Goal: Information Seeking & Learning: Check status

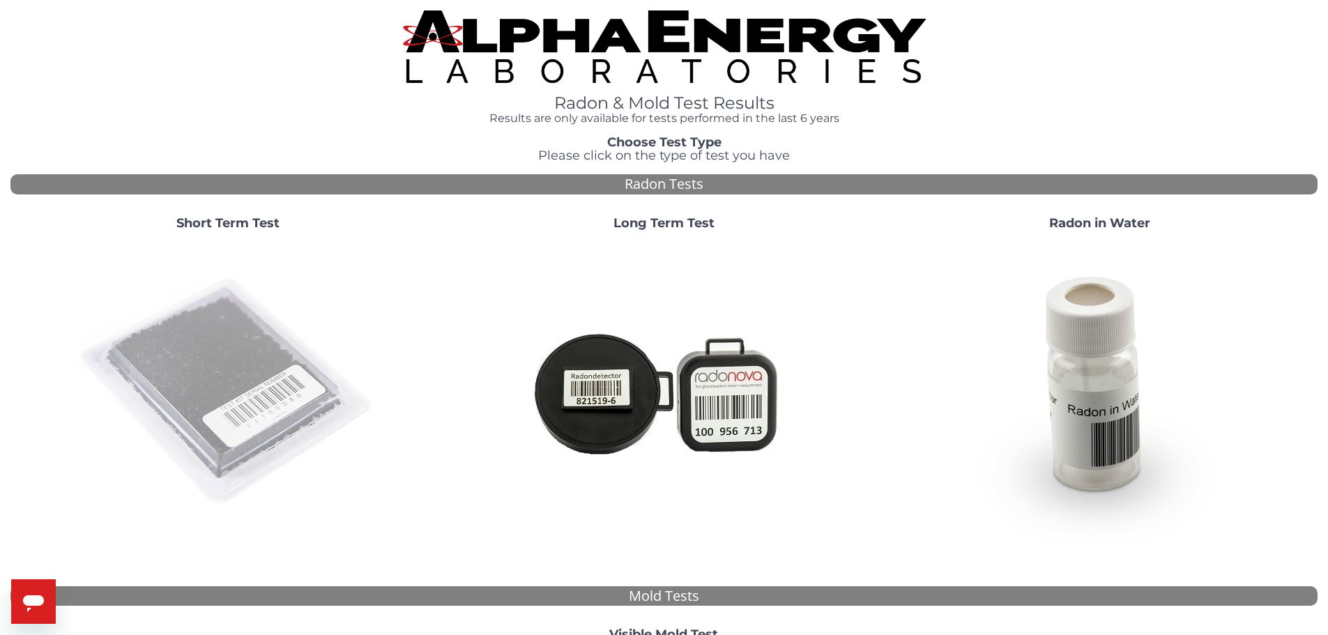
click at [246, 365] on img at bounding box center [228, 392] width 300 height 300
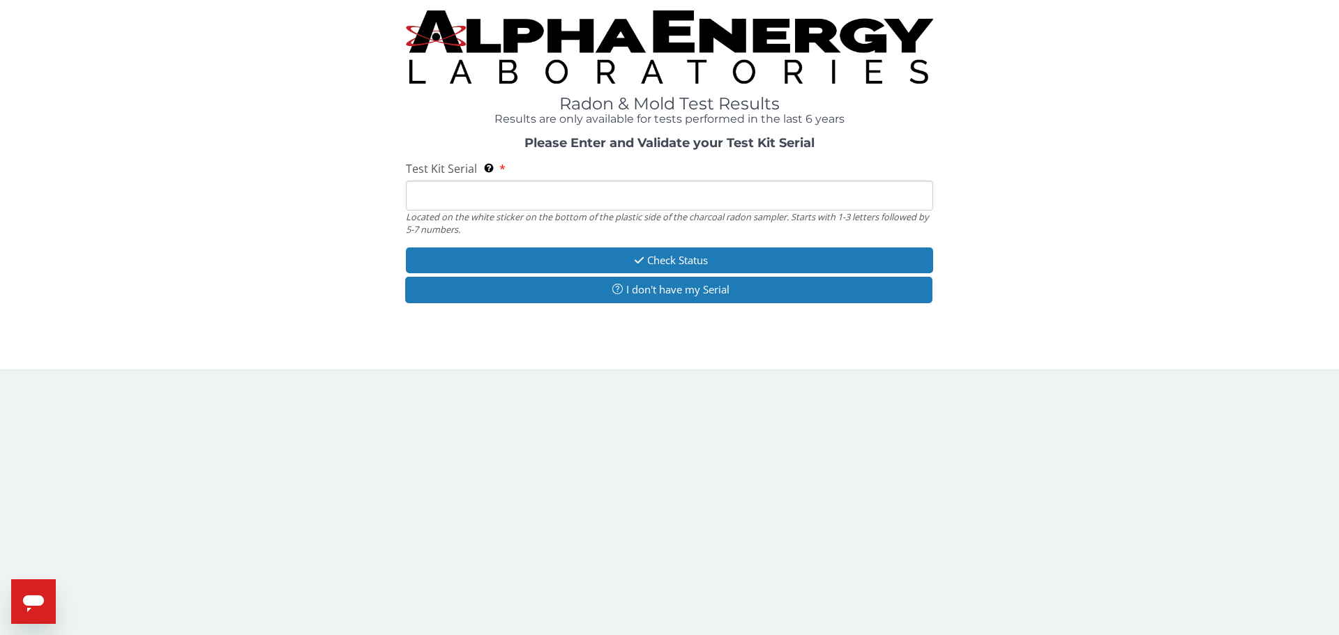
click at [452, 190] on input "Test Kit Serial Located on the white sticker on the bottom of the plastic side …" at bounding box center [669, 196] width 527 height 30
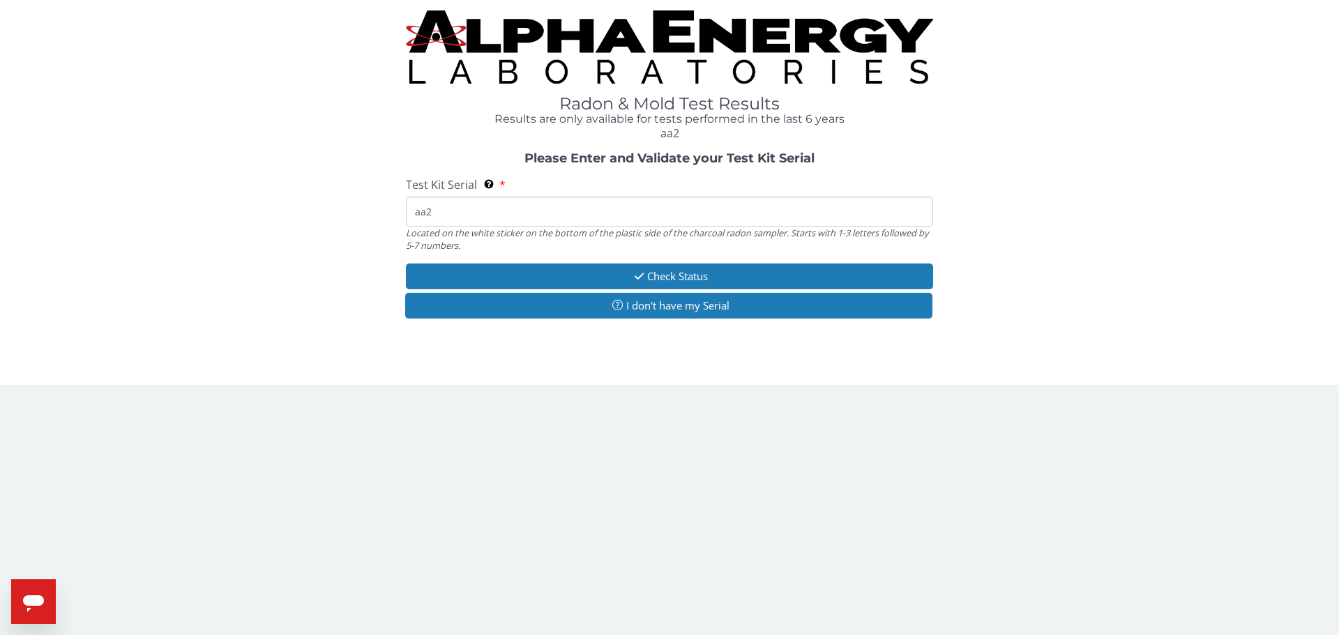
click at [468, 211] on input "aa2" at bounding box center [669, 212] width 527 height 30
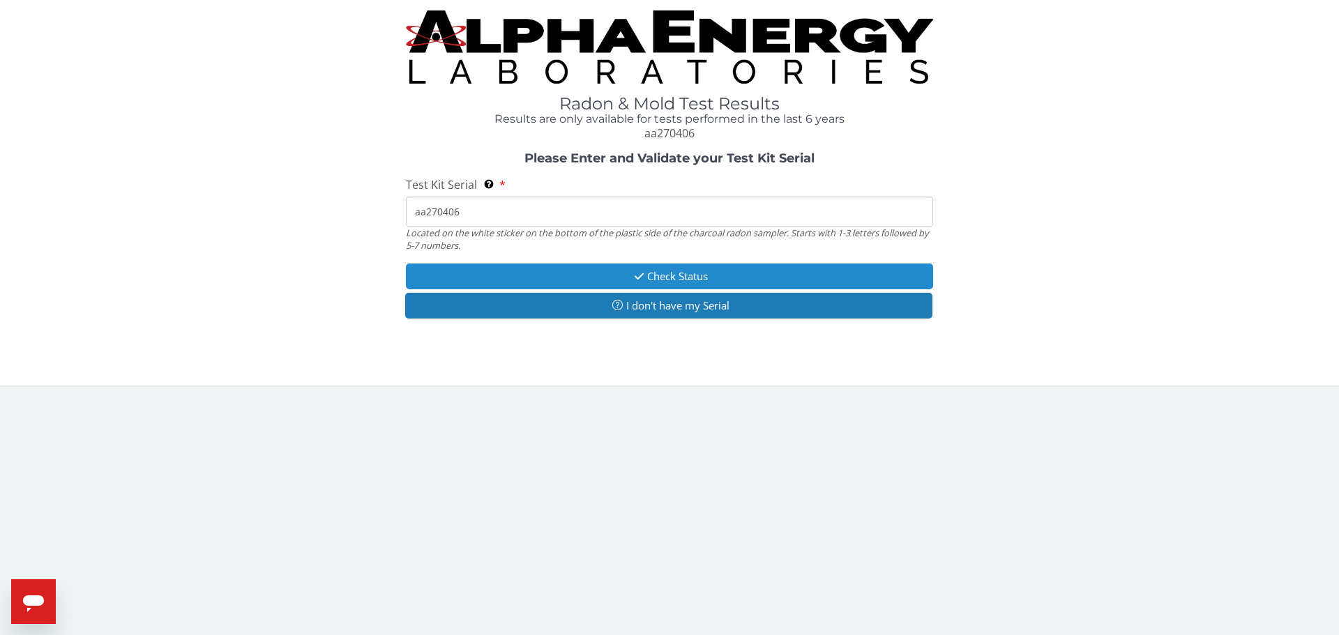
type input "aa270406"
click at [620, 268] on button "Check Status" at bounding box center [669, 277] width 527 height 26
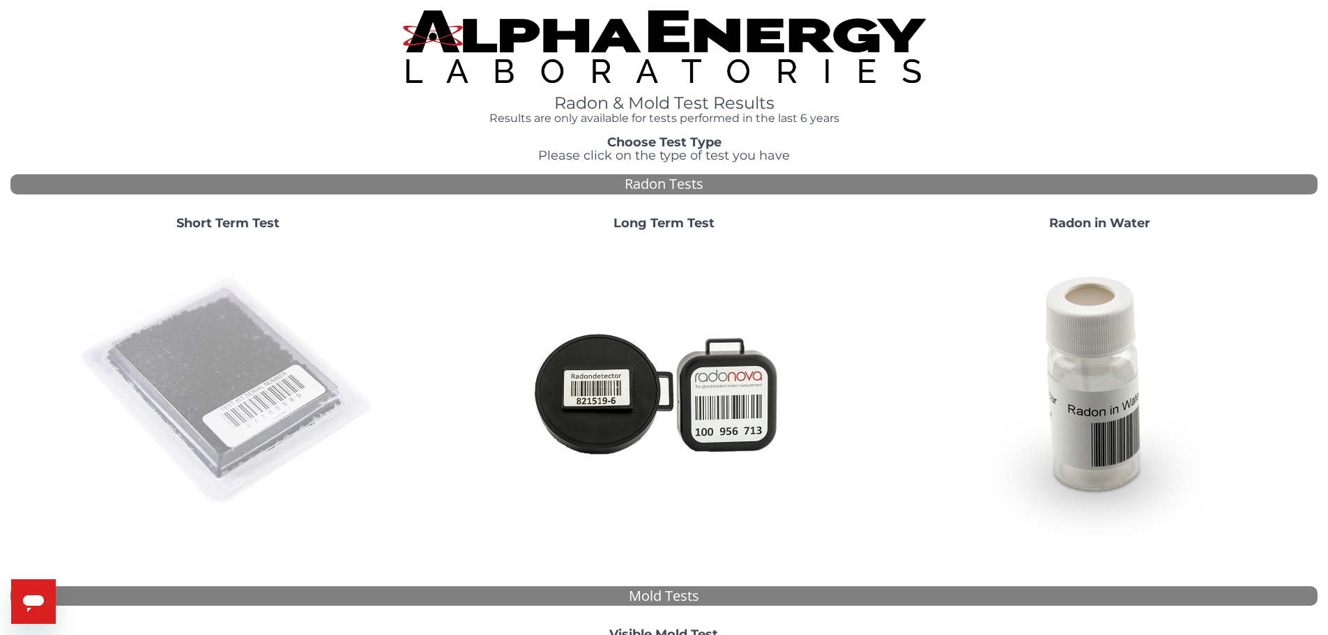
click at [233, 365] on img at bounding box center [228, 392] width 300 height 300
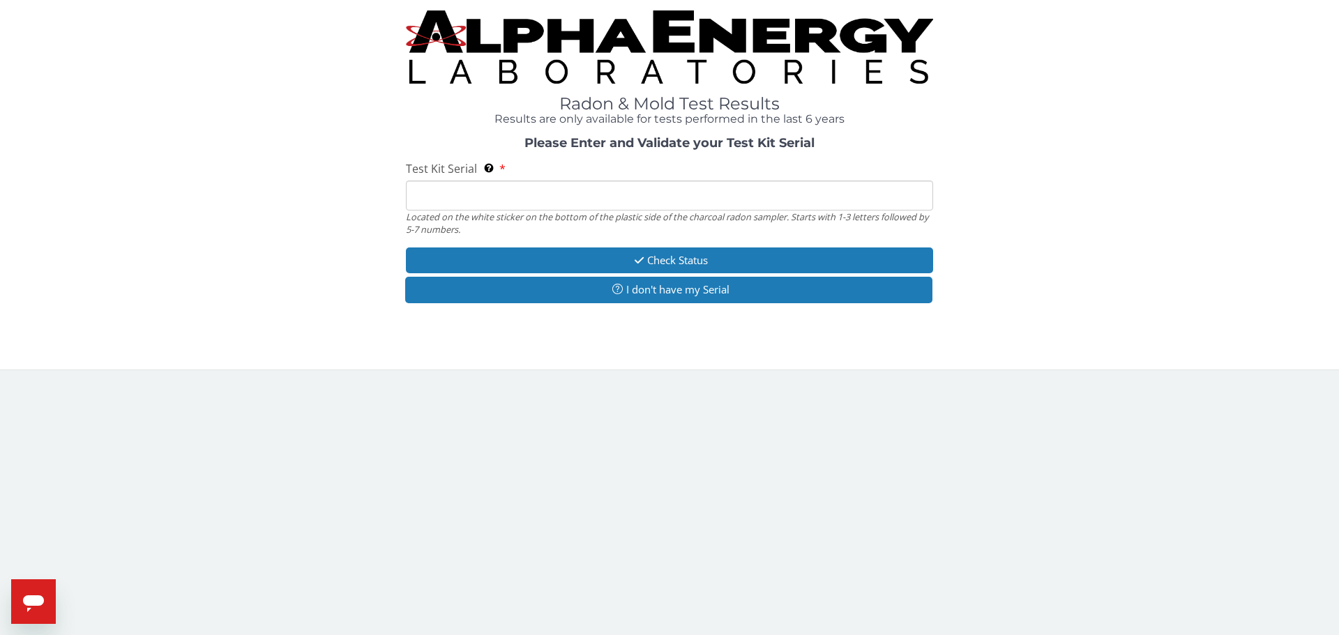
click at [519, 201] on input "Test Kit Serial Located on the white sticker on the bottom of the plastic side …" at bounding box center [669, 196] width 527 height 30
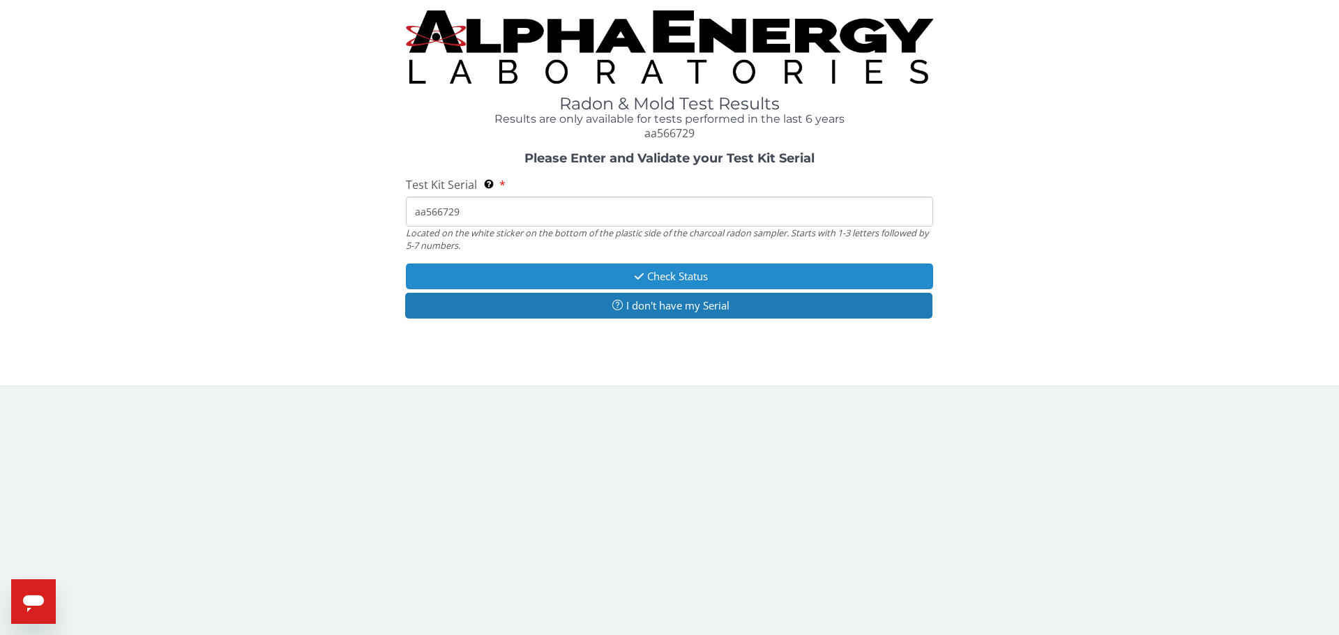
type input "aa566729"
click at [706, 275] on button "Check Status" at bounding box center [669, 277] width 527 height 26
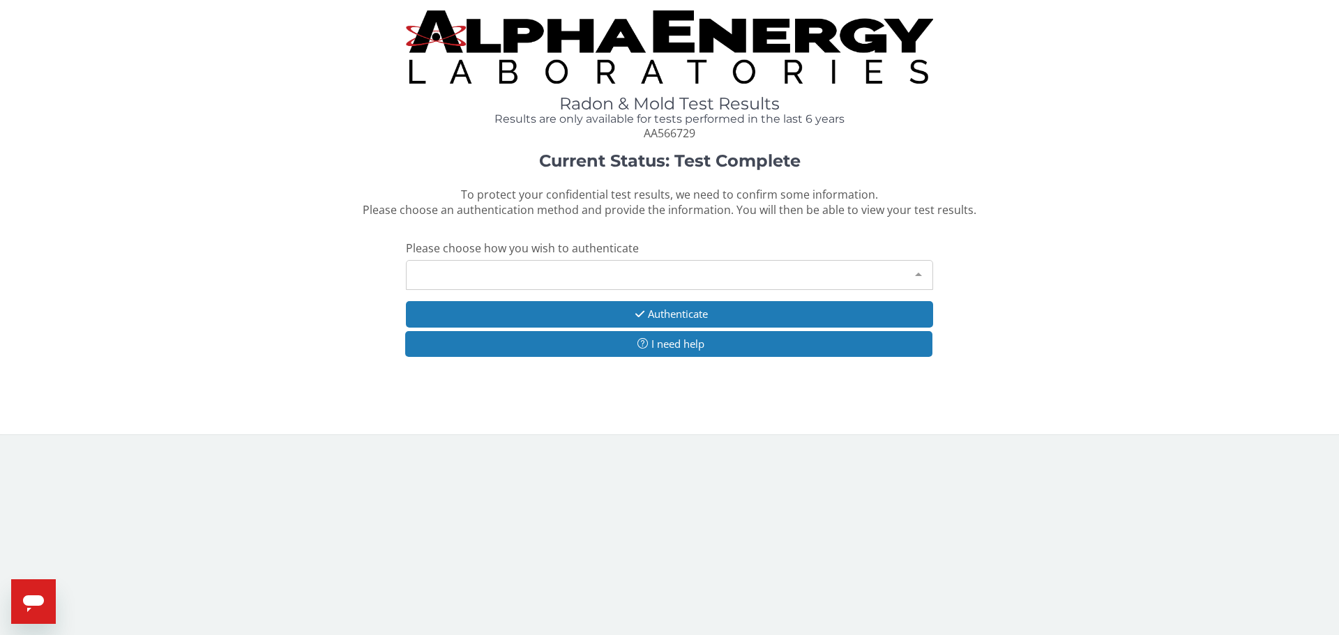
click at [708, 272] on div "Please make a selection" at bounding box center [669, 275] width 527 height 30
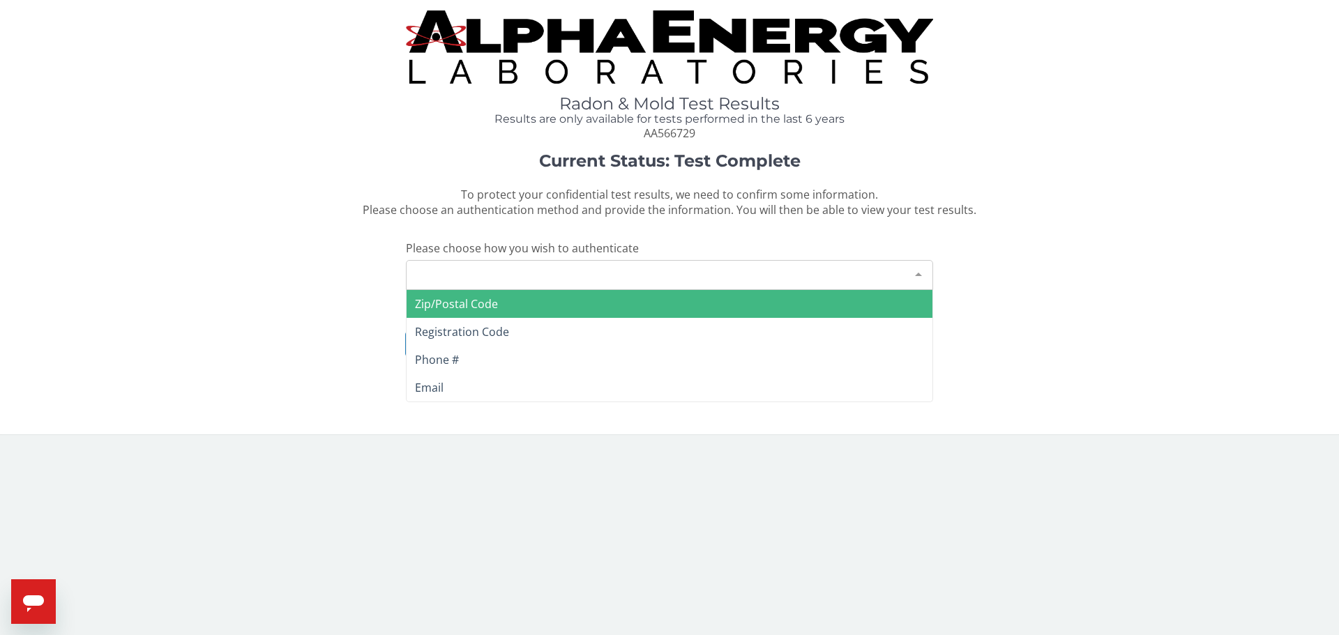
click at [580, 310] on span "Zip/Postal Code" at bounding box center [669, 304] width 526 height 28
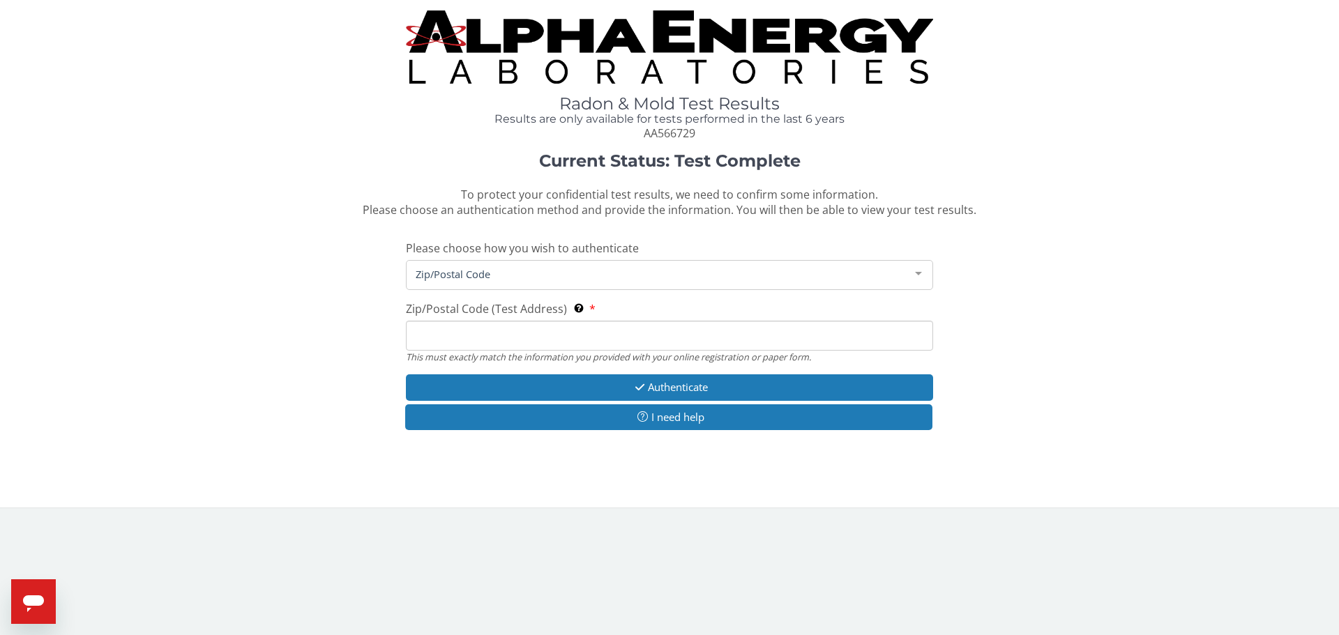
click at [550, 330] on input "Zip/Postal Code (Test Address) This must exactly match the information you prov…" at bounding box center [669, 336] width 527 height 30
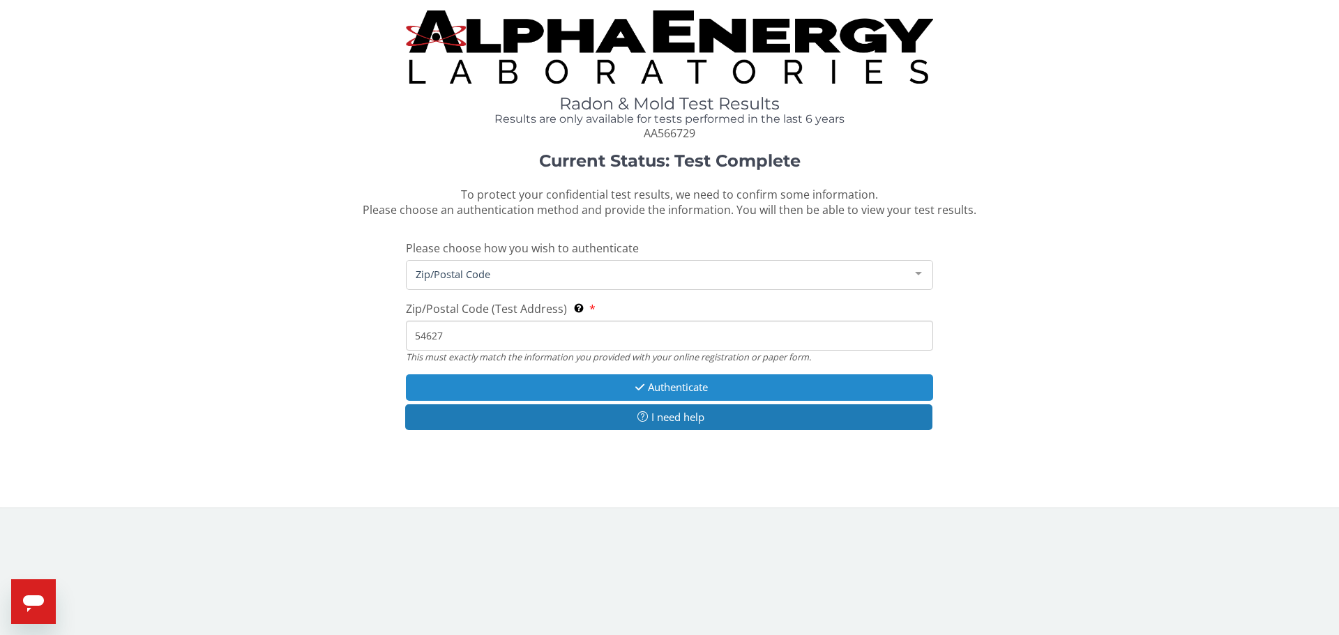
type input "54627"
click at [591, 378] on button "Authenticate" at bounding box center [669, 387] width 527 height 26
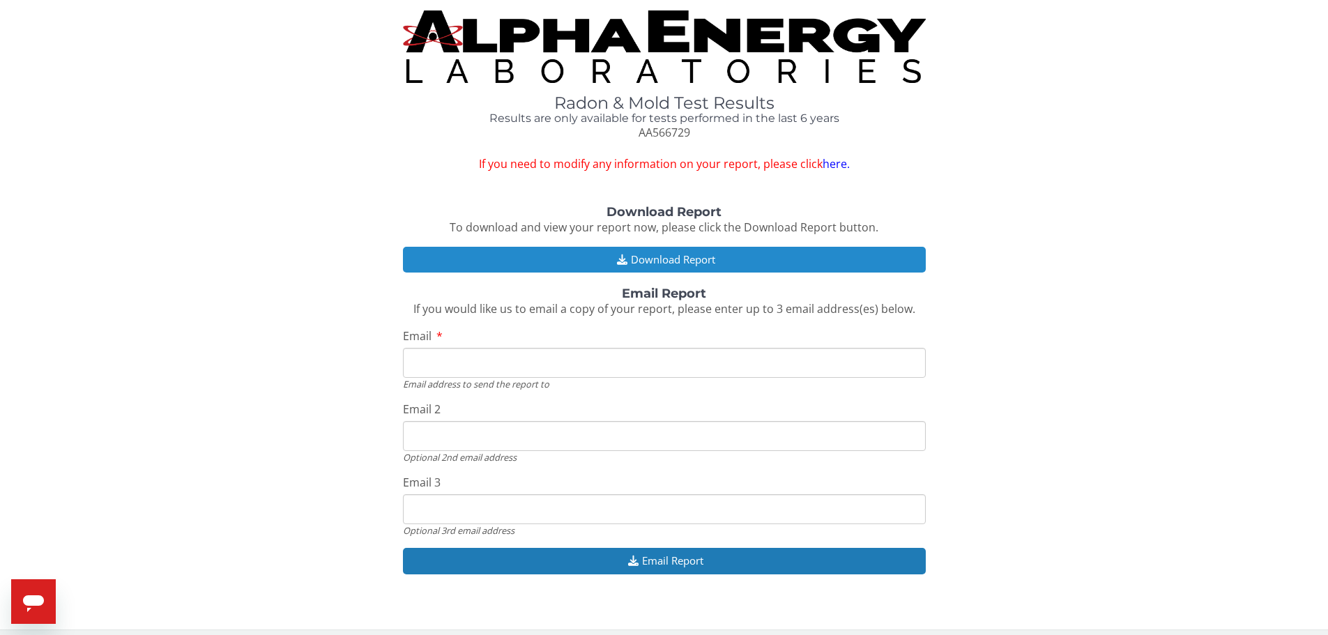
click at [677, 260] on button "Download Report" at bounding box center [664, 260] width 523 height 26
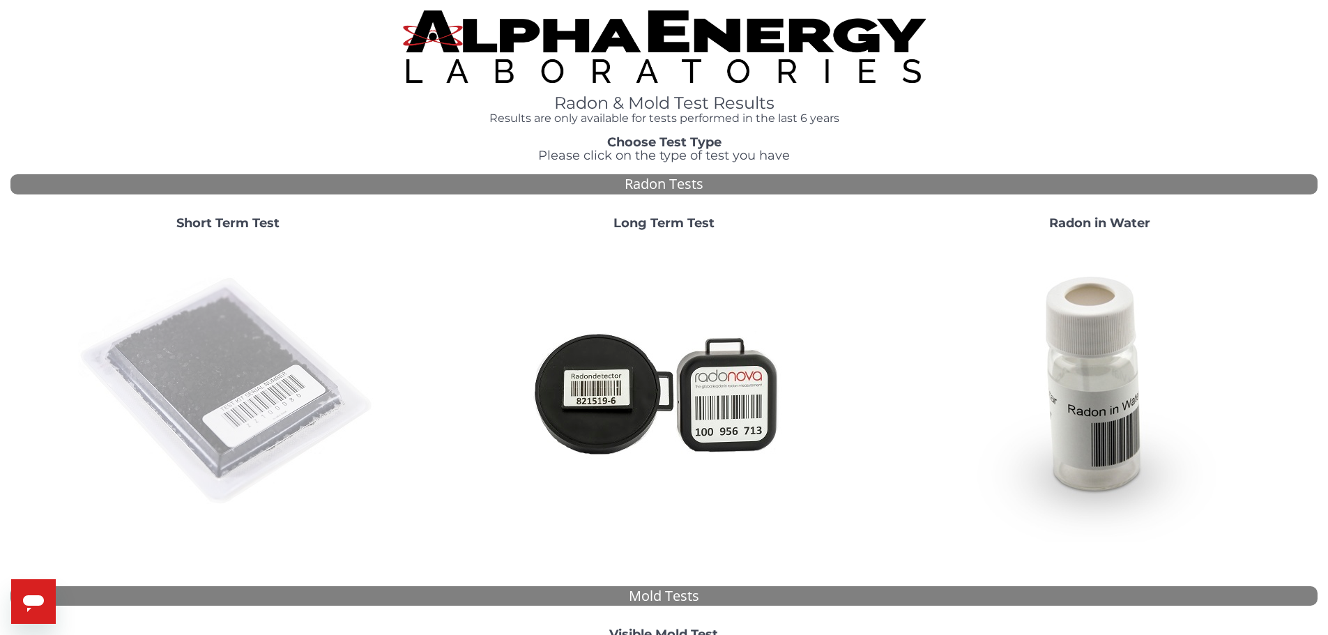
click at [224, 381] on img at bounding box center [228, 392] width 300 height 300
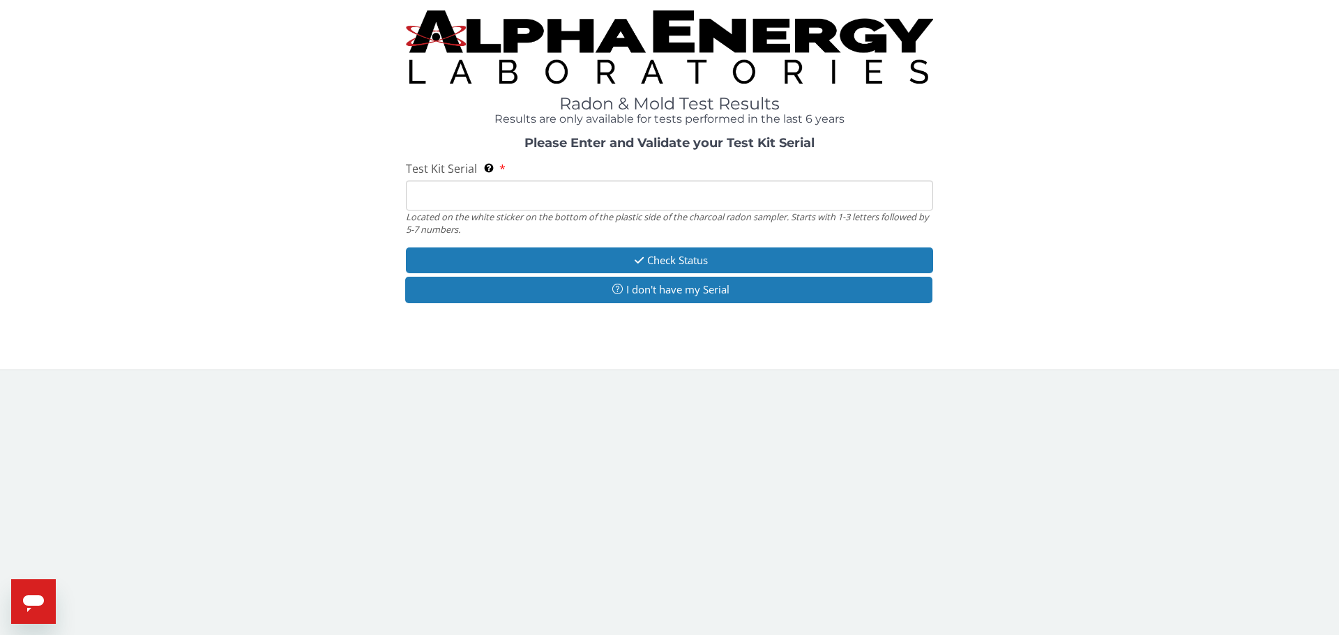
click at [442, 197] on input "Test Kit Serial Located on the white sticker on the bottom of the plastic side …" at bounding box center [669, 196] width 527 height 30
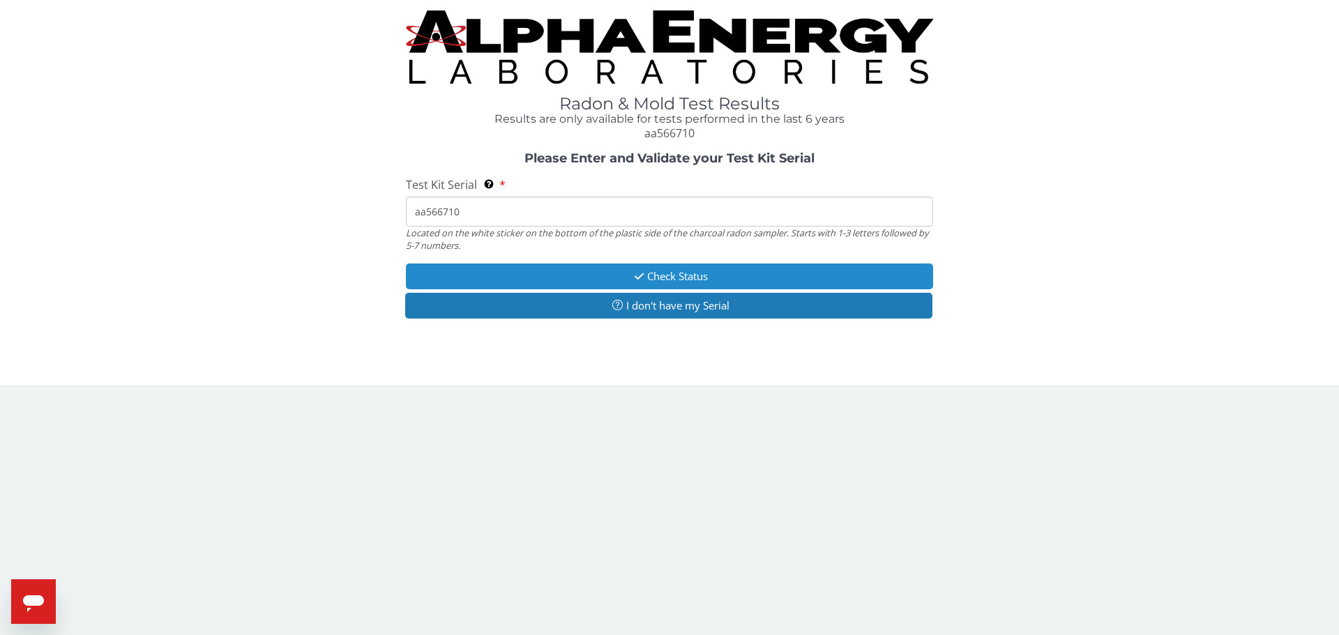
type input "aa566710"
click at [634, 275] on icon "button" at bounding box center [639, 276] width 16 height 10
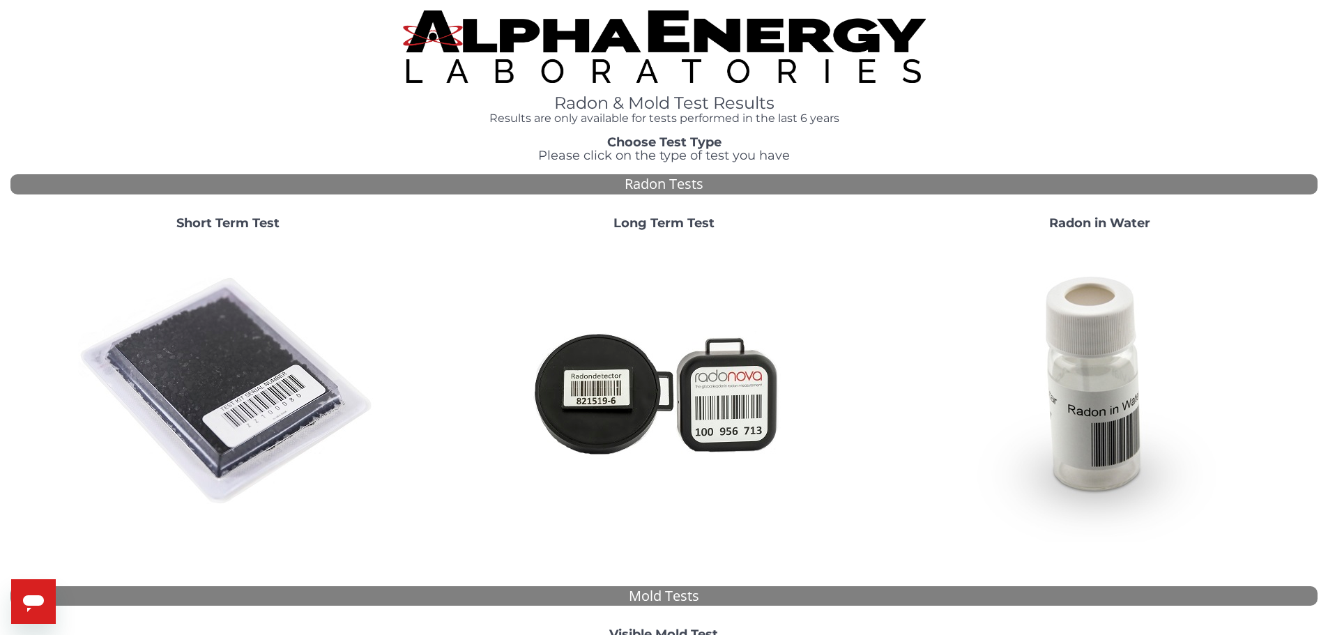
click at [223, 393] on img at bounding box center [228, 392] width 300 height 300
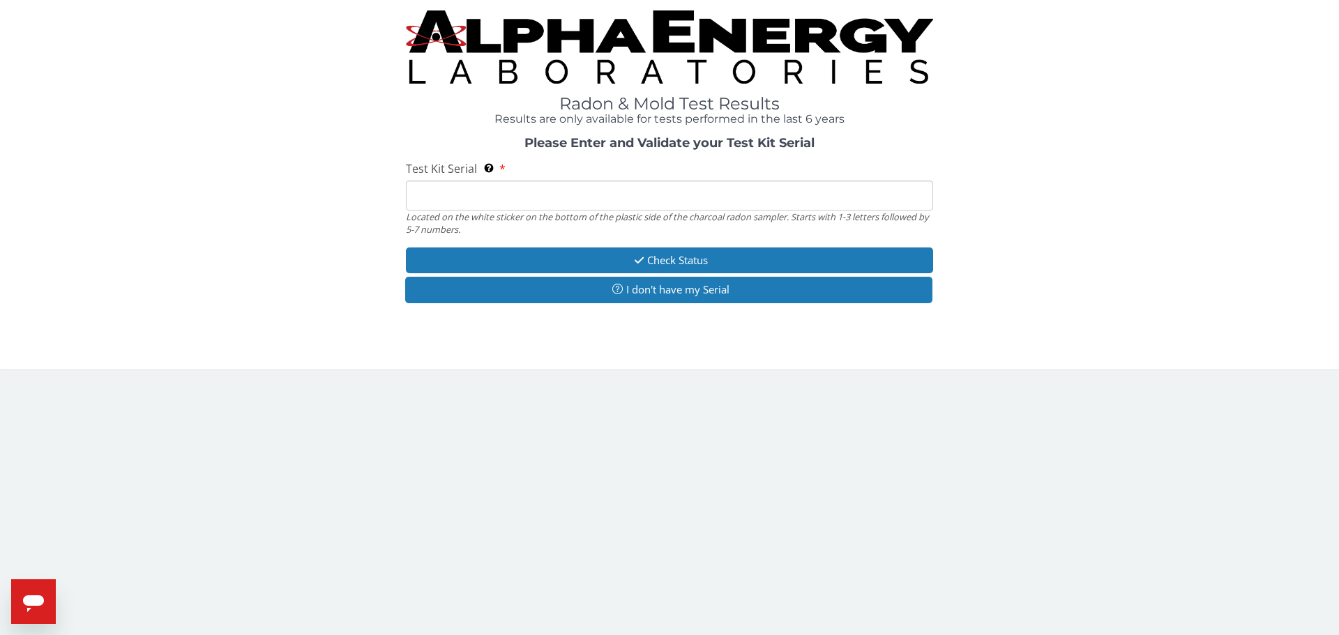
click at [443, 195] on input "Test Kit Serial Located on the white sticker on the bottom of the plastic side …" at bounding box center [669, 196] width 527 height 30
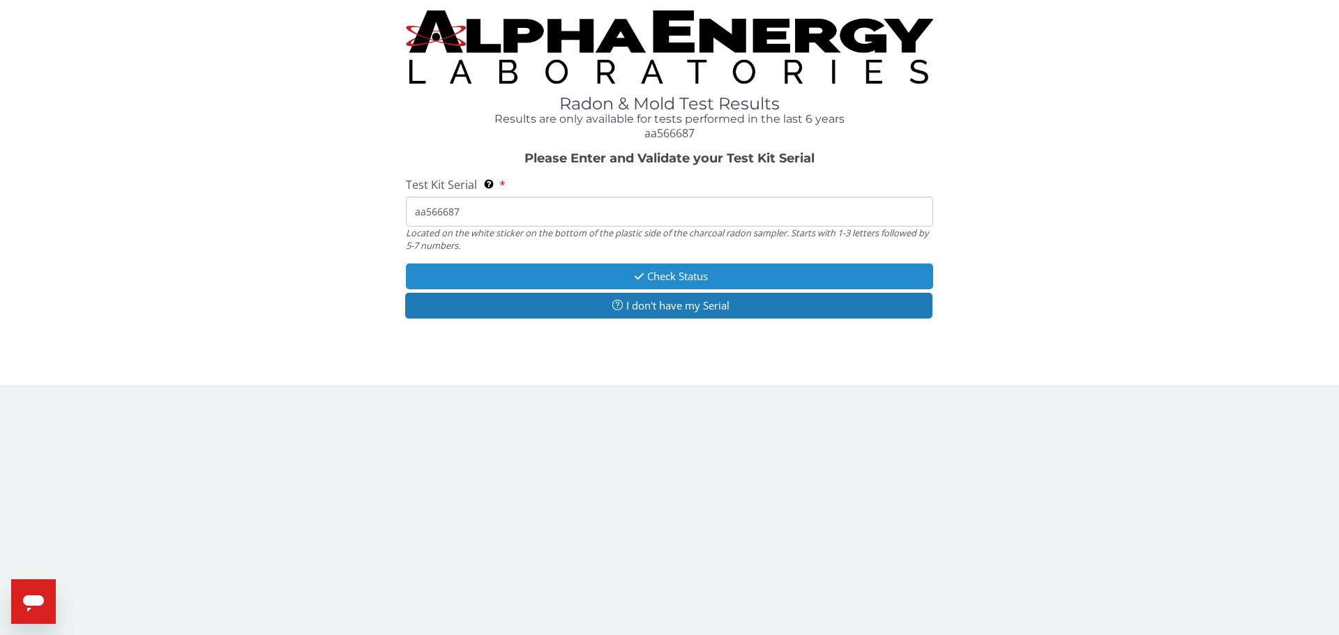
type input "aa566687"
click at [673, 264] on button "Check Status" at bounding box center [669, 277] width 527 height 26
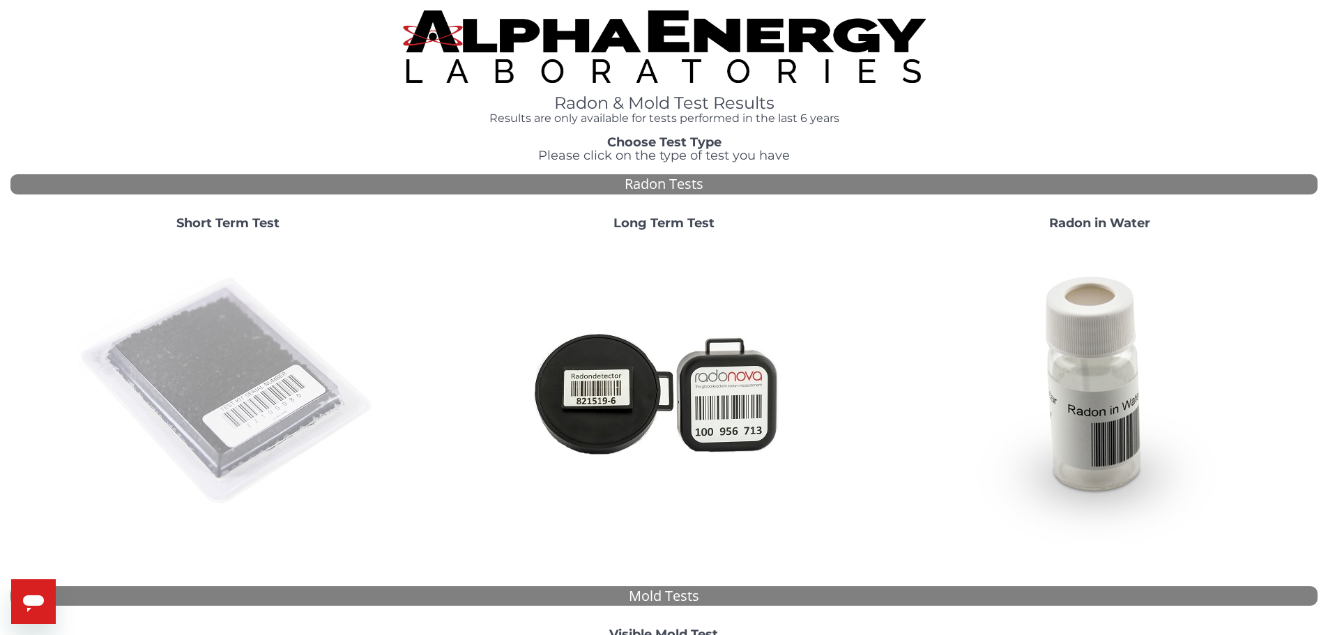
click at [225, 375] on img at bounding box center [228, 392] width 300 height 300
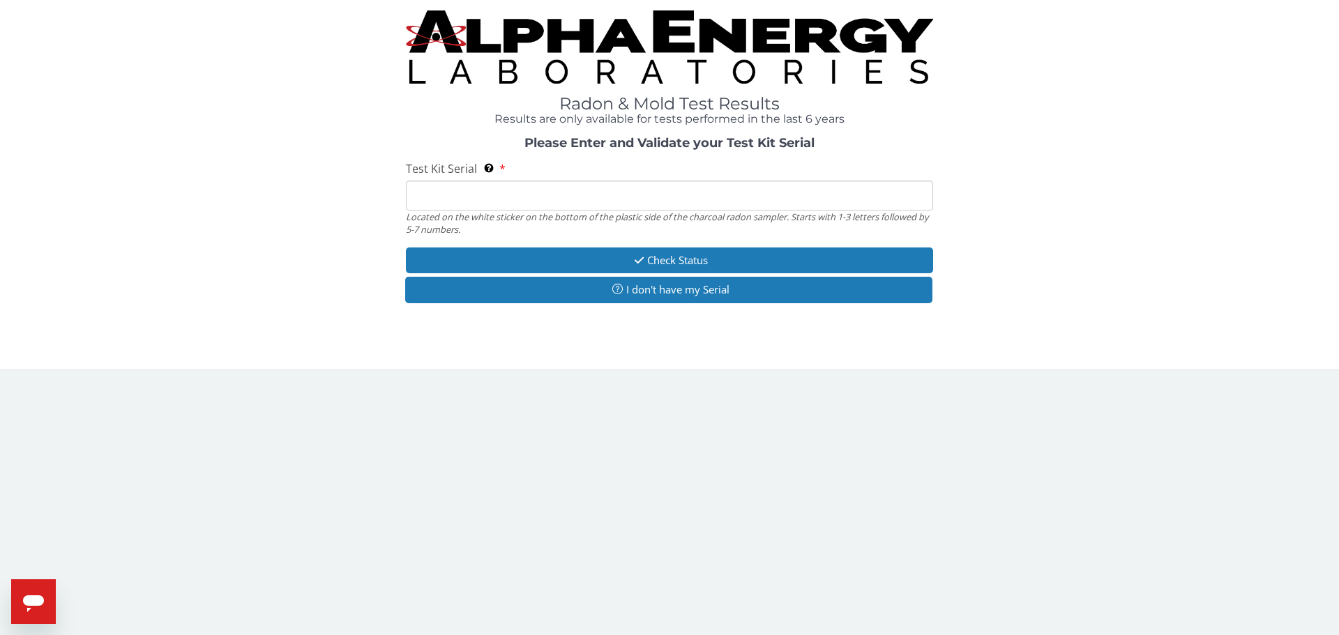
click at [438, 193] on input "Test Kit Serial Located on the white sticker on the bottom of the plastic side …" at bounding box center [669, 196] width 527 height 30
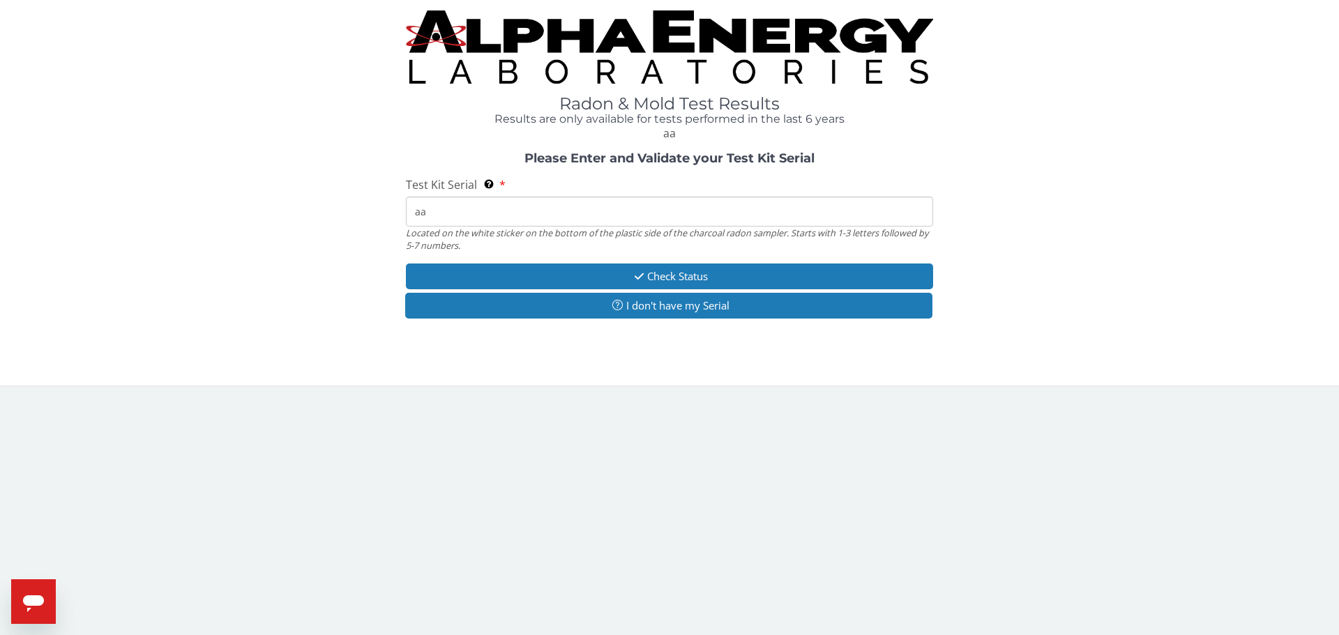
click at [452, 211] on input "aa" at bounding box center [669, 212] width 527 height 30
type input "aa566753"
click at [622, 261] on div "Please Enter and Validate your Test Kit Serial Test Kit Serial Located on the w…" at bounding box center [669, 237] width 1318 height 170
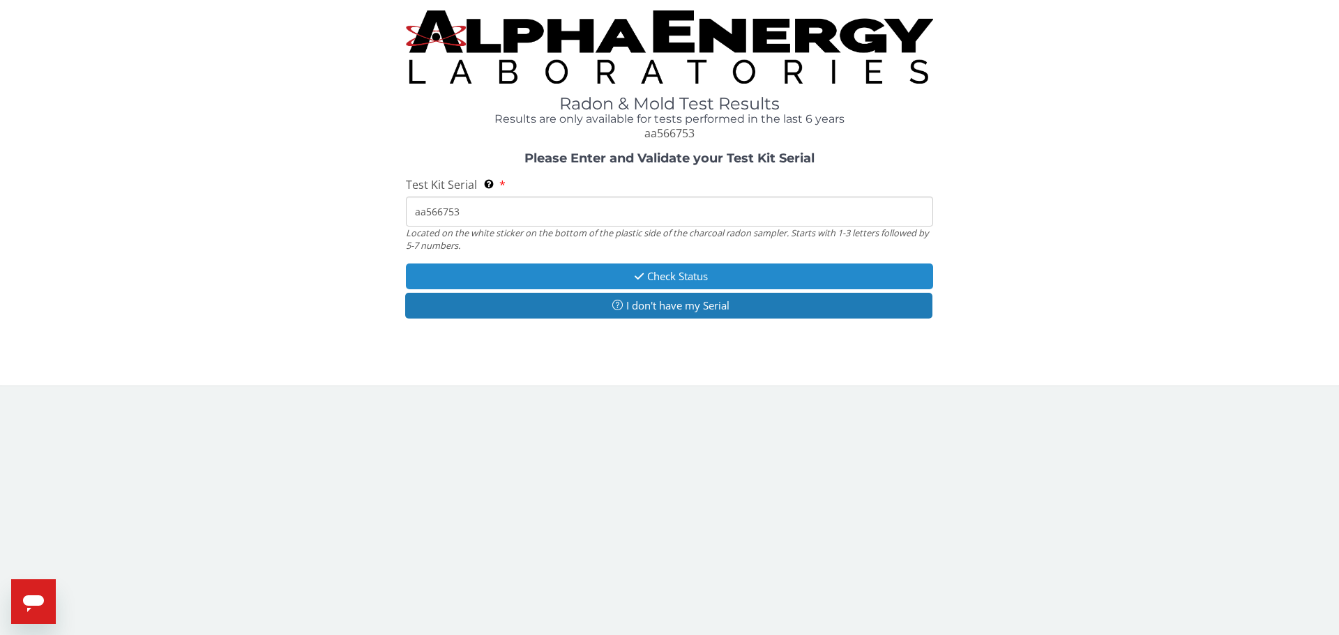
click at [626, 276] on button "Check Status" at bounding box center [669, 277] width 527 height 26
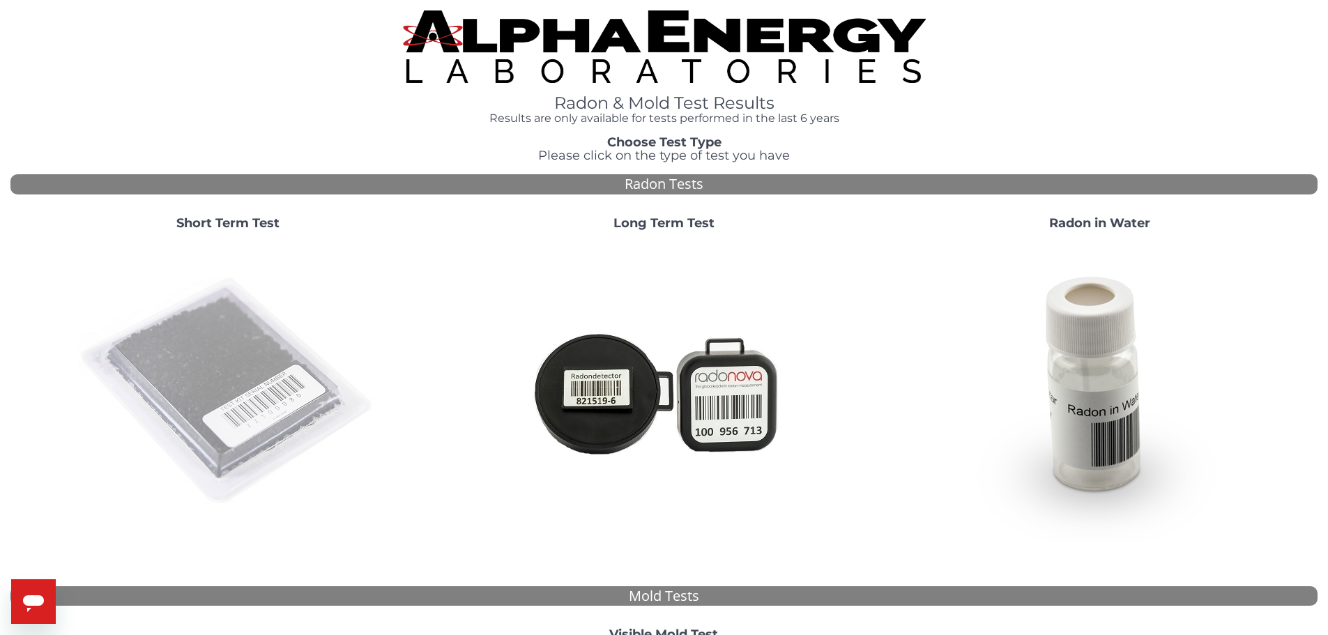
click at [247, 344] on img at bounding box center [228, 392] width 300 height 300
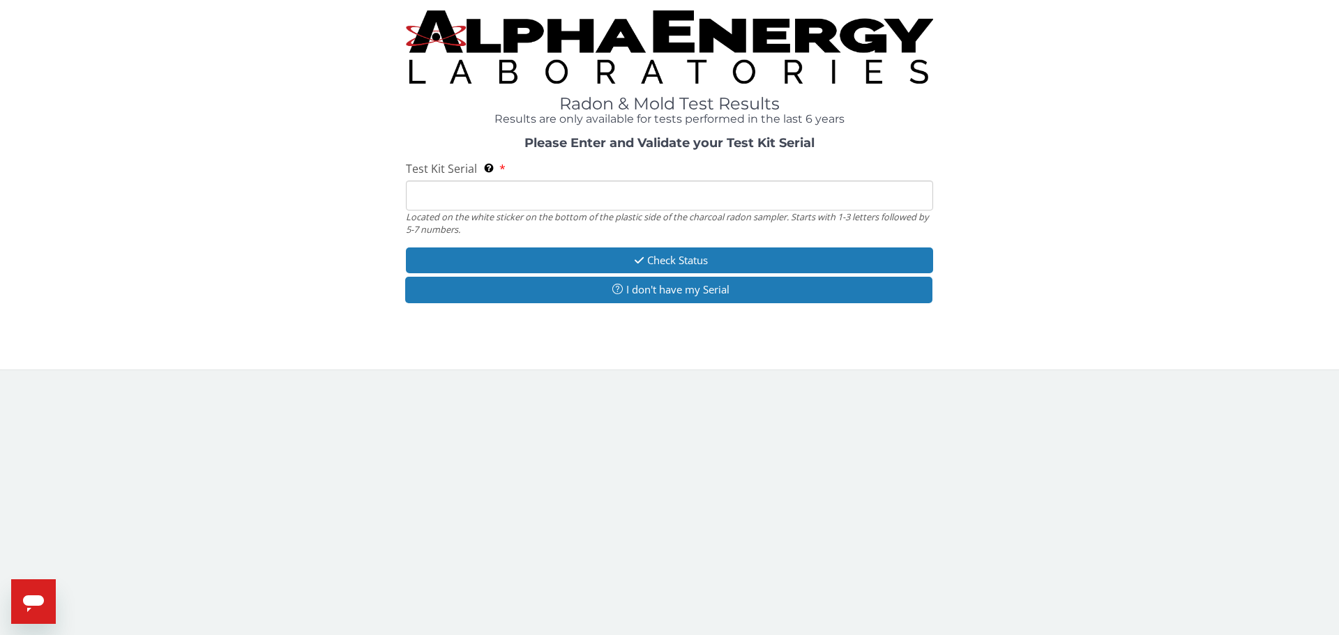
click at [478, 192] on input "Test Kit Serial Located on the white sticker on the bottom of the plastic side …" at bounding box center [669, 196] width 527 height 30
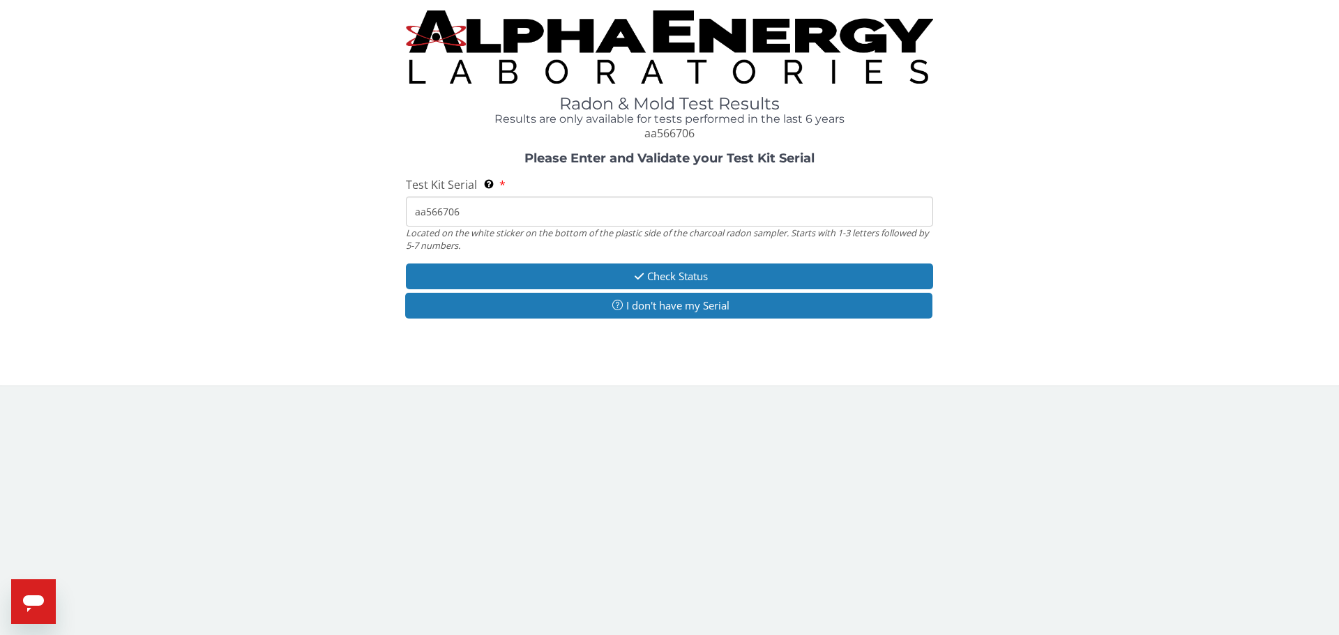
type input "aa566706"
click at [656, 260] on div "Please Enter and Validate your Test Kit Serial Test Kit Serial Located on the w…" at bounding box center [669, 237] width 1318 height 170
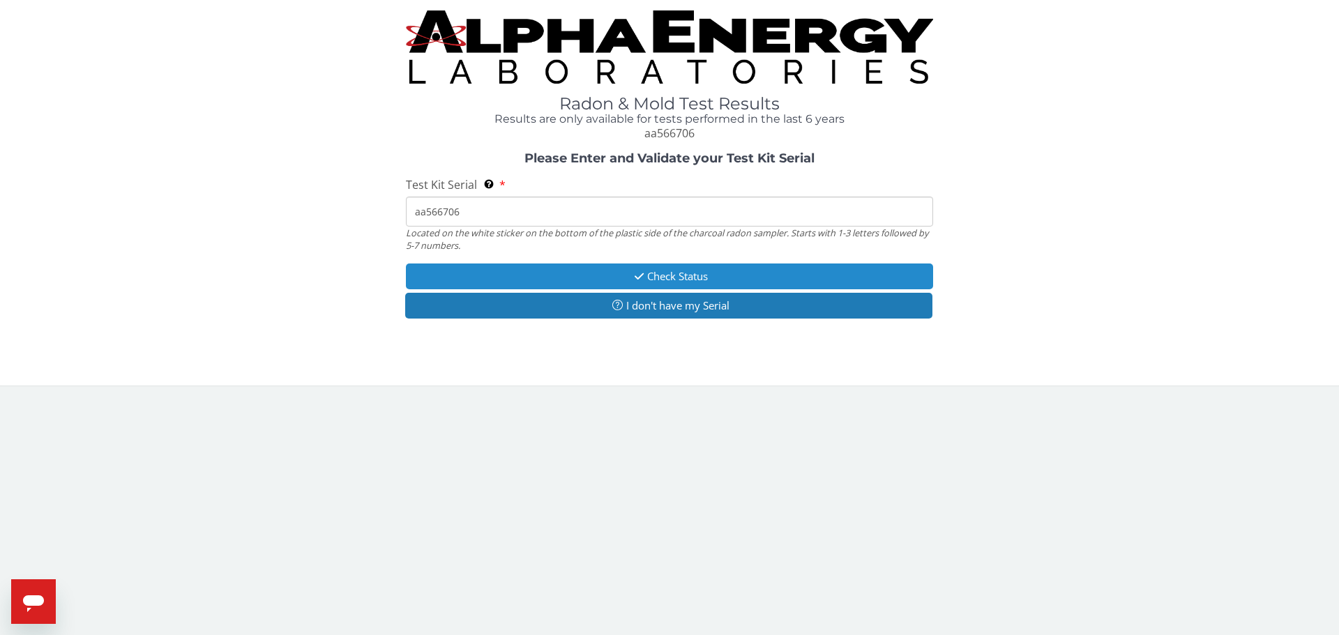
click at [657, 273] on button "Check Status" at bounding box center [669, 277] width 527 height 26
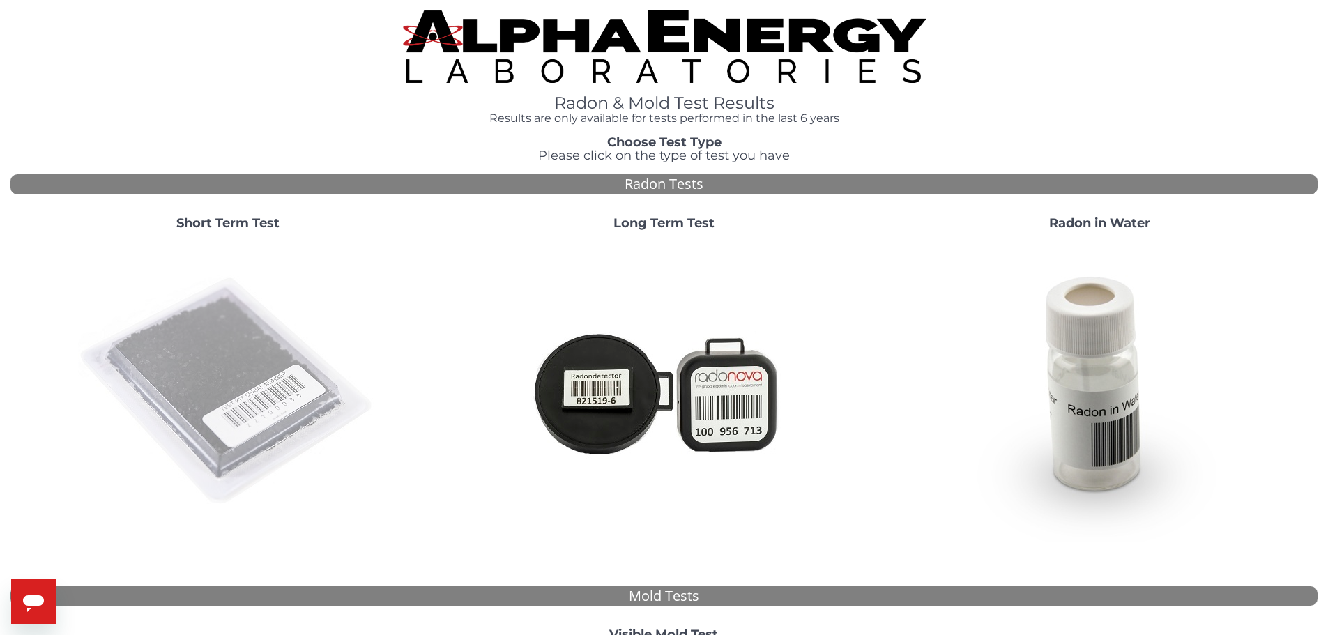
click at [262, 351] on img at bounding box center [228, 392] width 300 height 300
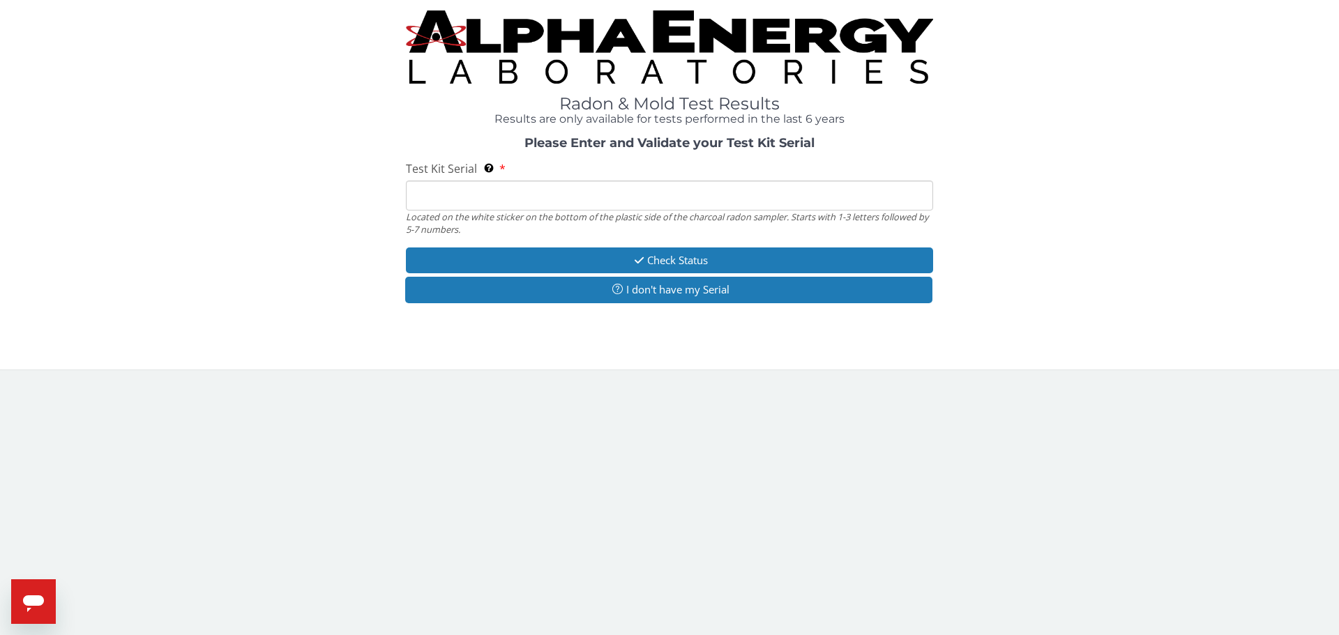
click at [431, 197] on input "Test Kit Serial Located on the white sticker on the bottom of the plastic side …" at bounding box center [669, 196] width 527 height 30
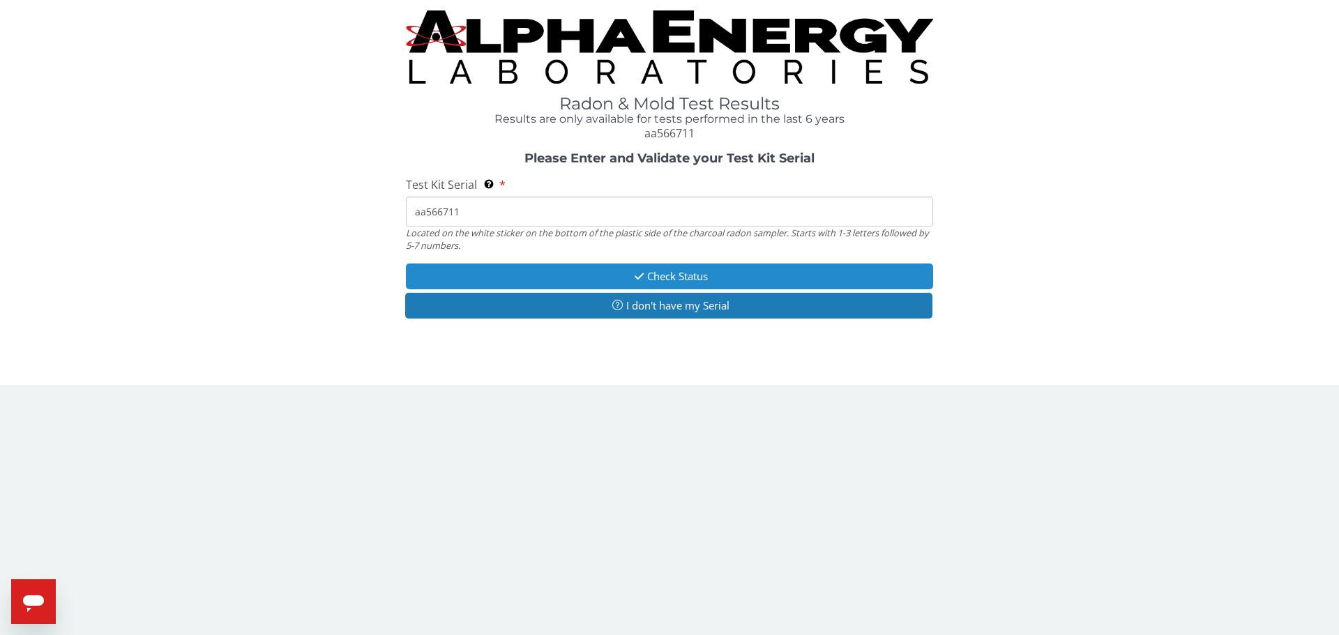
type input "aa566711"
click at [644, 271] on icon "button" at bounding box center [639, 276] width 16 height 10
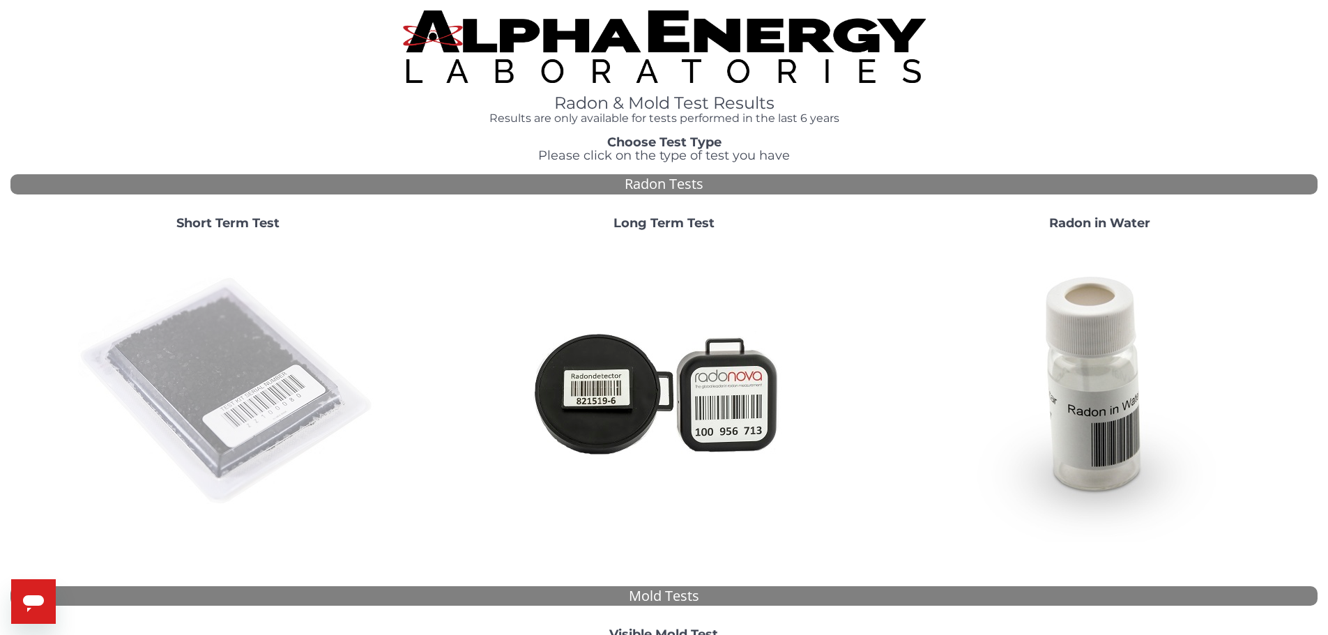
click at [218, 381] on img at bounding box center [228, 392] width 300 height 300
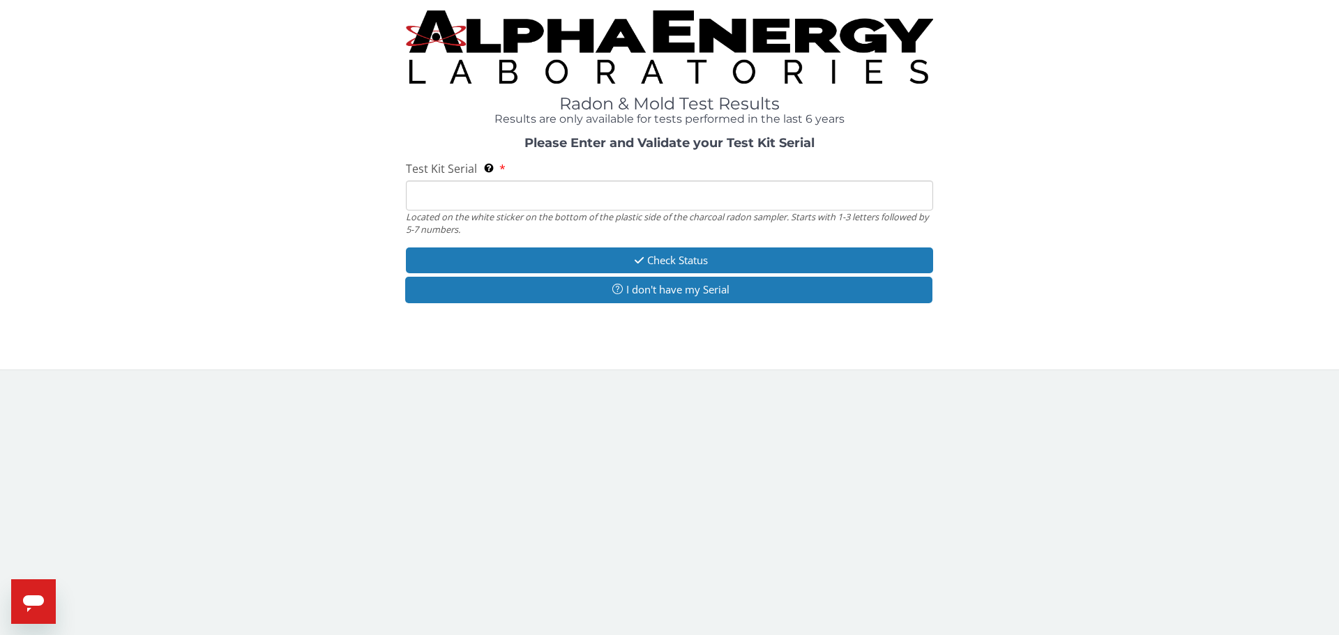
click at [455, 187] on input "Test Kit Serial Located on the white sticker on the bottom of the plastic side …" at bounding box center [669, 196] width 527 height 30
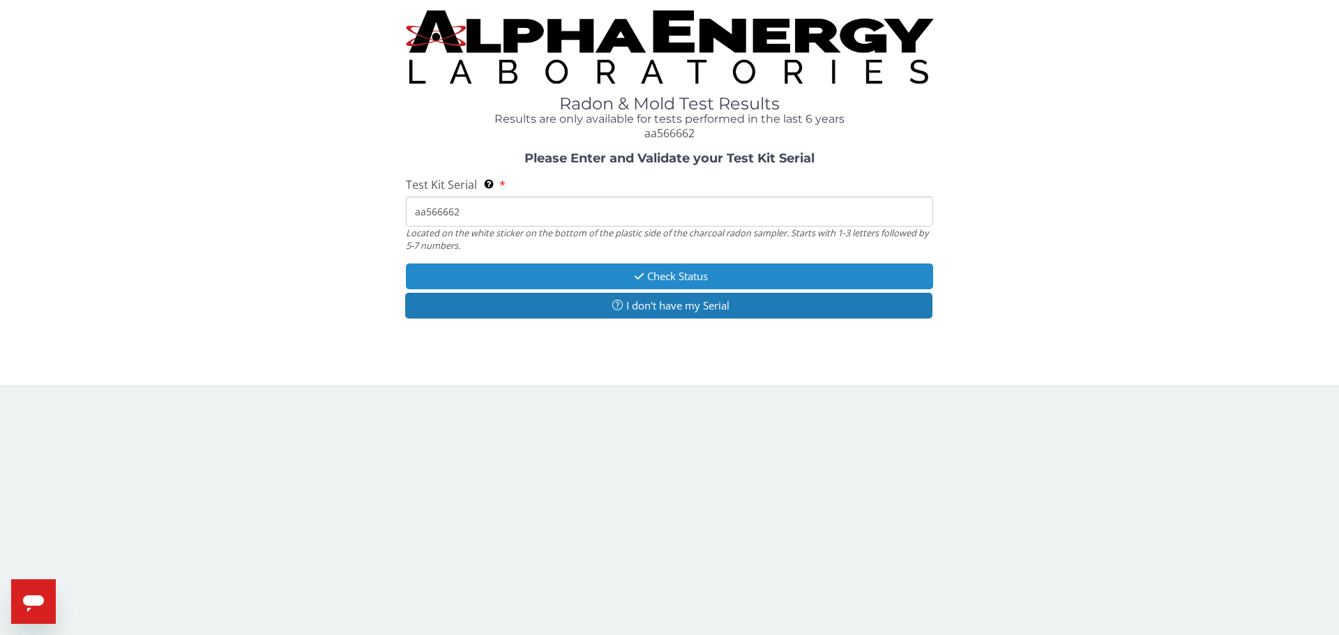
type input "aa566662"
click at [523, 272] on button "Check Status" at bounding box center [669, 277] width 527 height 26
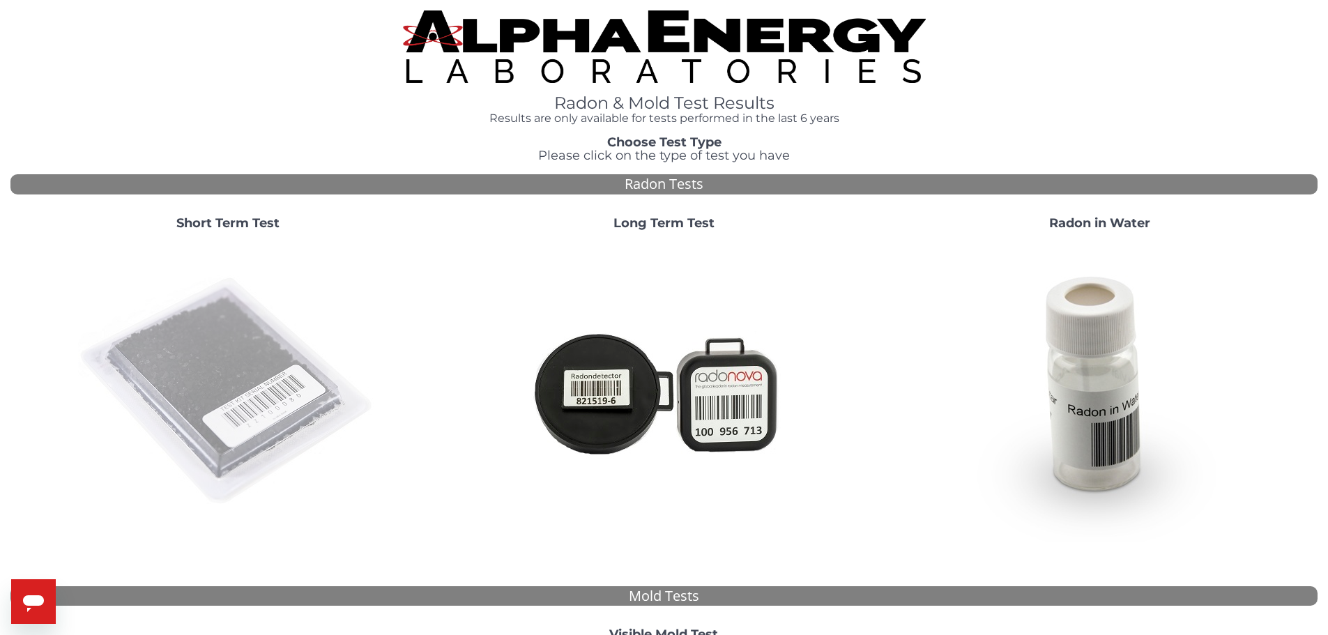
click at [241, 353] on img at bounding box center [228, 392] width 300 height 300
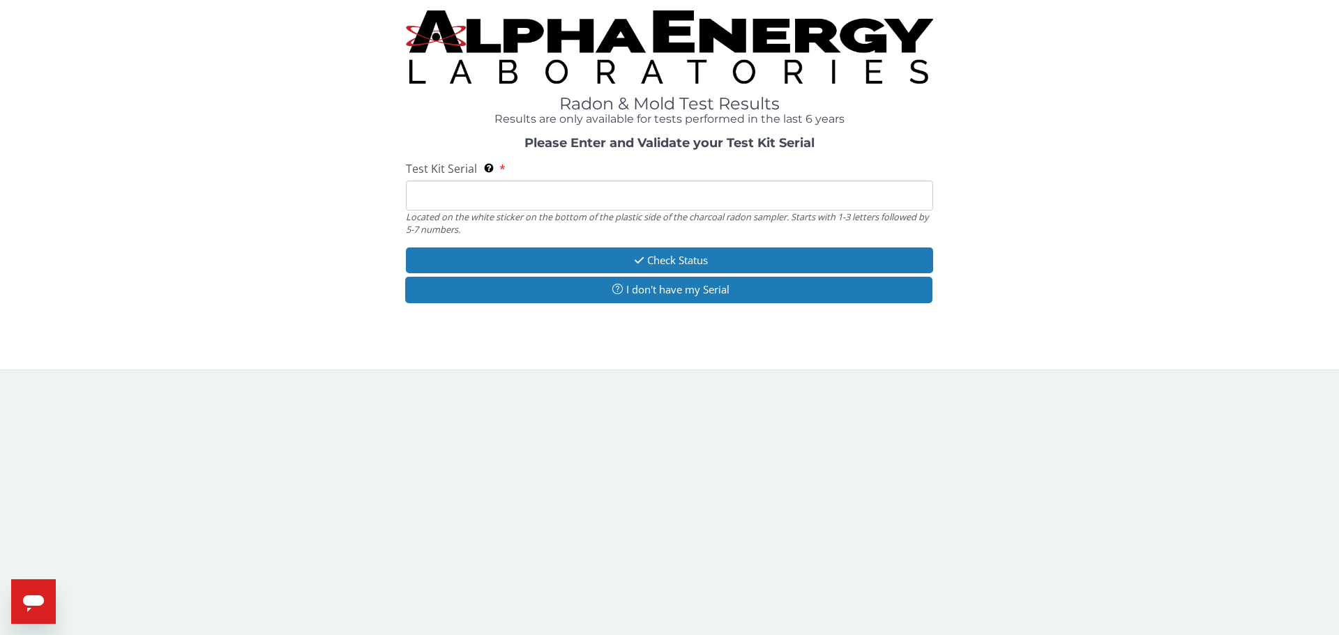
click at [454, 193] on input "Test Kit Serial Located on the white sticker on the bottom of the plastic side …" at bounding box center [669, 196] width 527 height 30
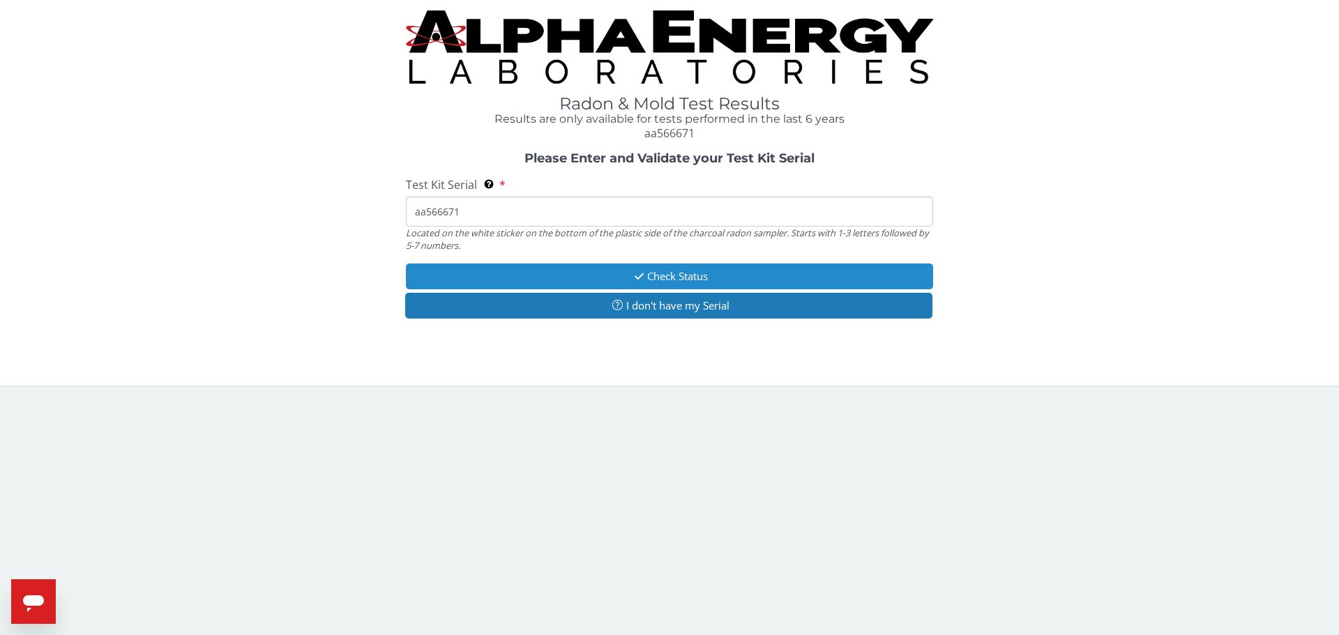
type input "aa566671"
click at [613, 268] on button "Check Status" at bounding box center [669, 277] width 527 height 26
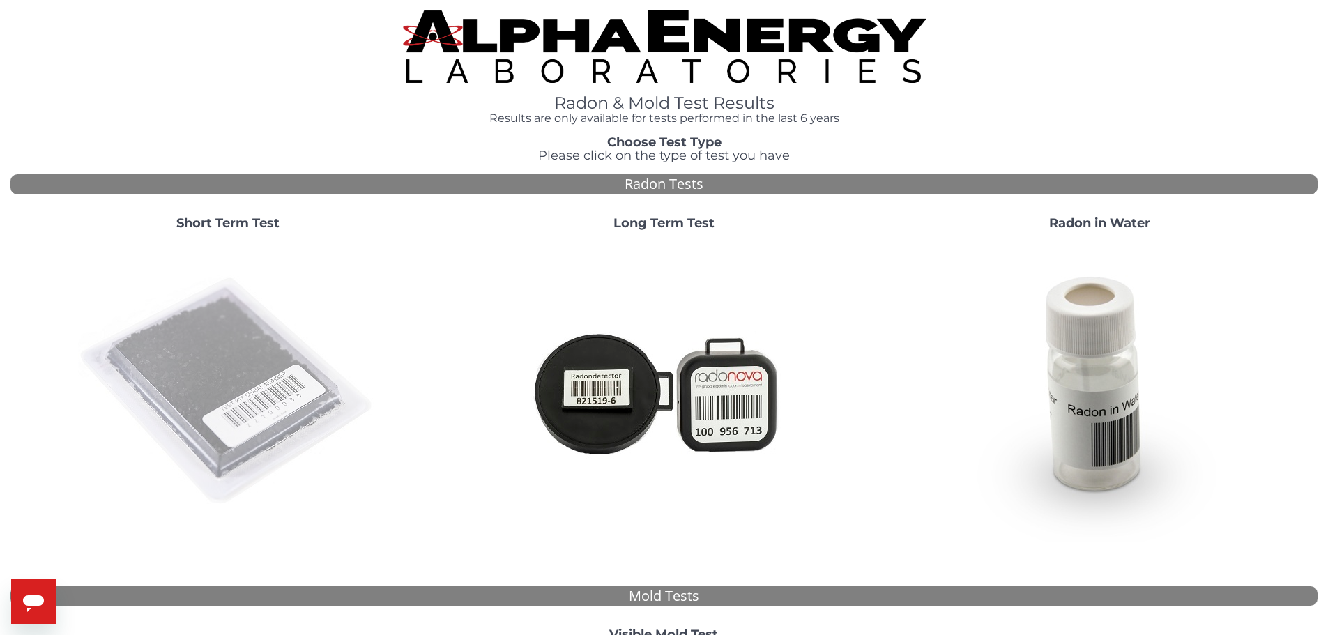
click at [203, 369] on img at bounding box center [228, 392] width 300 height 300
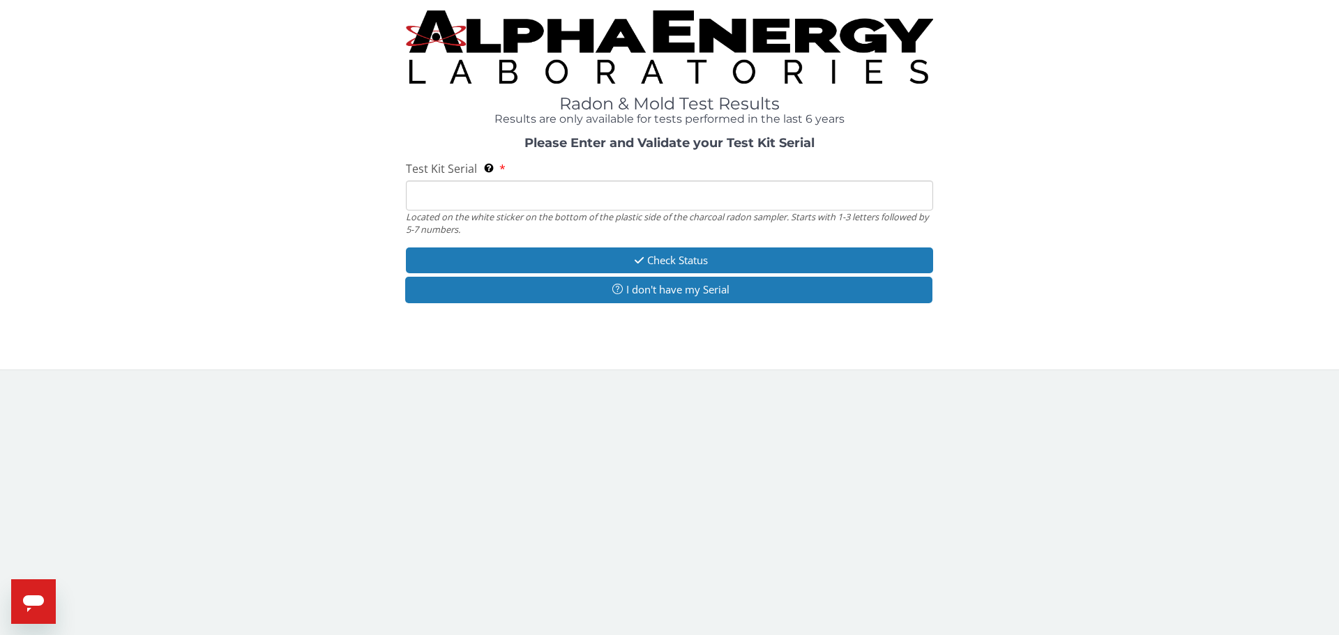
click at [432, 193] on input "Test Kit Serial Located on the white sticker on the bottom of the plastic side …" at bounding box center [669, 196] width 527 height 30
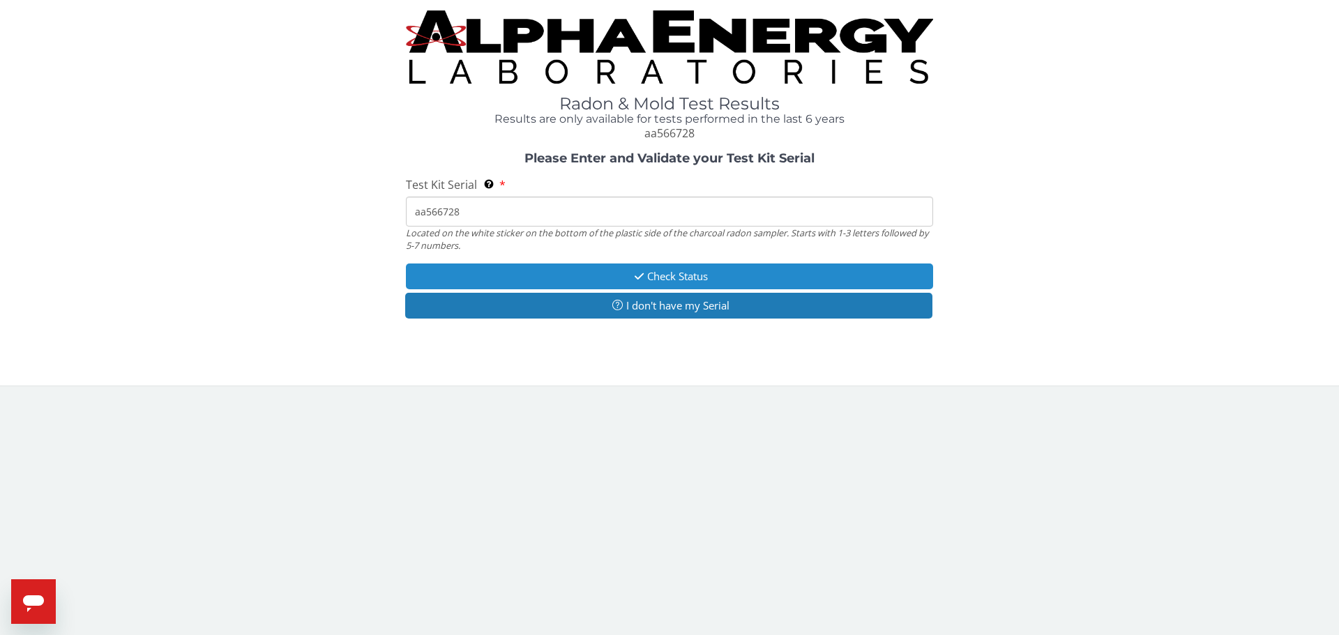
type input "aa566728"
click at [676, 273] on button "Check Status" at bounding box center [669, 277] width 527 height 26
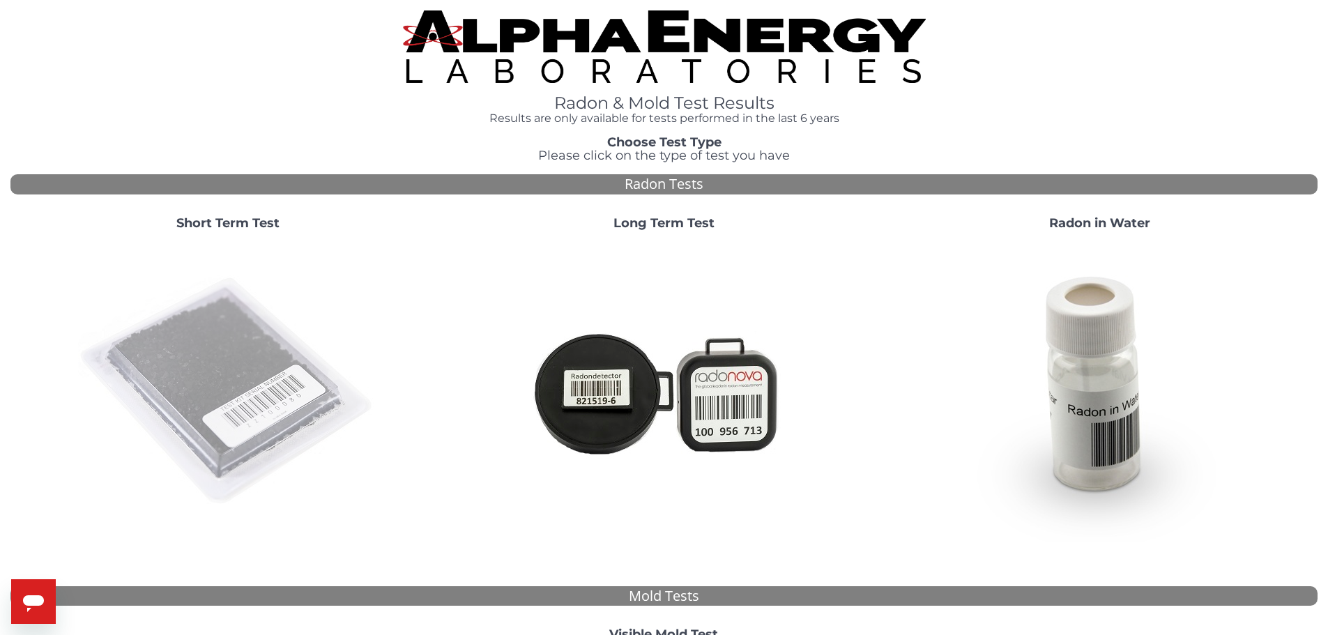
click at [241, 370] on img at bounding box center [228, 392] width 300 height 300
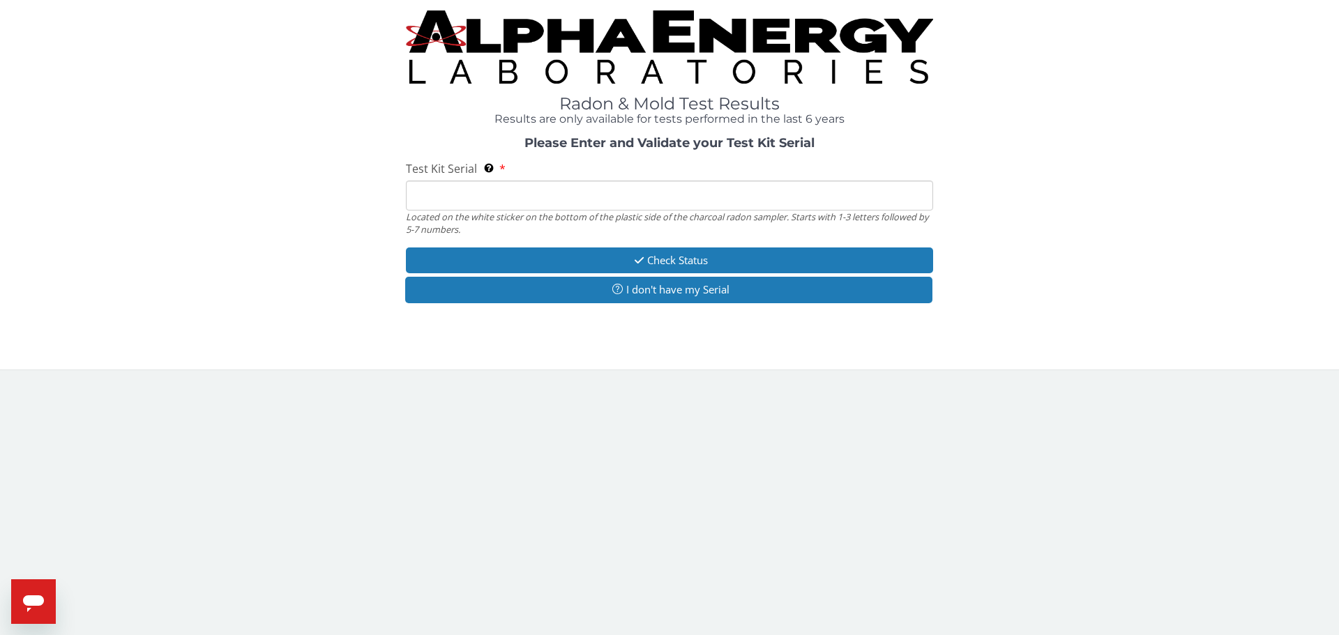
click at [444, 204] on input "Test Kit Serial Located on the white sticker on the bottom of the plastic side …" at bounding box center [669, 196] width 527 height 30
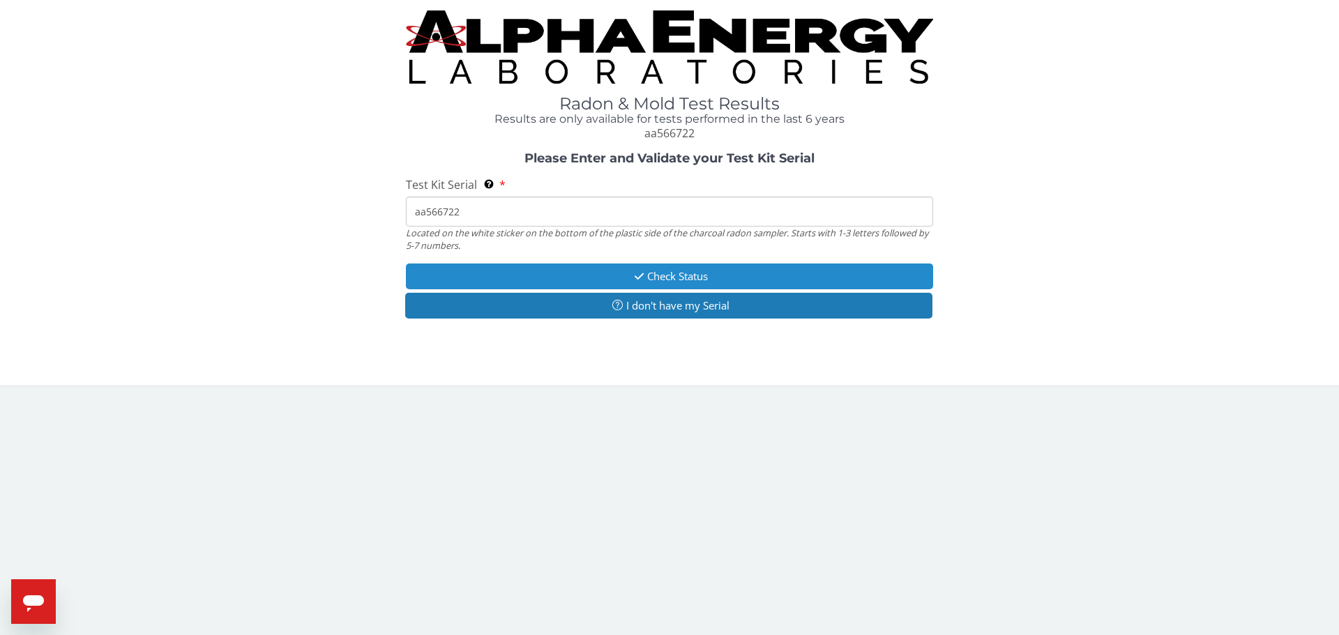
type input "aa566722"
click at [658, 281] on button "Check Status" at bounding box center [669, 277] width 527 height 26
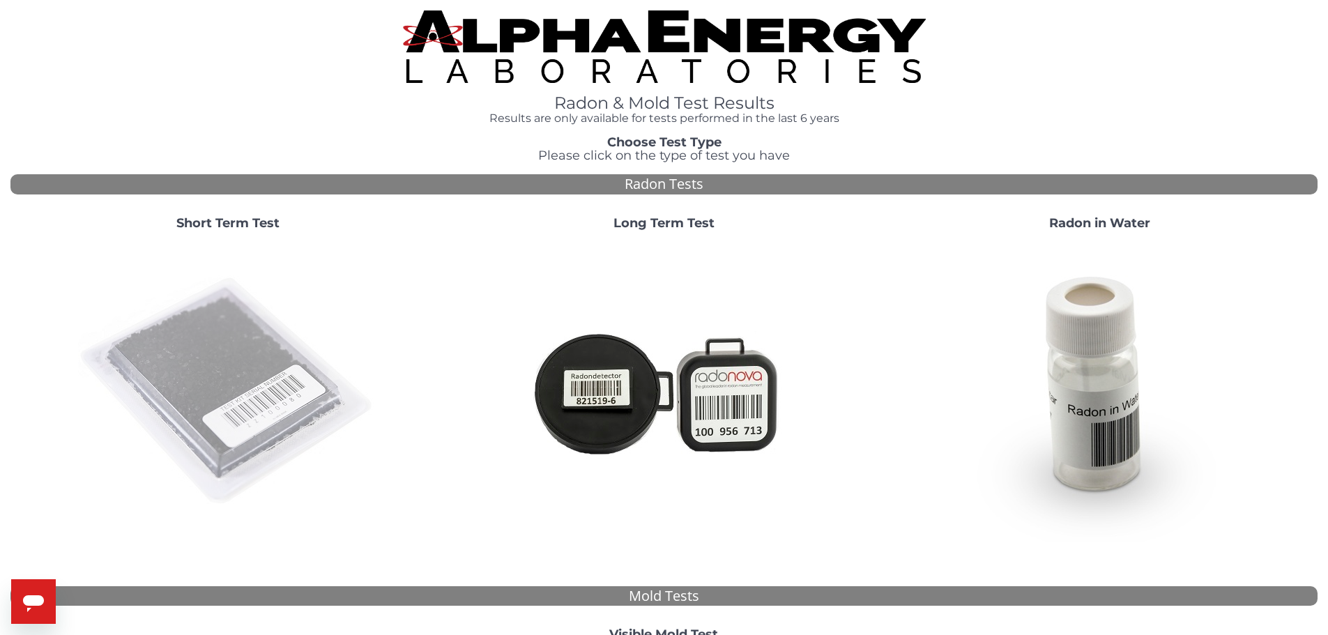
click at [257, 363] on img at bounding box center [228, 392] width 300 height 300
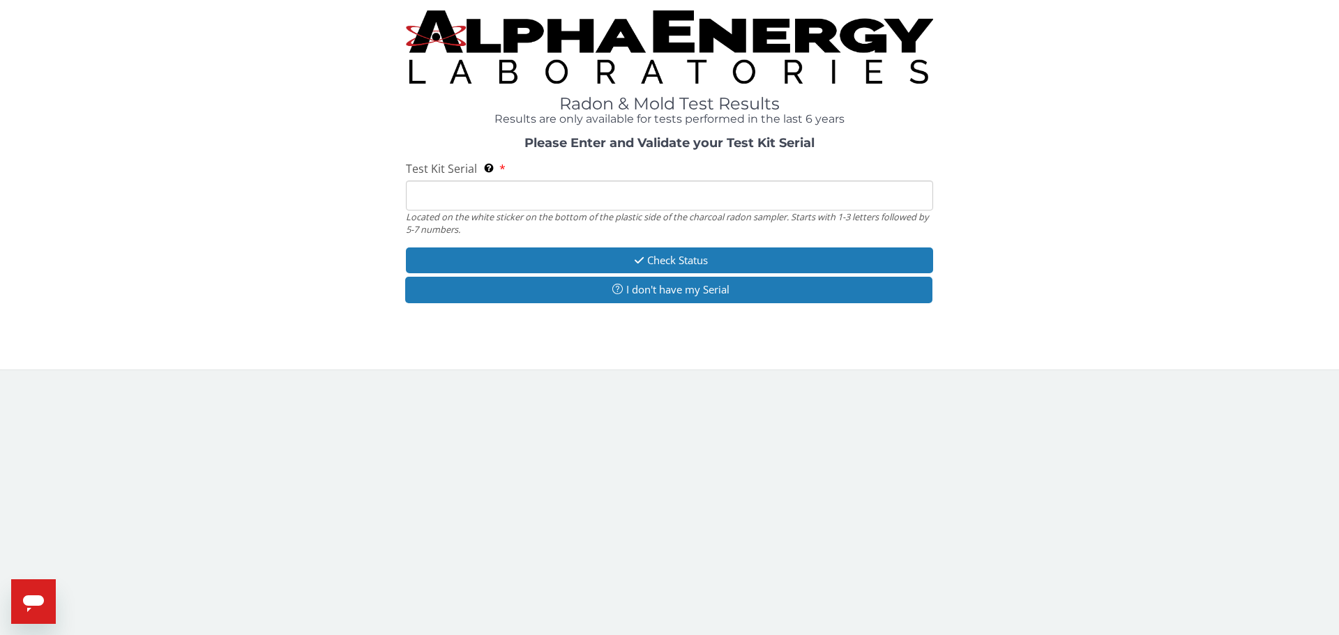
click at [486, 195] on input "Test Kit Serial Located on the white sticker on the bottom of the plastic side …" at bounding box center [669, 196] width 527 height 30
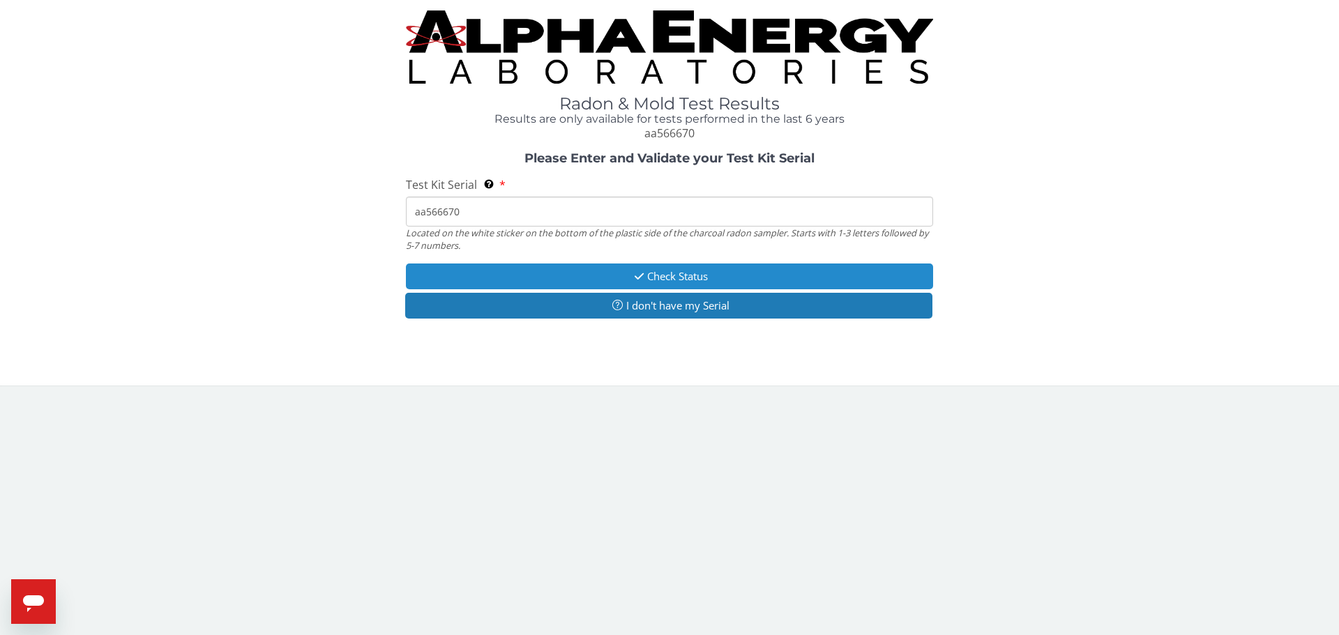
type input "aa566670"
click at [623, 275] on button "Check Status" at bounding box center [669, 277] width 527 height 26
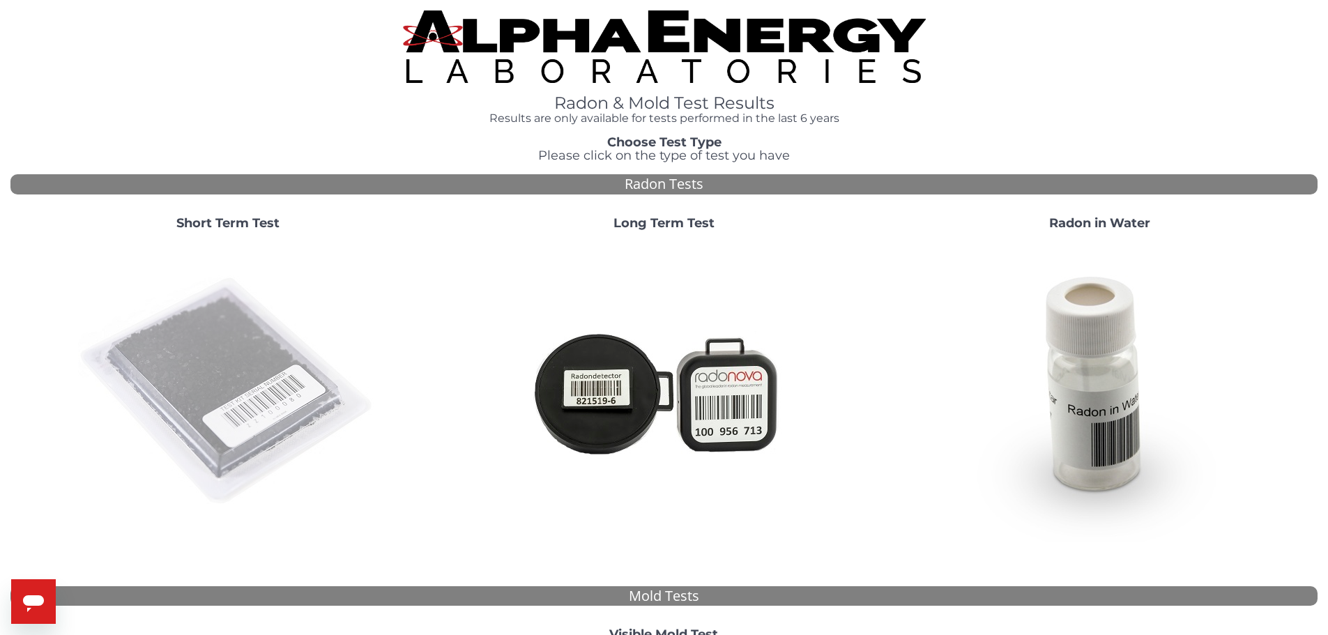
click at [187, 413] on img at bounding box center [228, 392] width 300 height 300
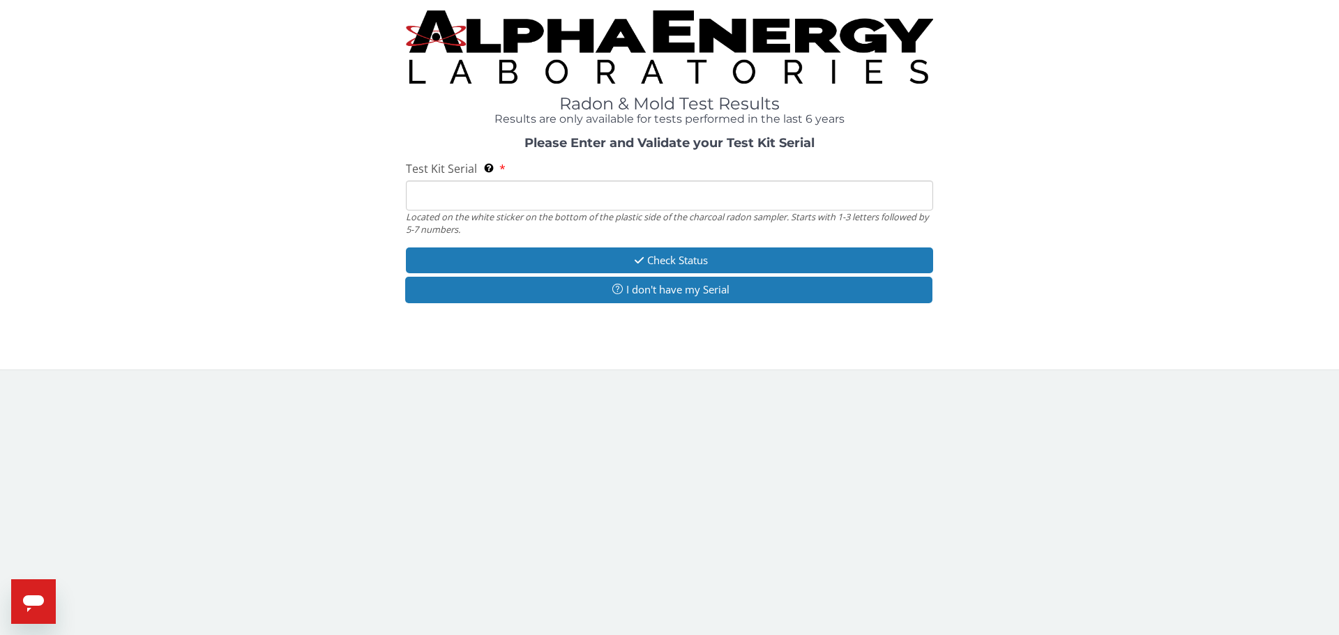
click at [477, 201] on input "Test Kit Serial Located on the white sticker on the bottom of the plastic side …" at bounding box center [669, 196] width 527 height 30
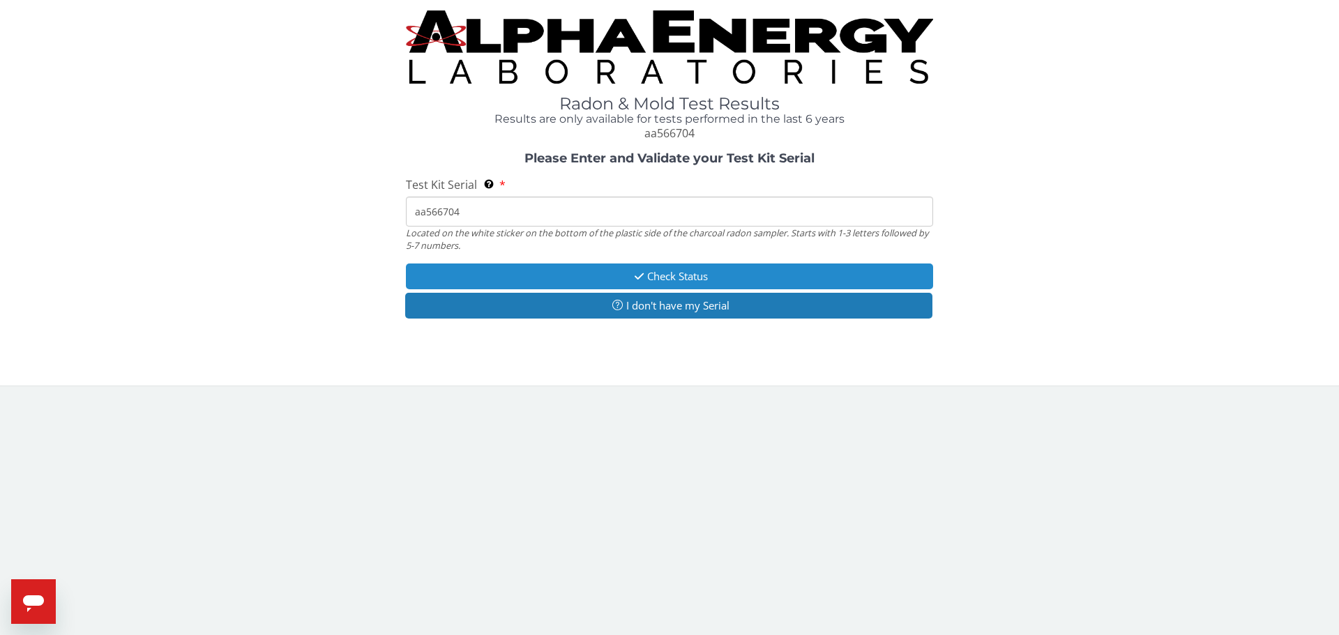
type input "aa566704"
click at [655, 273] on button "Check Status" at bounding box center [669, 277] width 527 height 26
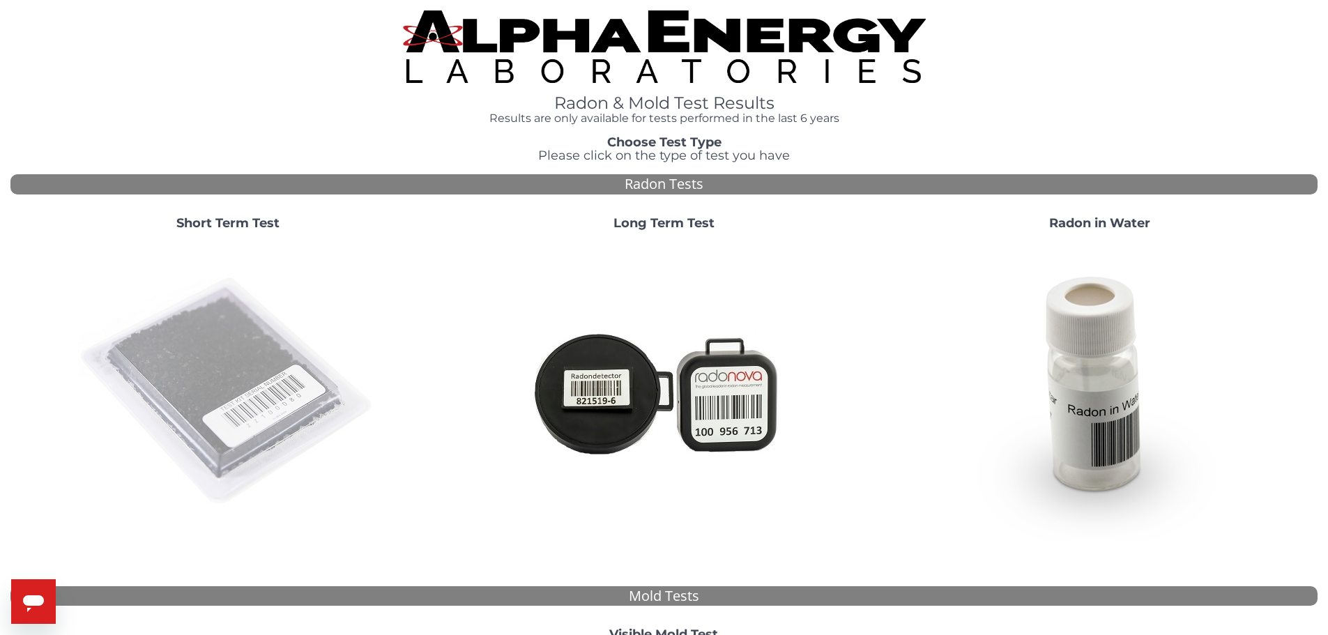
click at [241, 350] on img at bounding box center [228, 392] width 300 height 300
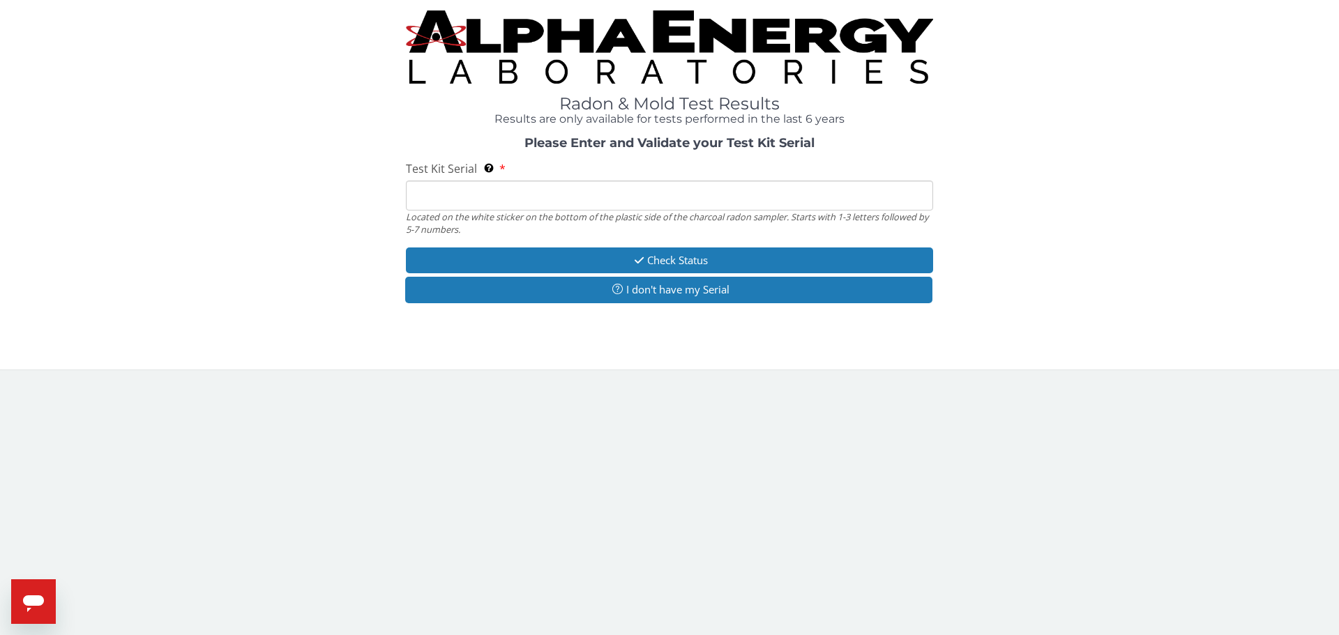
click at [441, 198] on input "Test Kit Serial Located on the white sticker on the bottom of the plastic side …" at bounding box center [669, 196] width 527 height 30
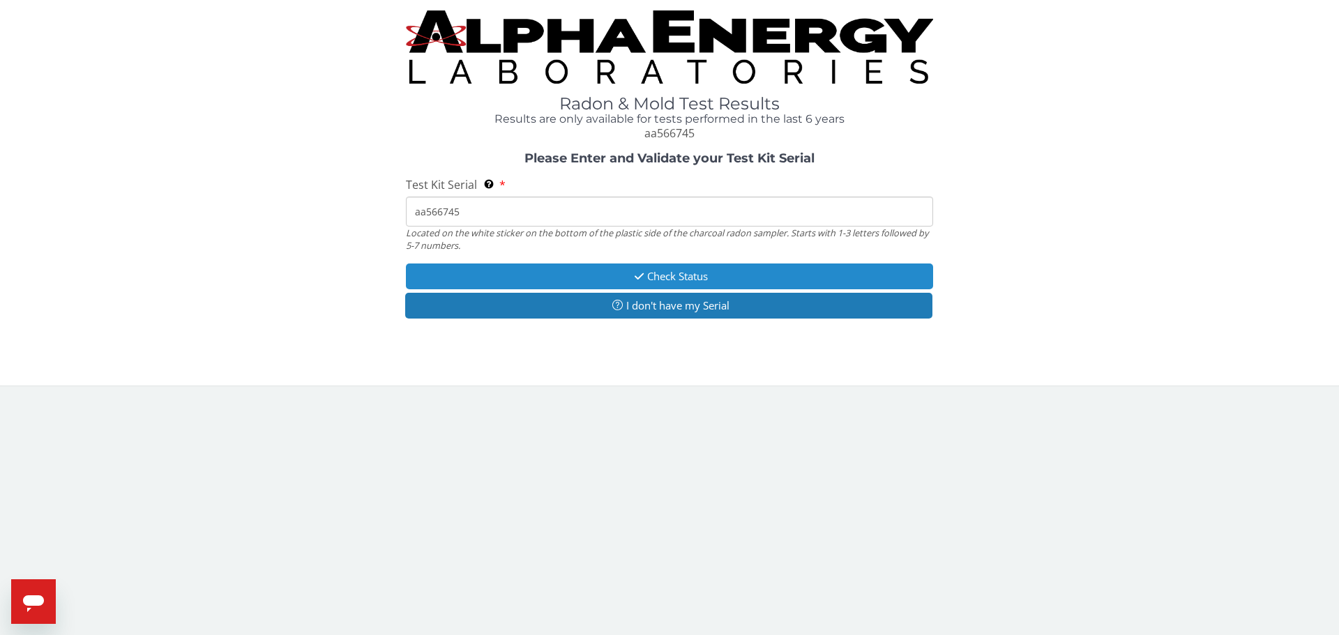
type input "aa566745"
click at [643, 269] on button "Check Status" at bounding box center [669, 277] width 527 height 26
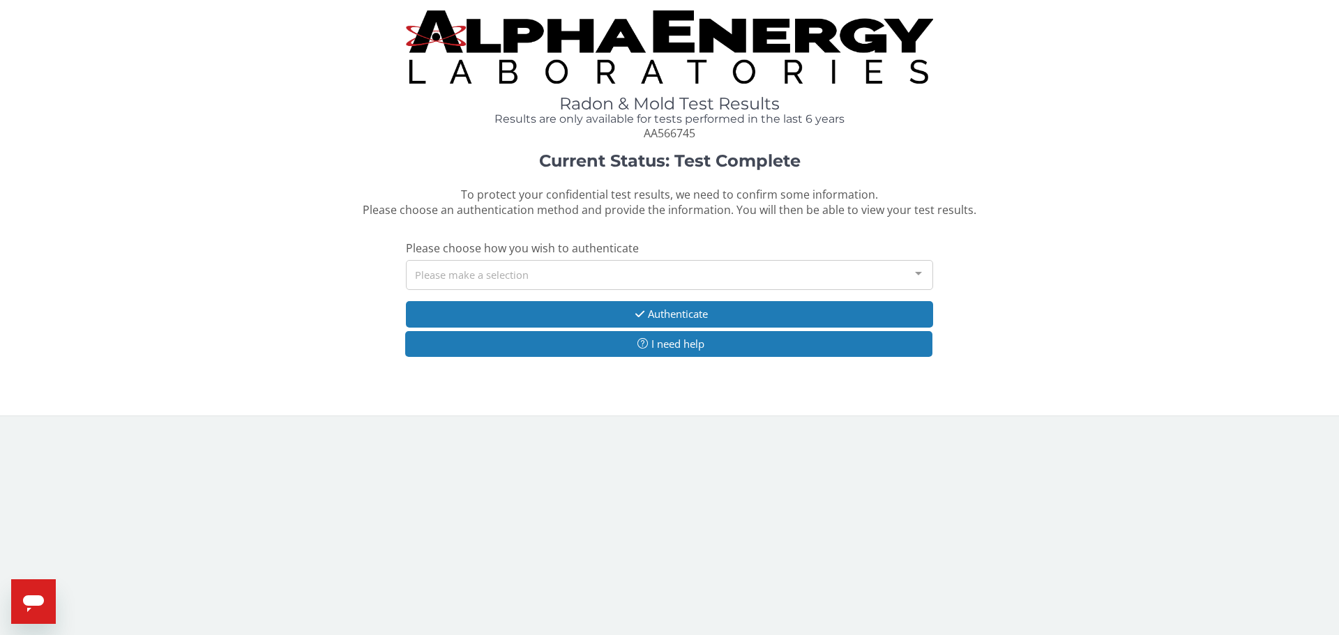
click at [884, 279] on div "Please make a selection" at bounding box center [669, 275] width 527 height 30
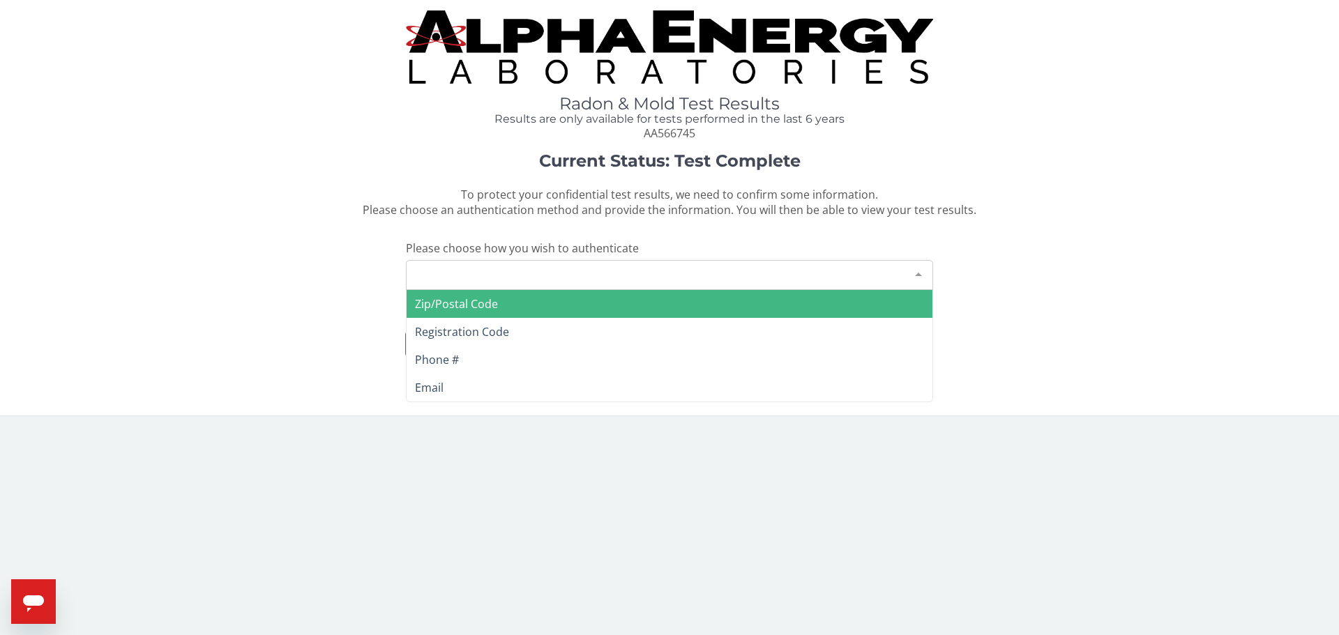
click at [680, 307] on span "Zip/Postal Code" at bounding box center [669, 304] width 526 height 28
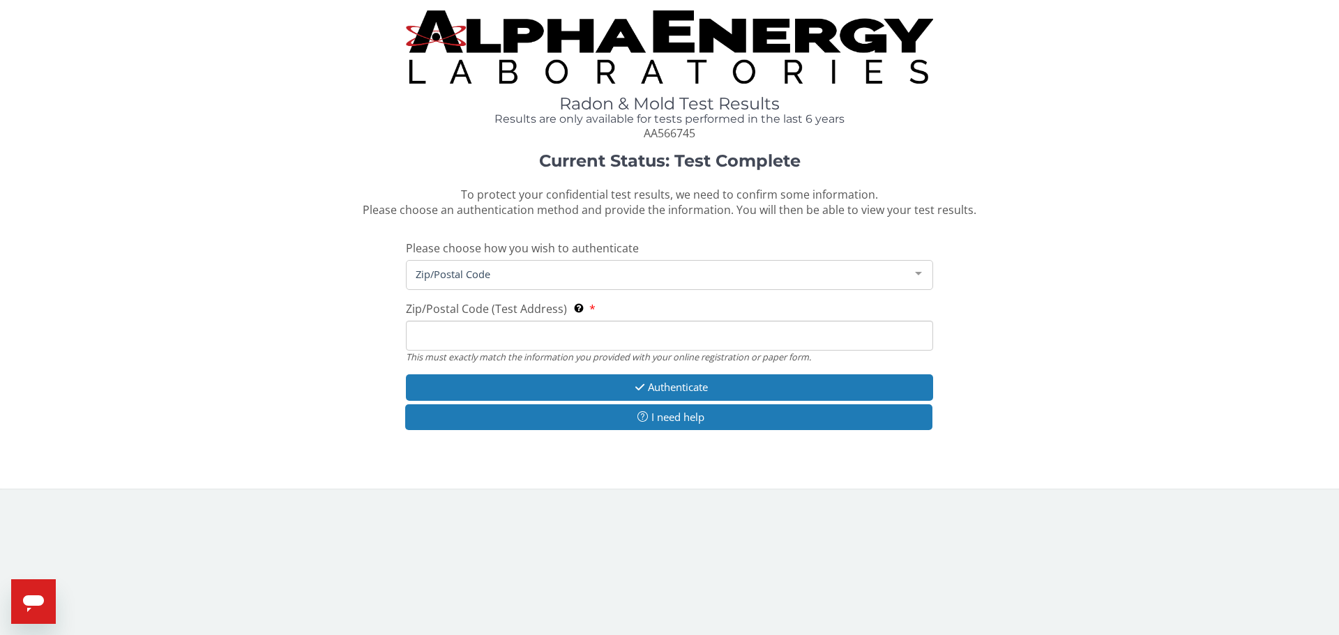
click at [530, 342] on input "Zip/Postal Code (Test Address) This must exactly match the information you prov…" at bounding box center [669, 336] width 527 height 30
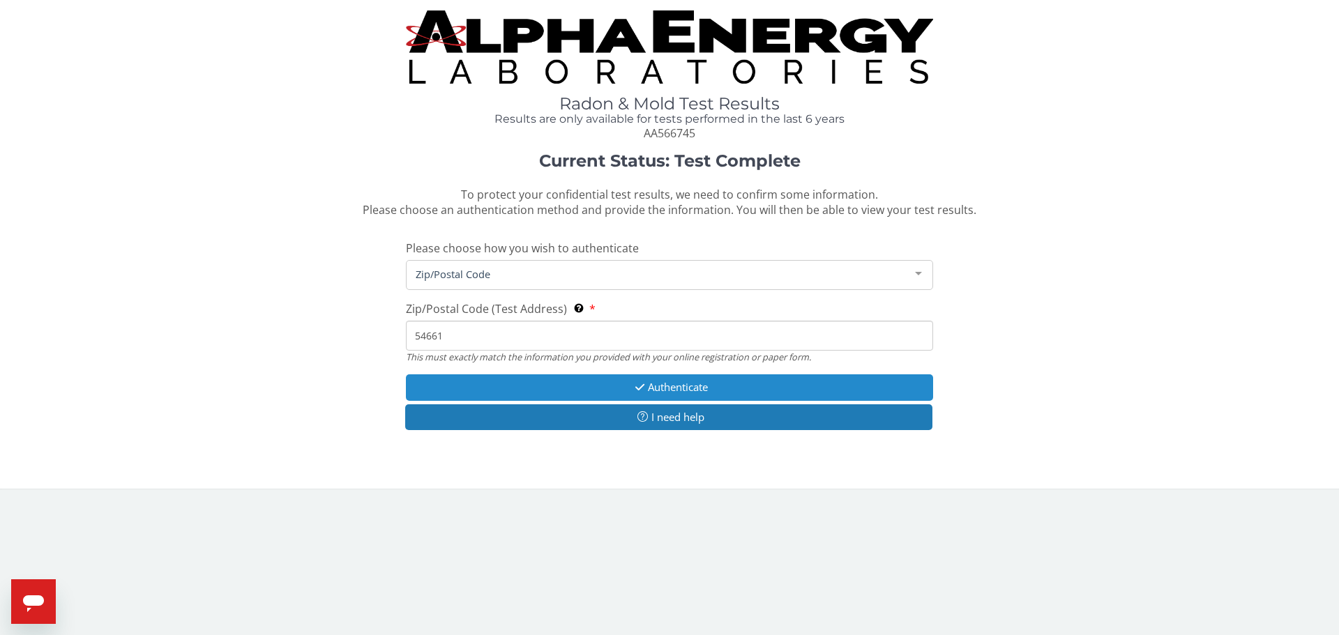
type input "54661"
click at [634, 390] on icon "button" at bounding box center [640, 387] width 16 height 10
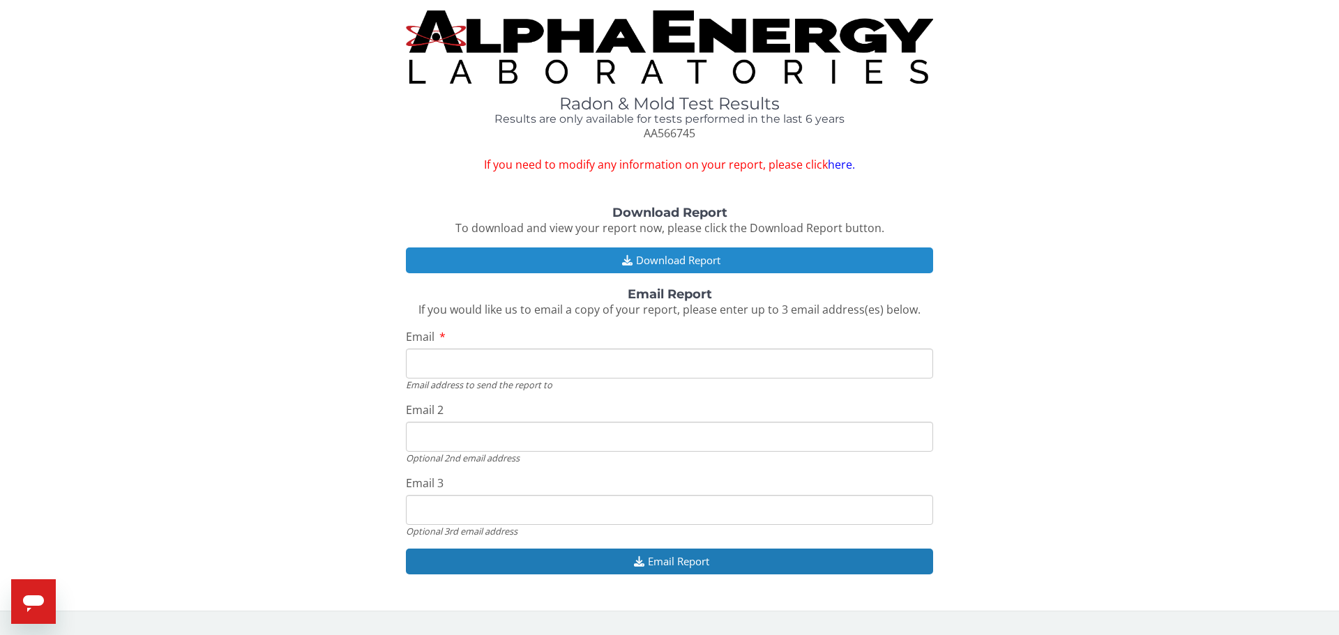
click at [671, 261] on button "Download Report" at bounding box center [669, 261] width 527 height 26
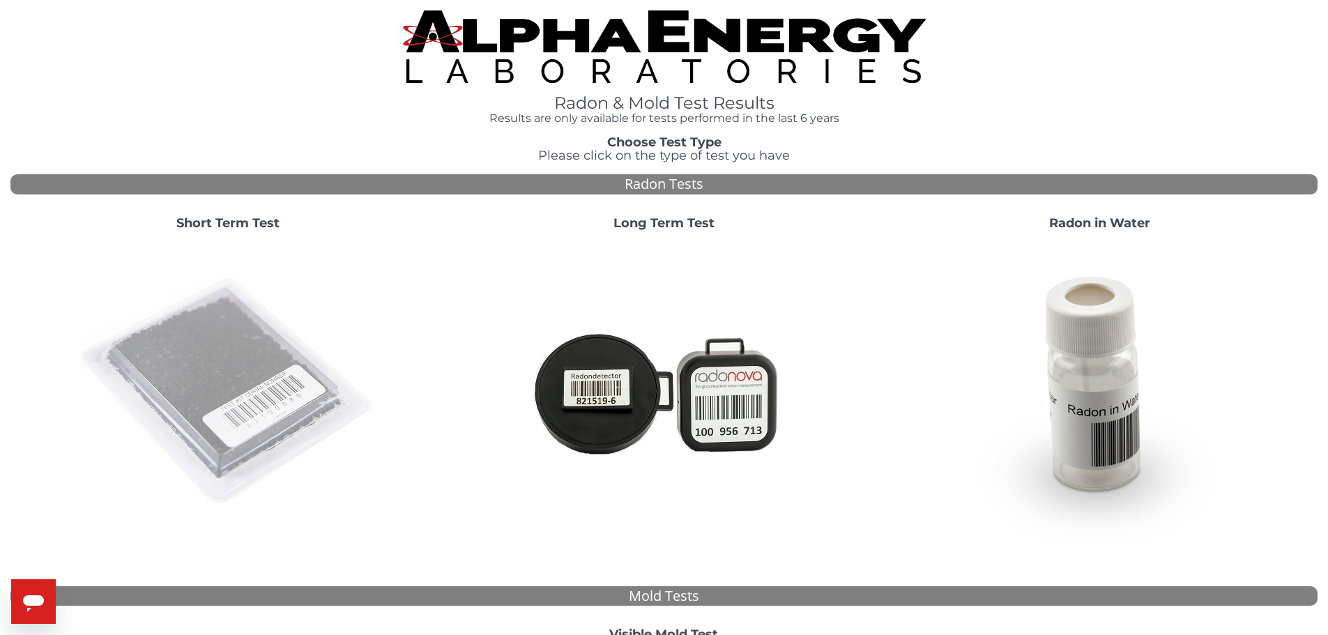
click at [200, 366] on img at bounding box center [228, 392] width 300 height 300
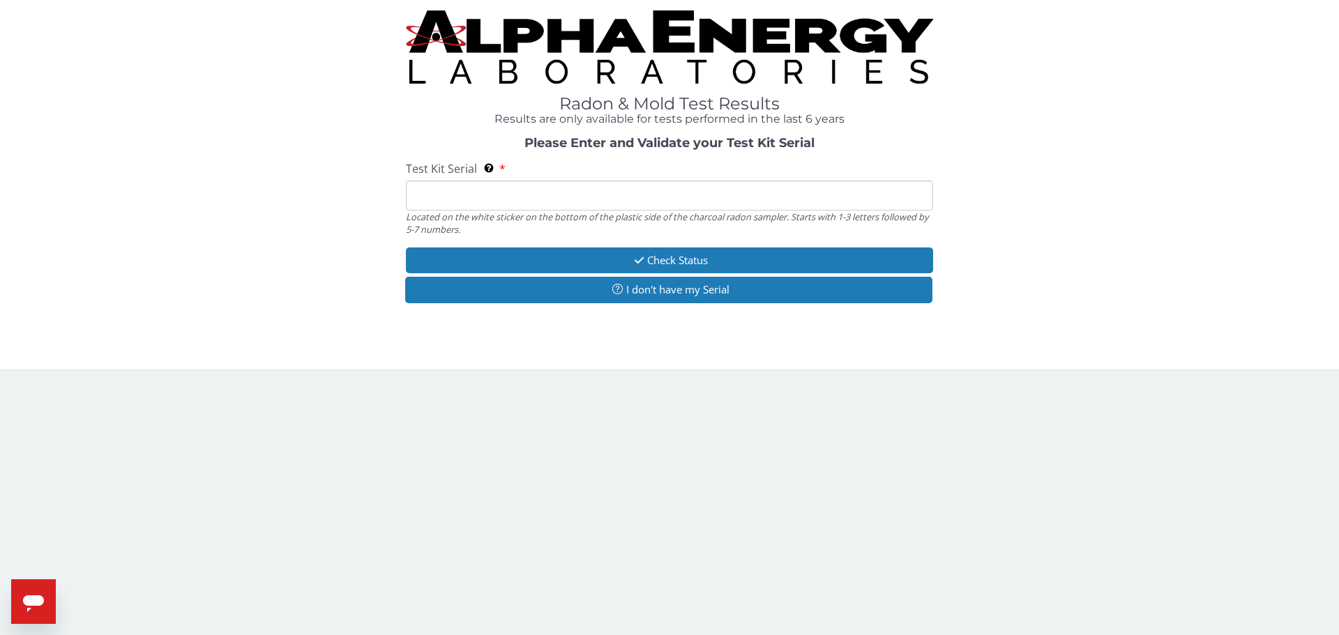
click at [471, 198] on input "Test Kit Serial Located on the white sticker on the bottom of the plastic side …" at bounding box center [669, 196] width 527 height 30
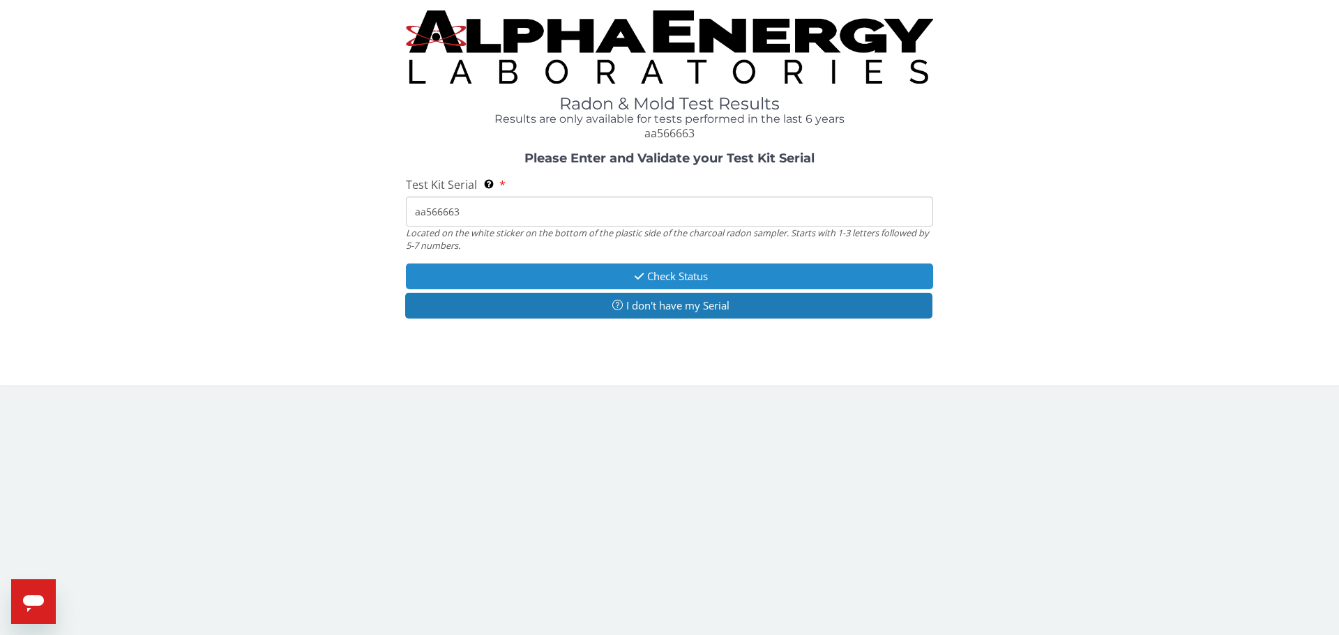
type input "aa566663"
click at [641, 271] on icon "button" at bounding box center [639, 276] width 16 height 10
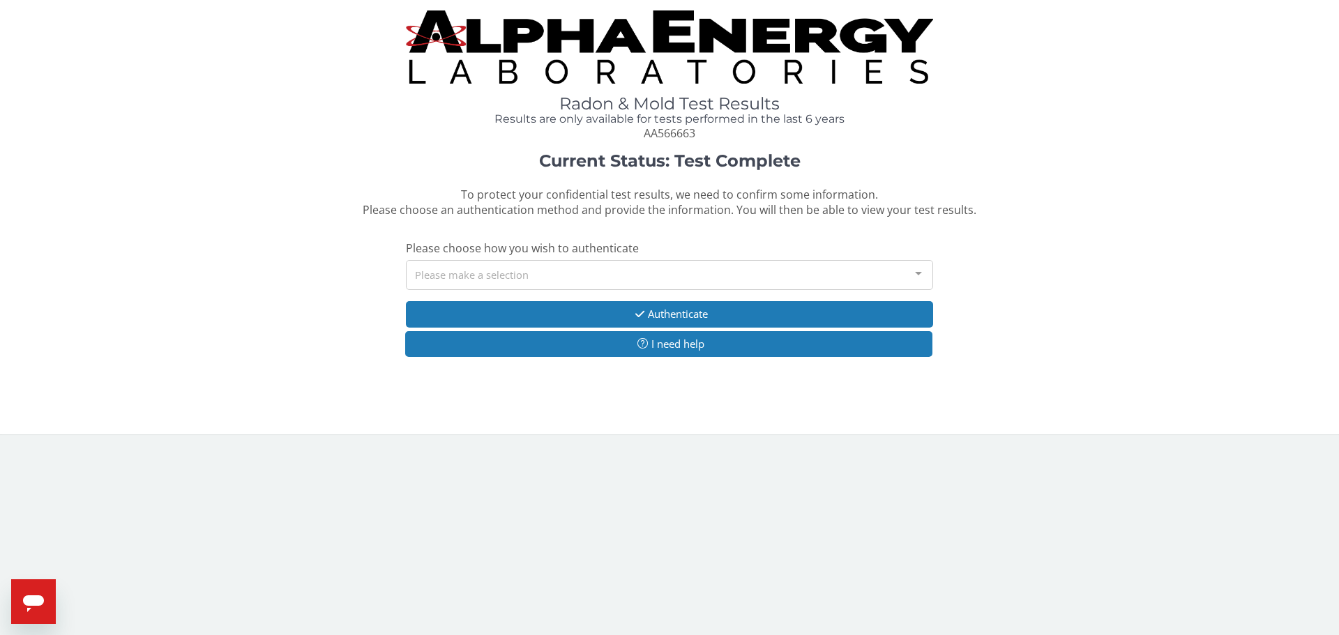
click at [640, 271] on div "Please make a selection" at bounding box center [669, 275] width 527 height 30
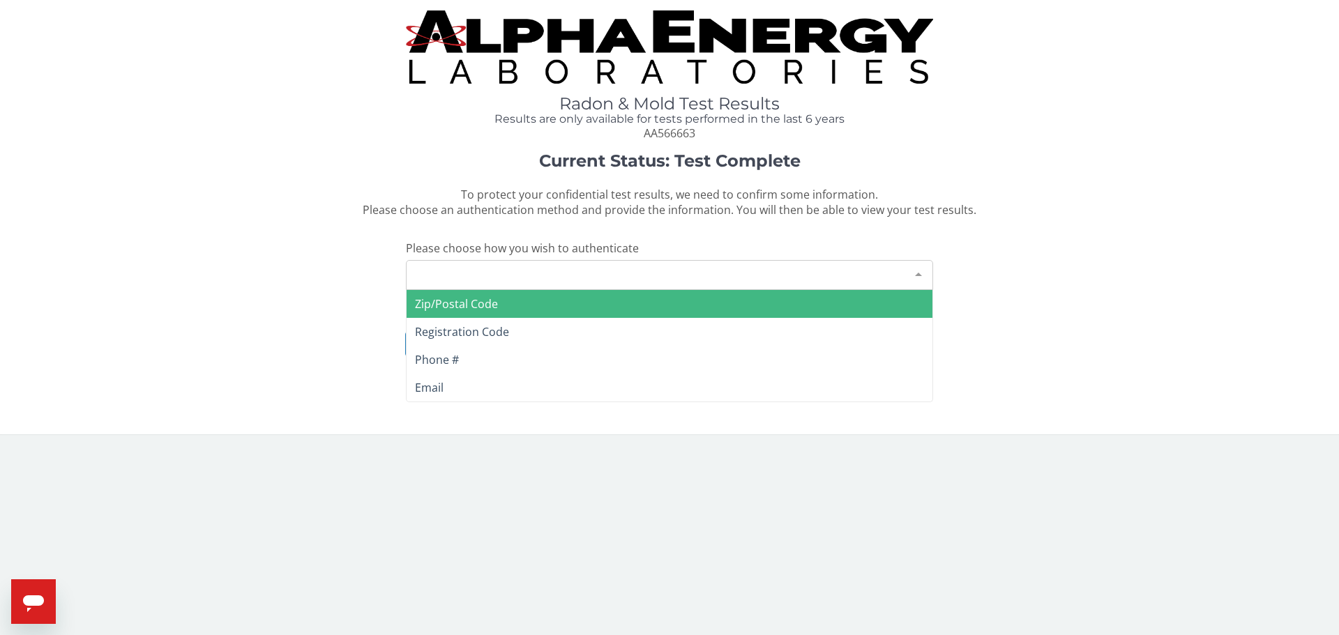
click at [565, 300] on span "Zip/Postal Code" at bounding box center [669, 304] width 526 height 28
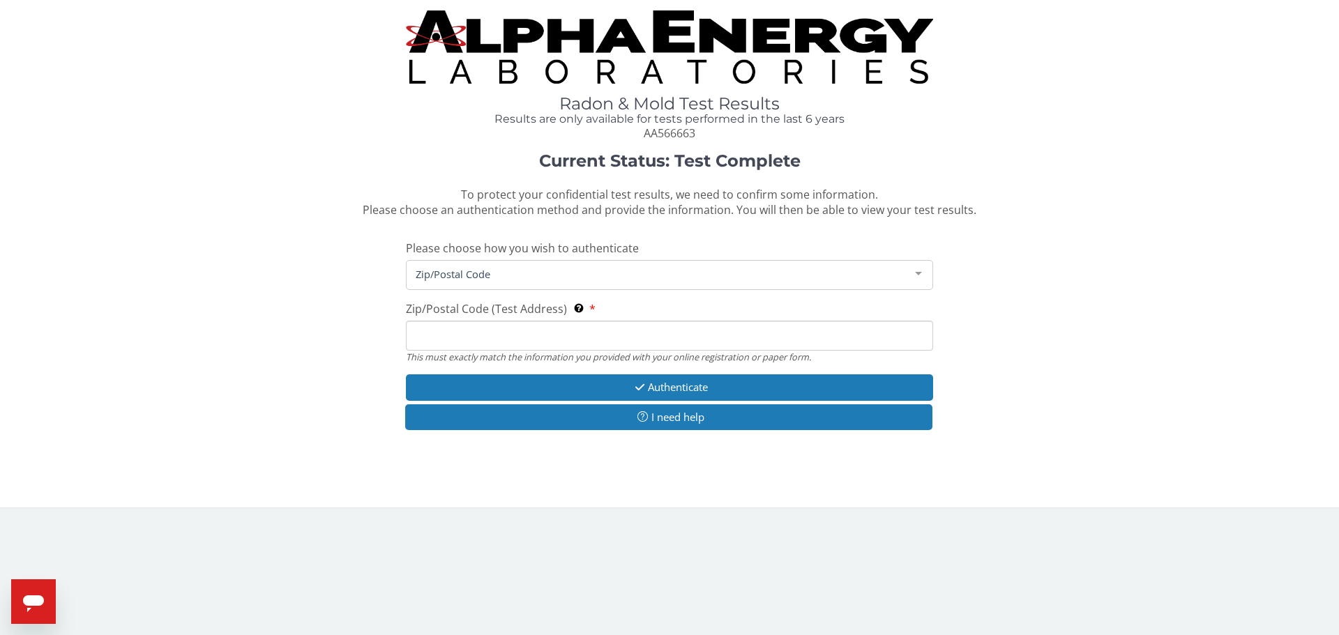
click at [530, 335] on input "Zip/Postal Code (Test Address) This must exactly match the information you prov…" at bounding box center [669, 336] width 527 height 30
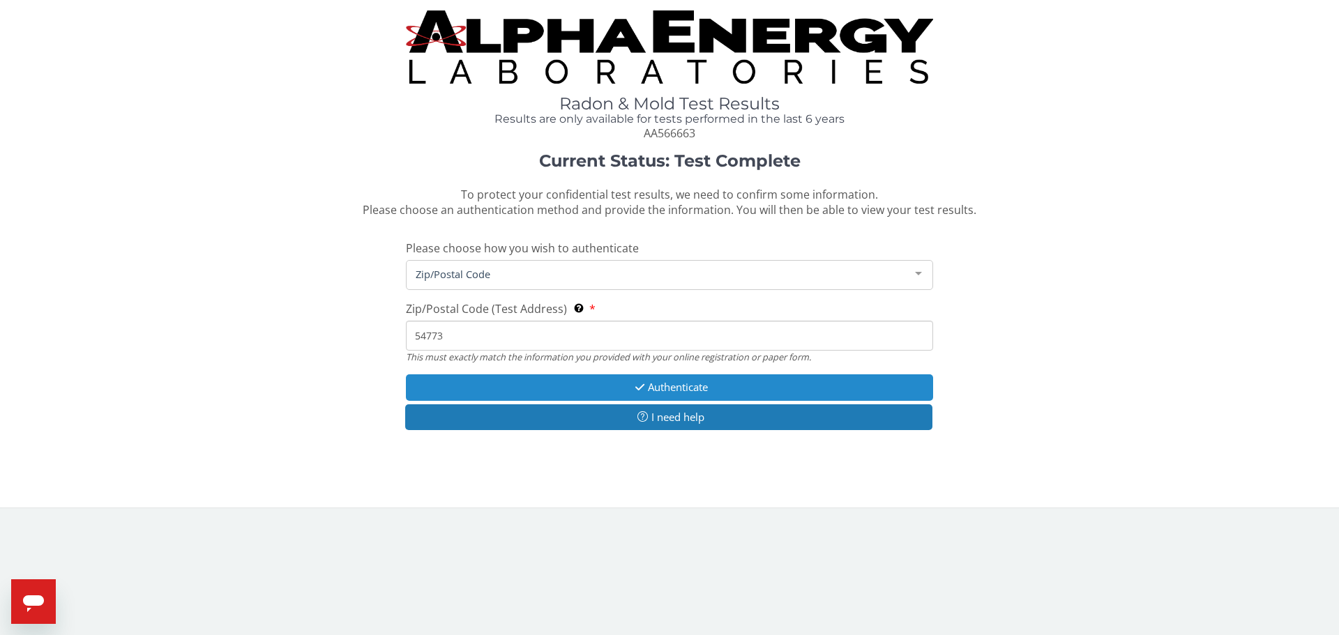
type input "54773"
click at [674, 383] on button "Authenticate" at bounding box center [669, 387] width 527 height 26
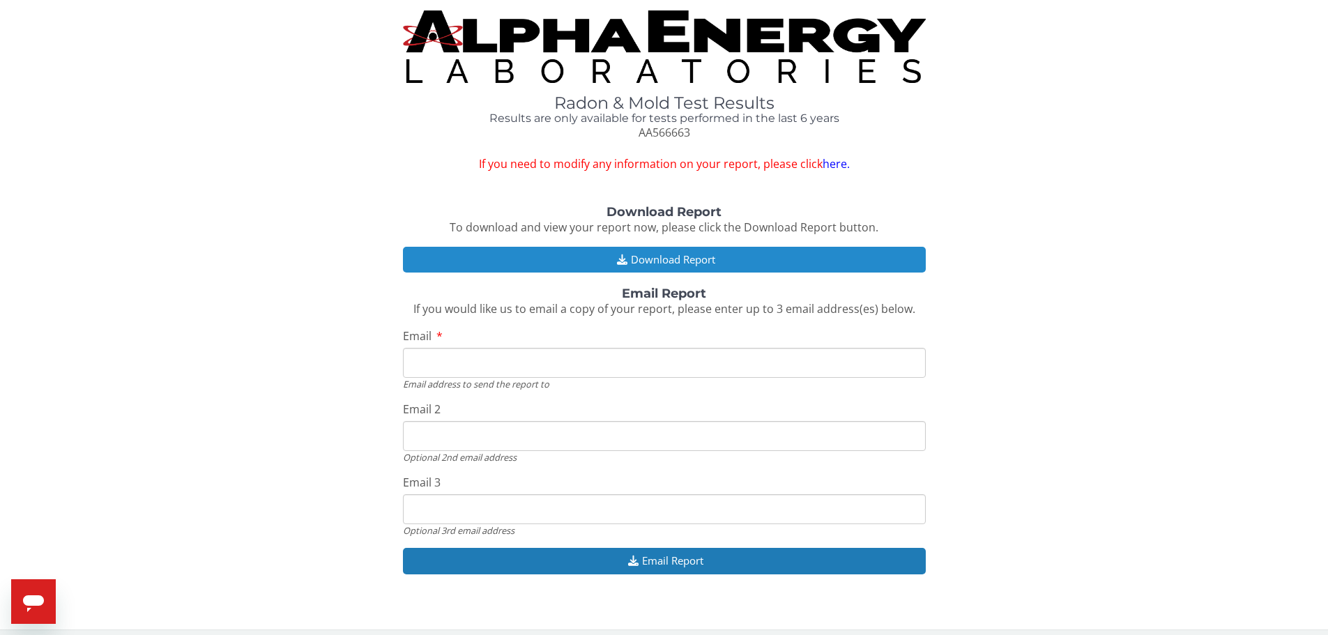
click at [624, 261] on icon "button" at bounding box center [622, 259] width 17 height 10
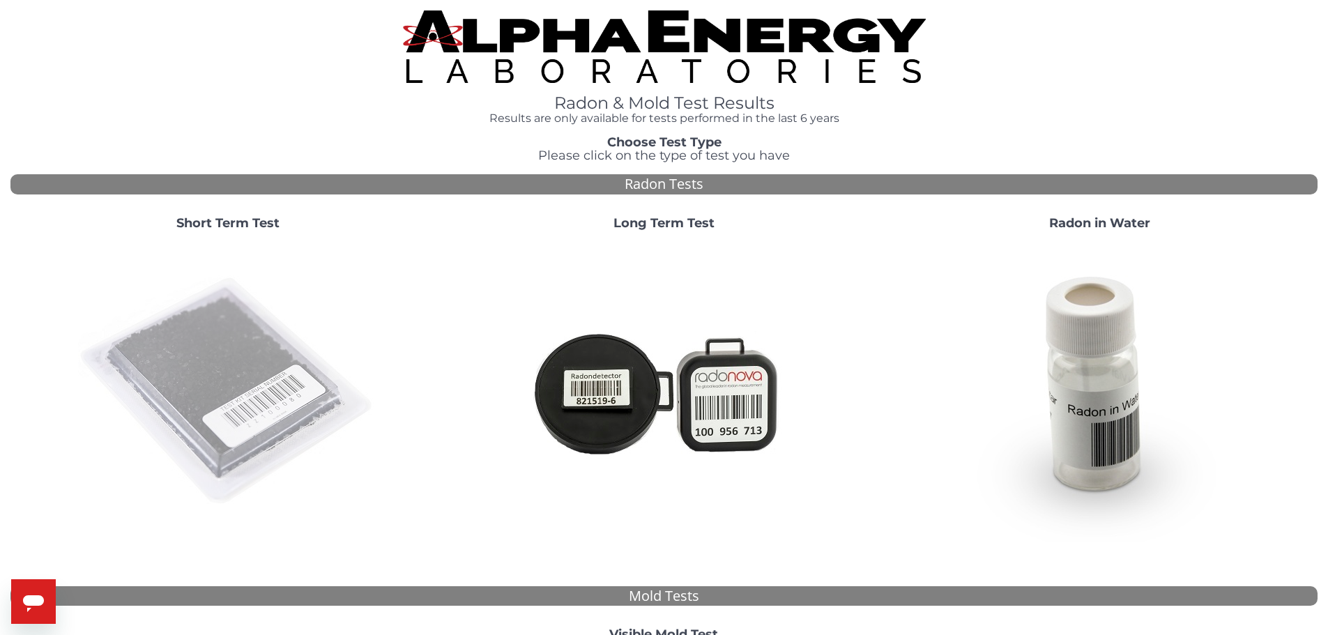
click at [241, 373] on img at bounding box center [228, 392] width 300 height 300
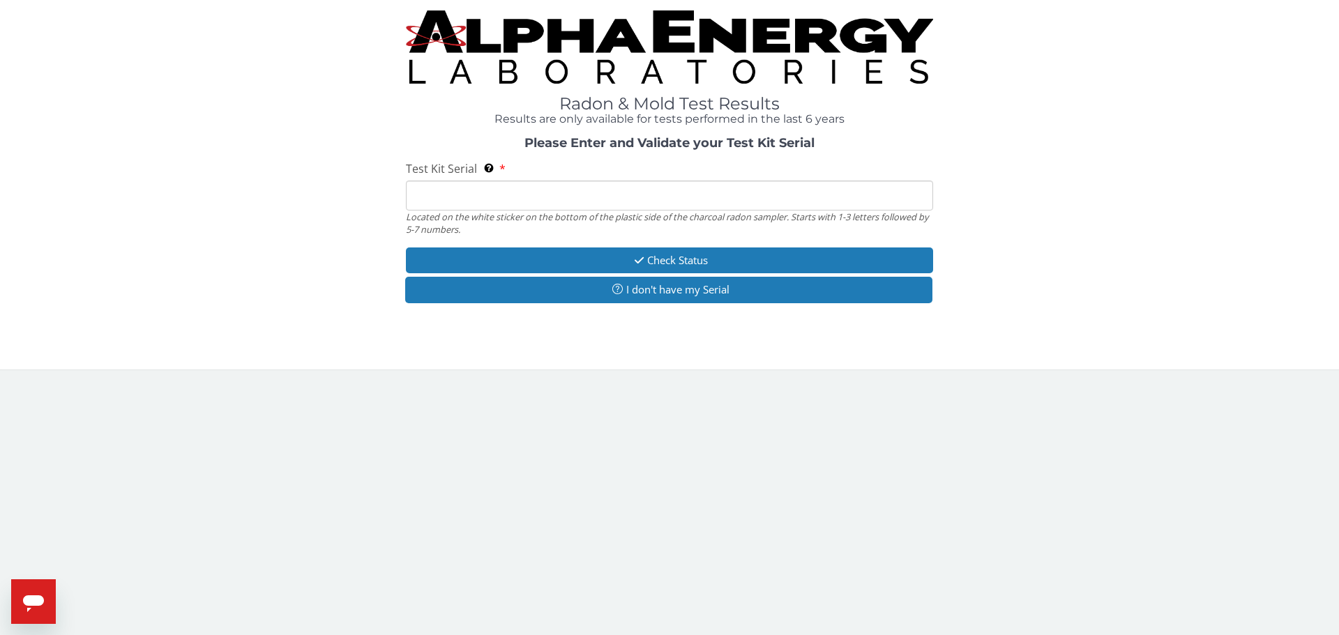
click at [483, 199] on input "Test Kit Serial Located on the white sticker on the bottom of the plastic side …" at bounding box center [669, 196] width 527 height 30
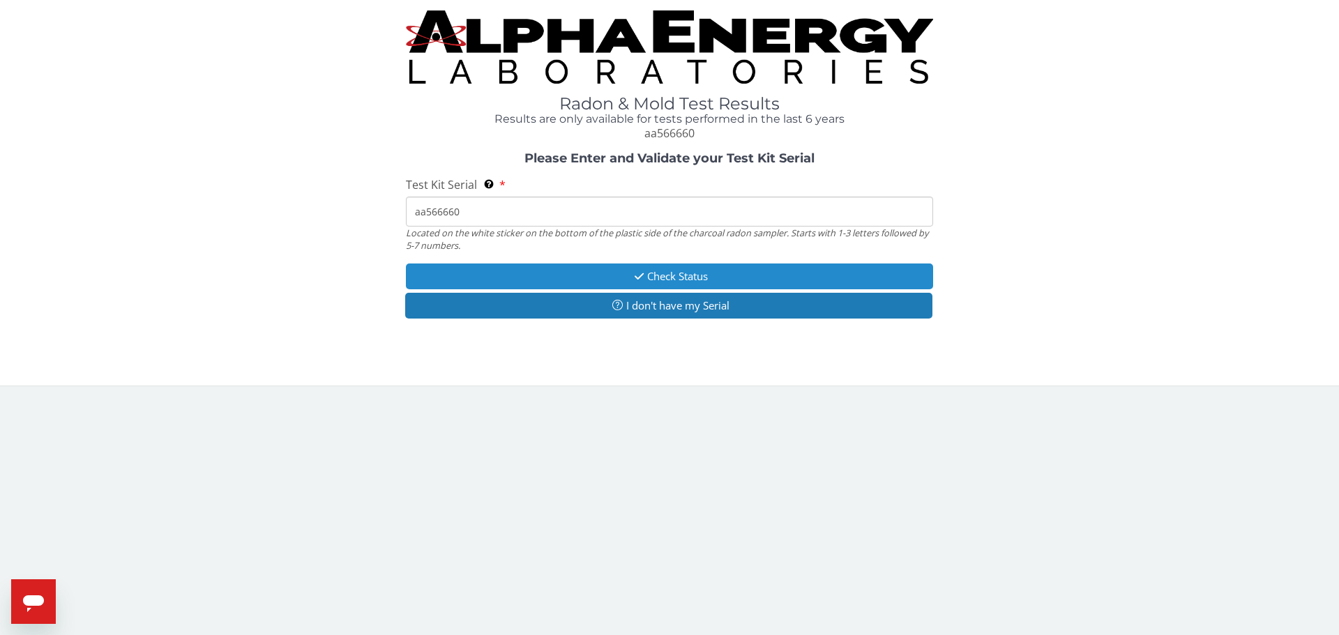
type input "aa566660"
click at [615, 273] on button "Check Status" at bounding box center [669, 277] width 527 height 26
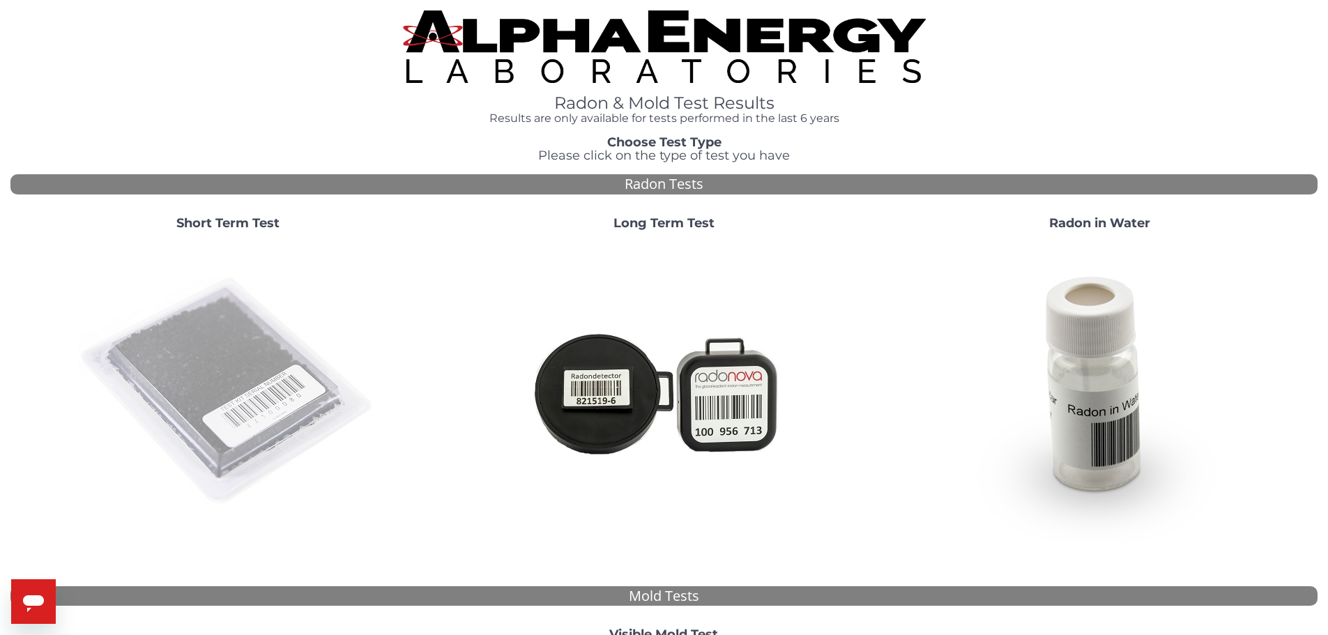
click at [236, 395] on img at bounding box center [228, 392] width 300 height 300
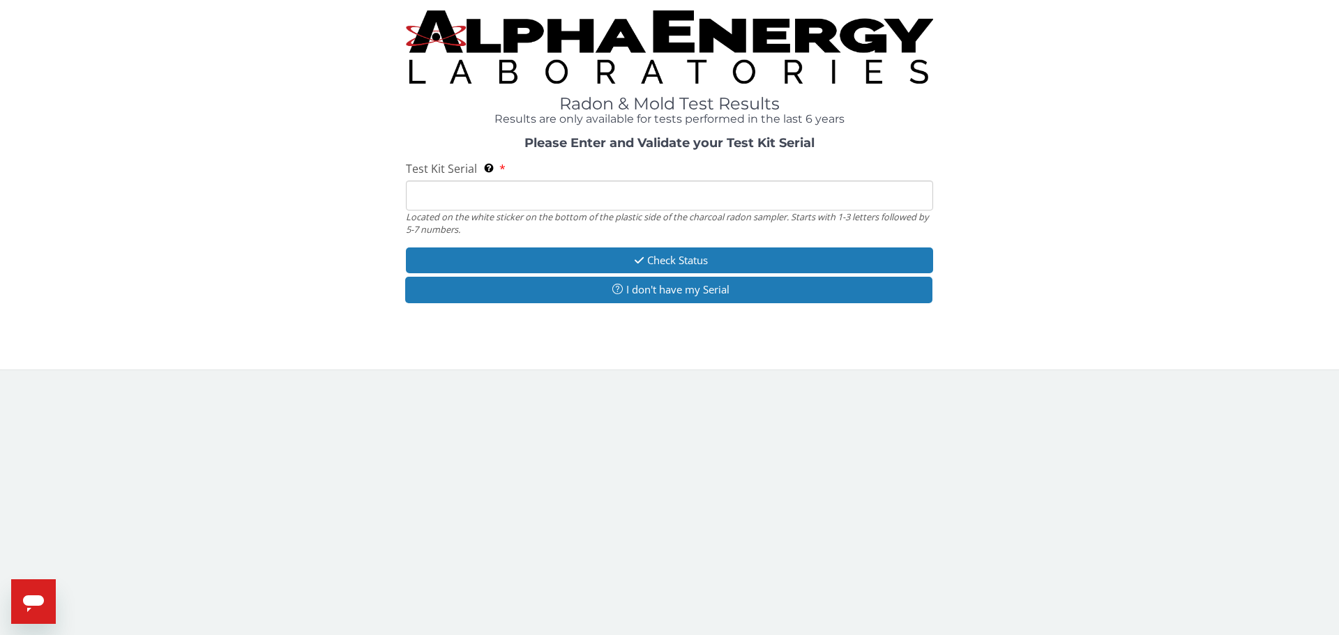
click at [442, 197] on input "Test Kit Serial Located on the white sticker on the bottom of the plastic side …" at bounding box center [669, 196] width 527 height 30
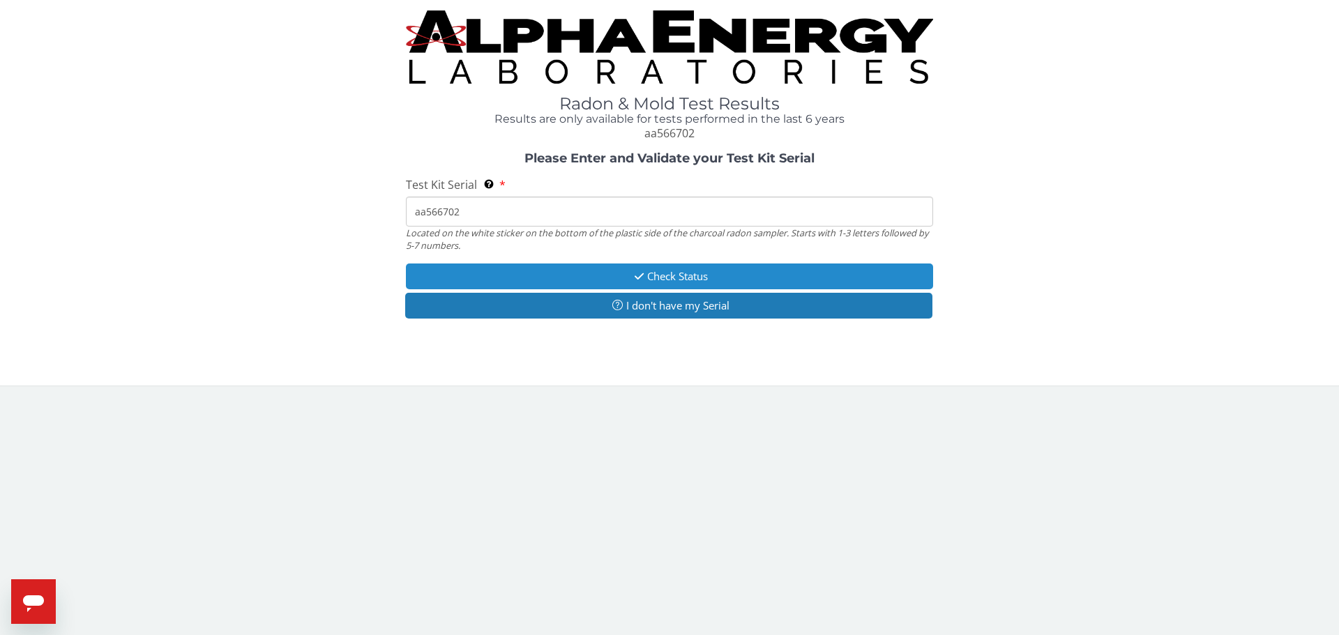
type input "aa566702"
click at [574, 273] on button "Check Status" at bounding box center [669, 277] width 527 height 26
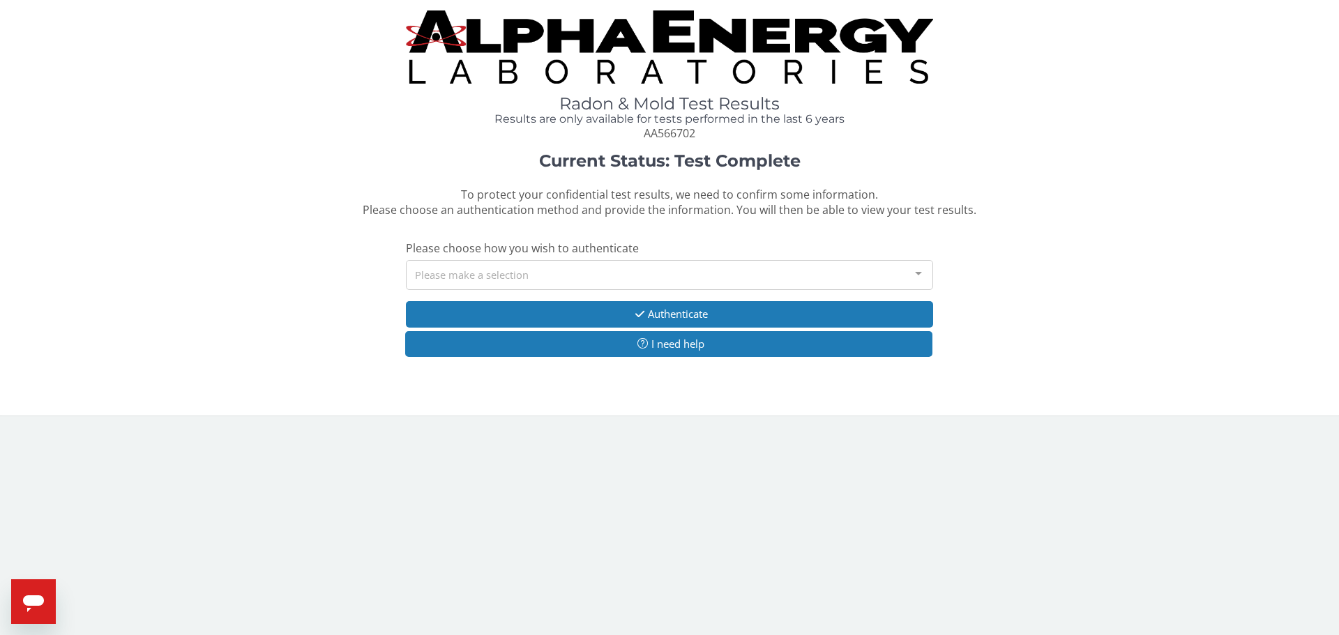
click at [570, 268] on div "Please make a selection" at bounding box center [669, 275] width 527 height 30
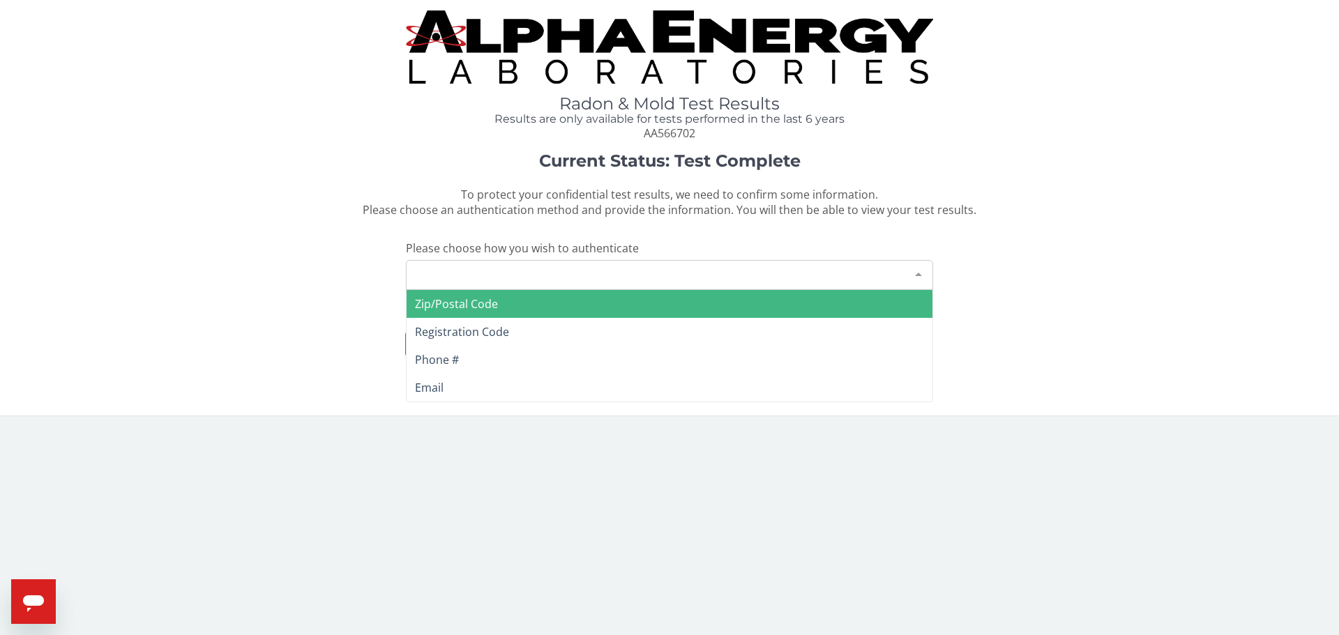
click at [519, 301] on span "Zip/Postal Code" at bounding box center [669, 304] width 526 height 28
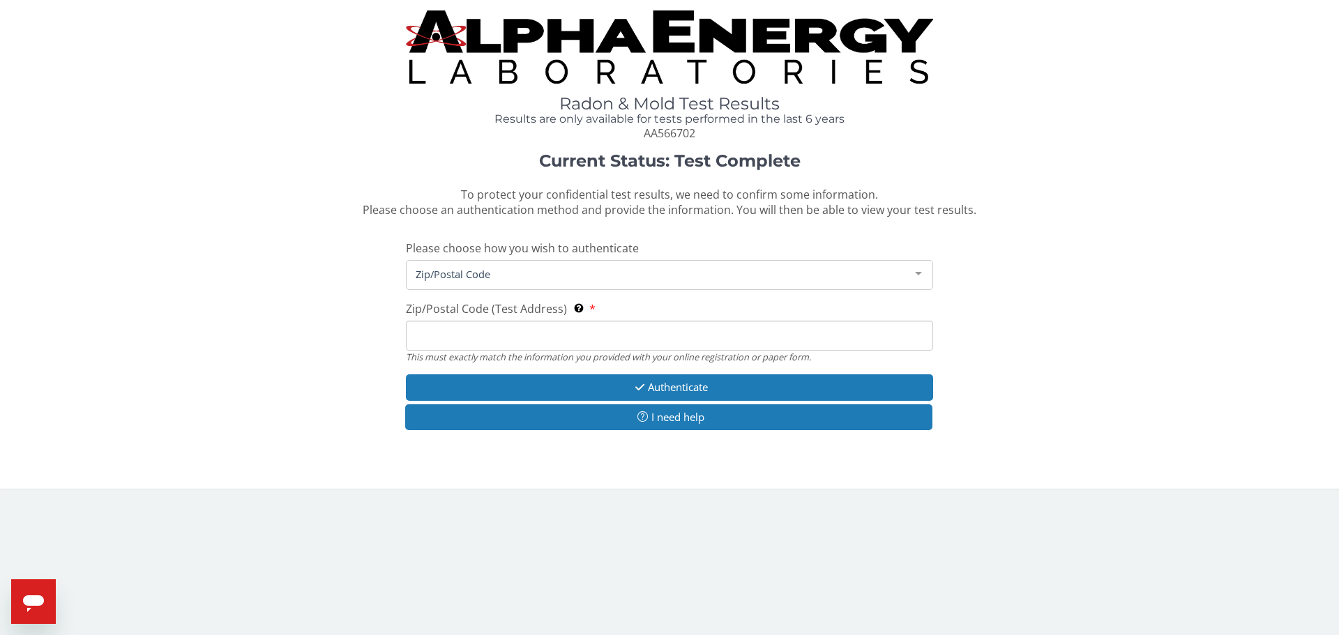
drag, startPoint x: 446, startPoint y: 340, endPoint x: 427, endPoint y: 312, distance: 32.7
click at [446, 340] on input "Zip/Postal Code (Test Address) This must exactly match the information you prov…" at bounding box center [669, 336] width 527 height 30
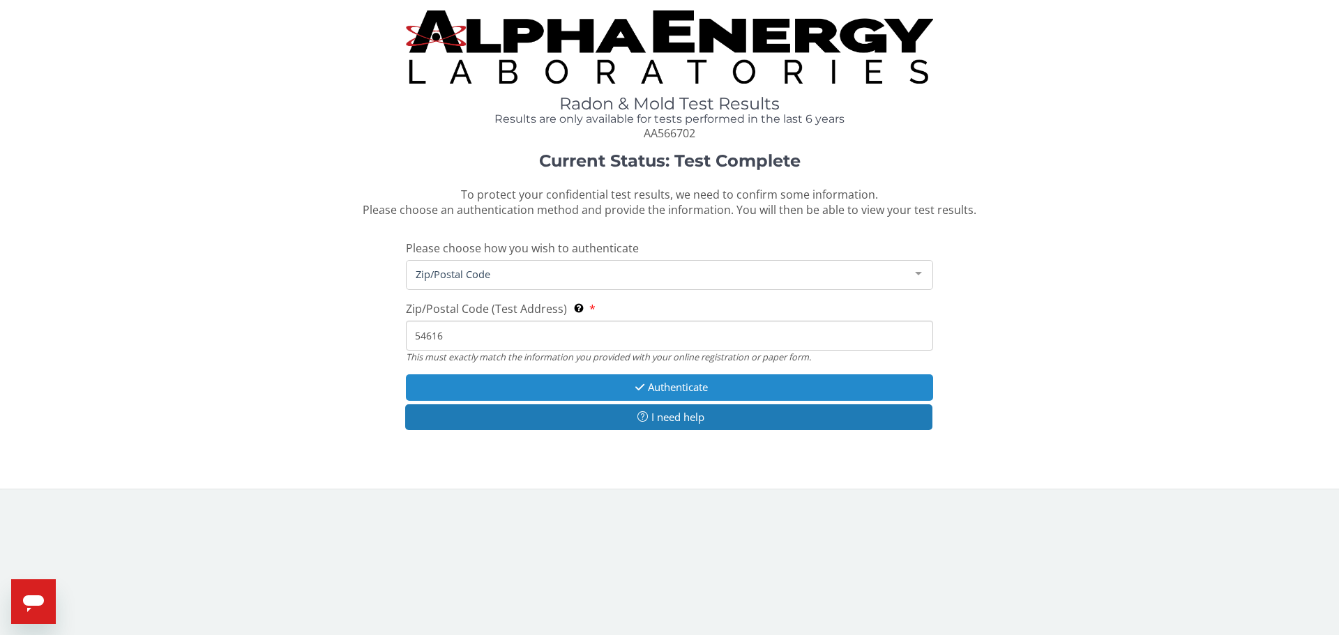
type input "54616"
click at [694, 390] on button "Authenticate" at bounding box center [669, 387] width 527 height 26
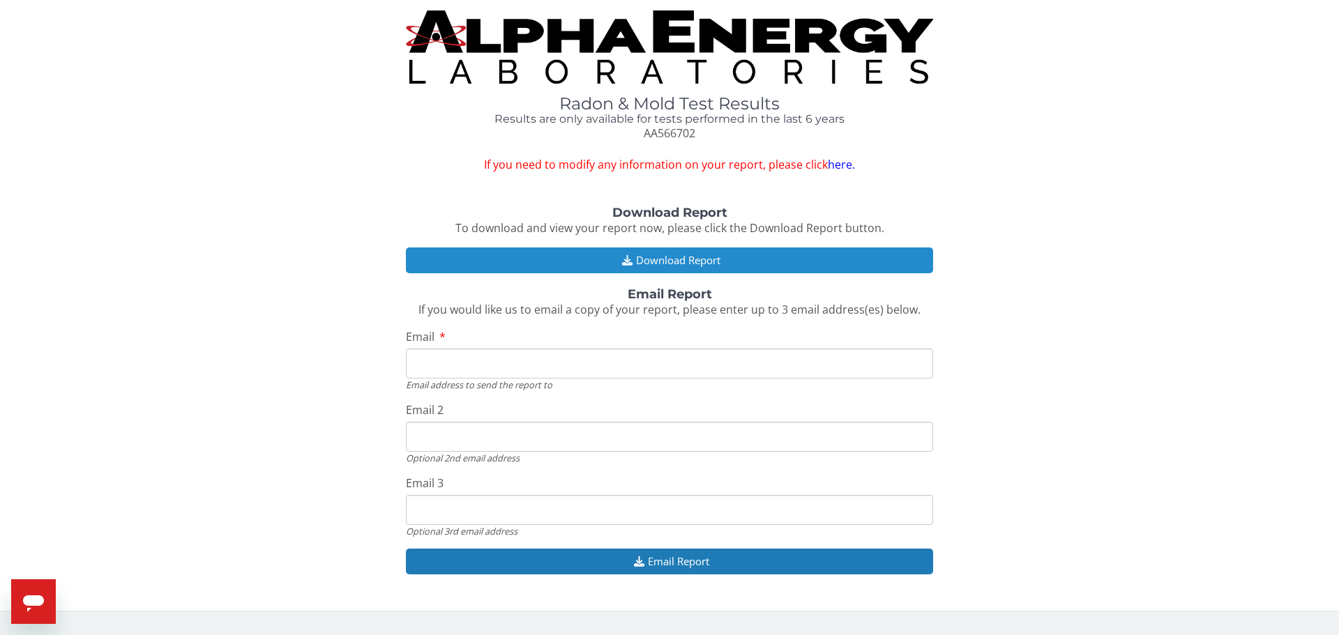
click at [705, 265] on button "Download Report" at bounding box center [669, 261] width 527 height 26
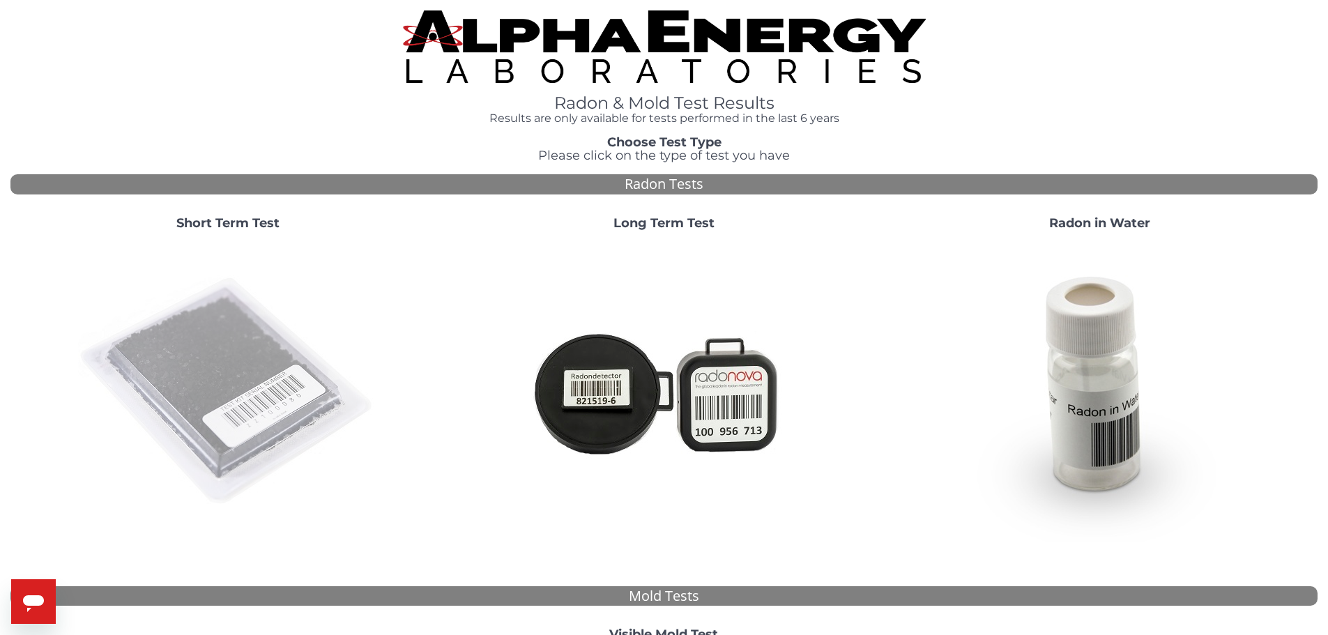
click at [206, 341] on img at bounding box center [228, 392] width 300 height 300
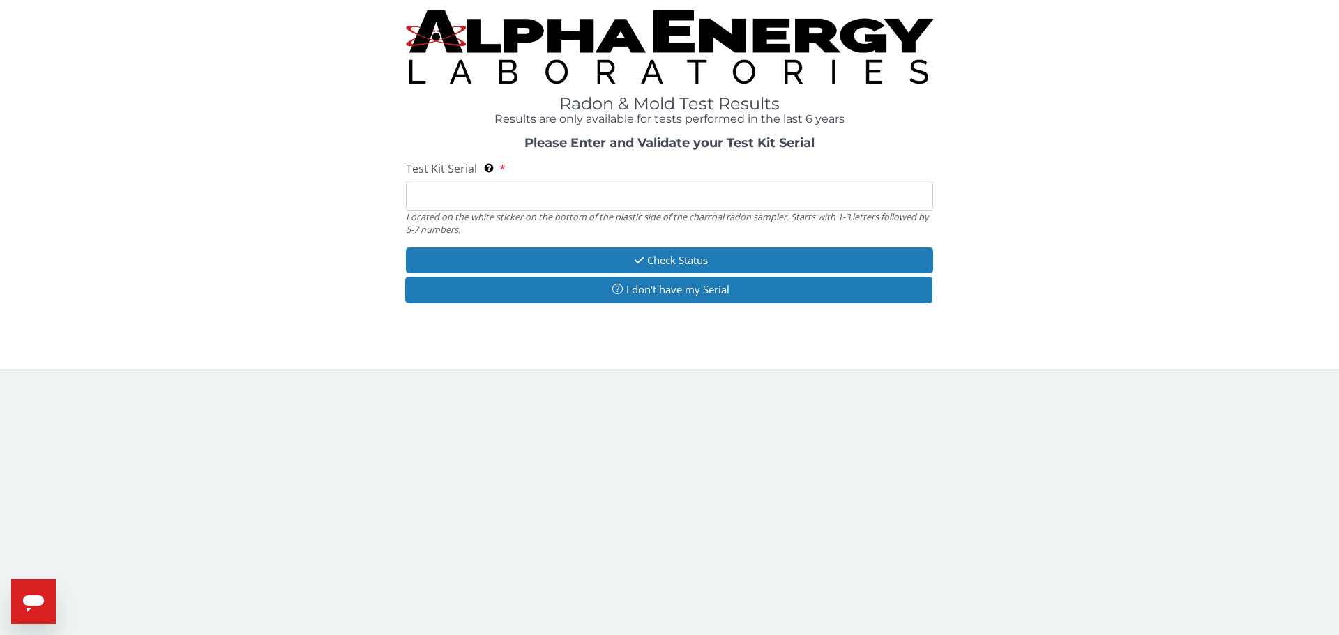
click at [432, 197] on input "Test Kit Serial Located on the white sticker on the bottom of the plastic side …" at bounding box center [669, 196] width 527 height 30
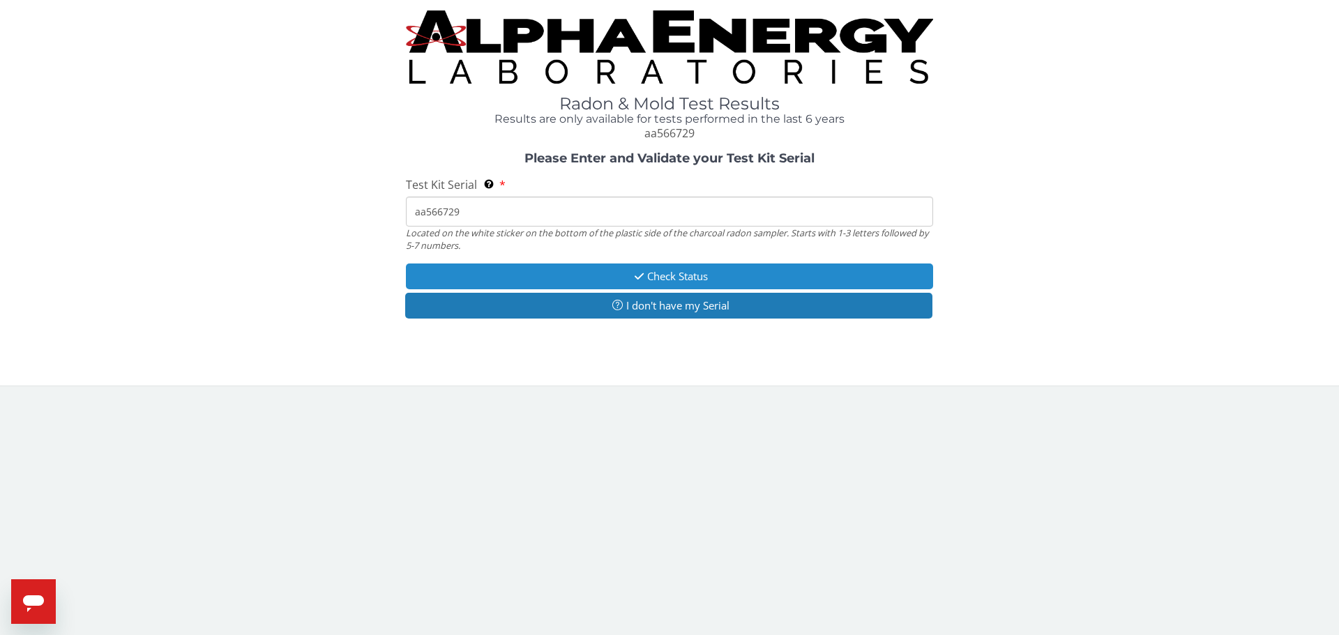
type input "aa566729"
click at [542, 273] on button "Check Status" at bounding box center [669, 277] width 527 height 26
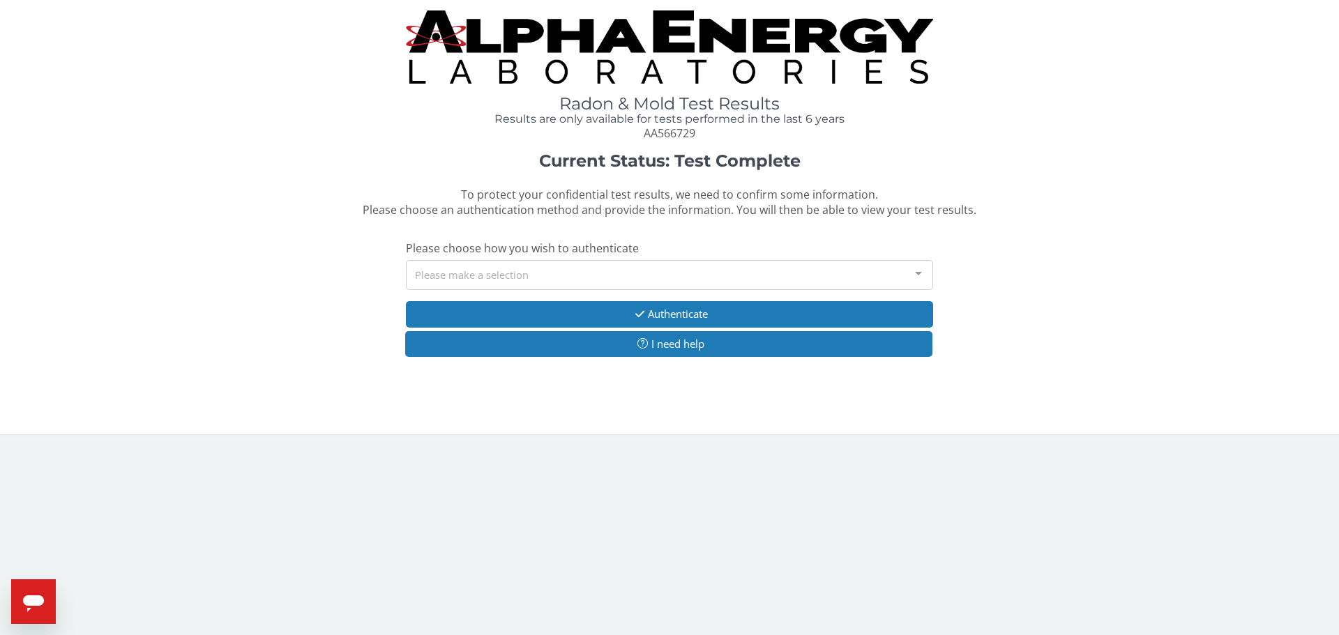
click at [510, 281] on div "Please make a selection" at bounding box center [669, 275] width 527 height 30
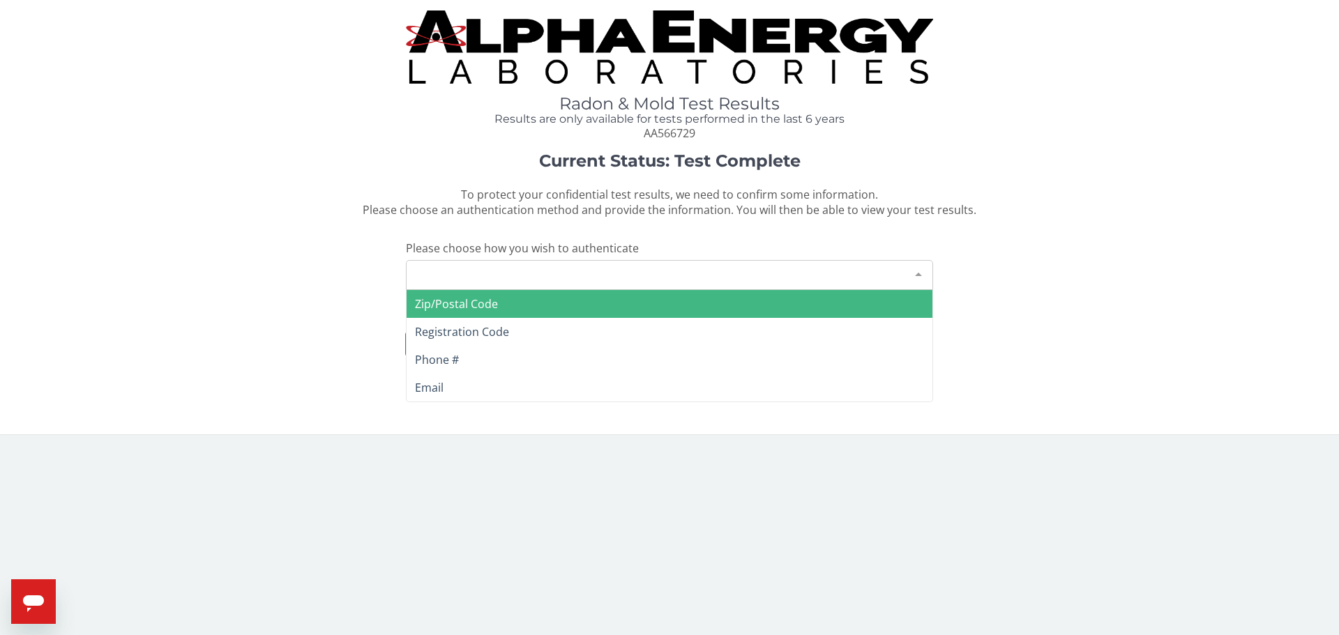
click at [493, 303] on span "Zip/Postal Code" at bounding box center [456, 303] width 83 height 15
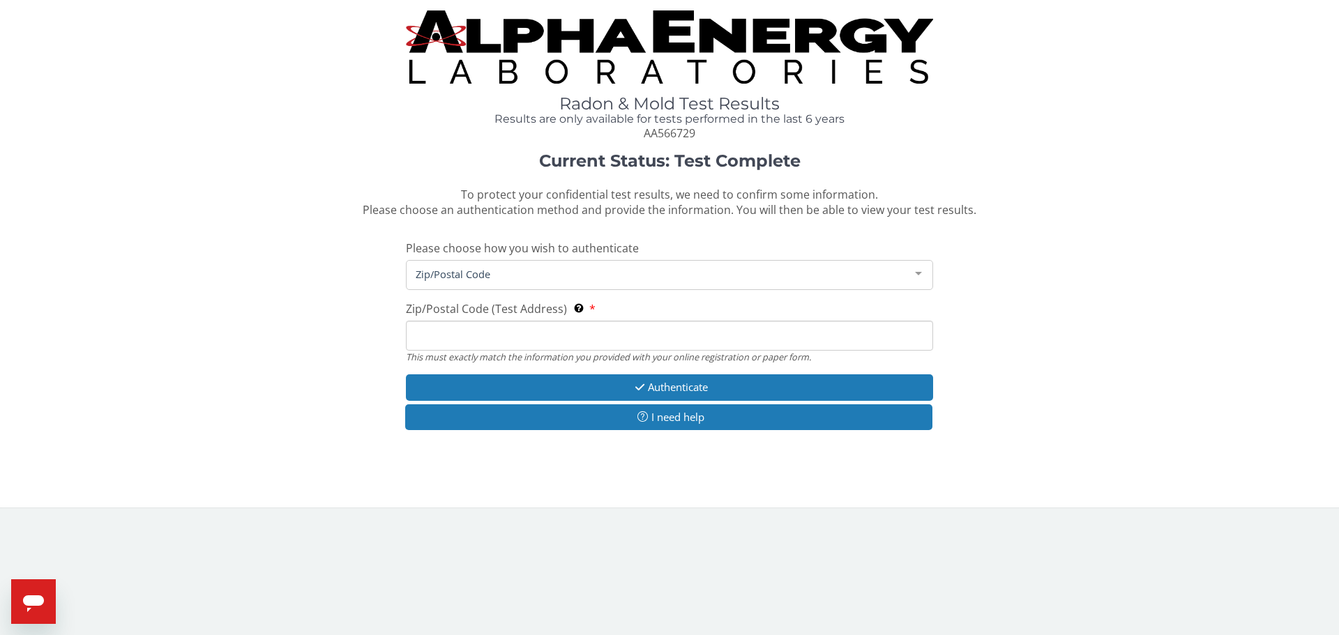
click at [505, 336] on input "Zip/Postal Code (Test Address) This must exactly match the information you prov…" at bounding box center [669, 336] width 527 height 30
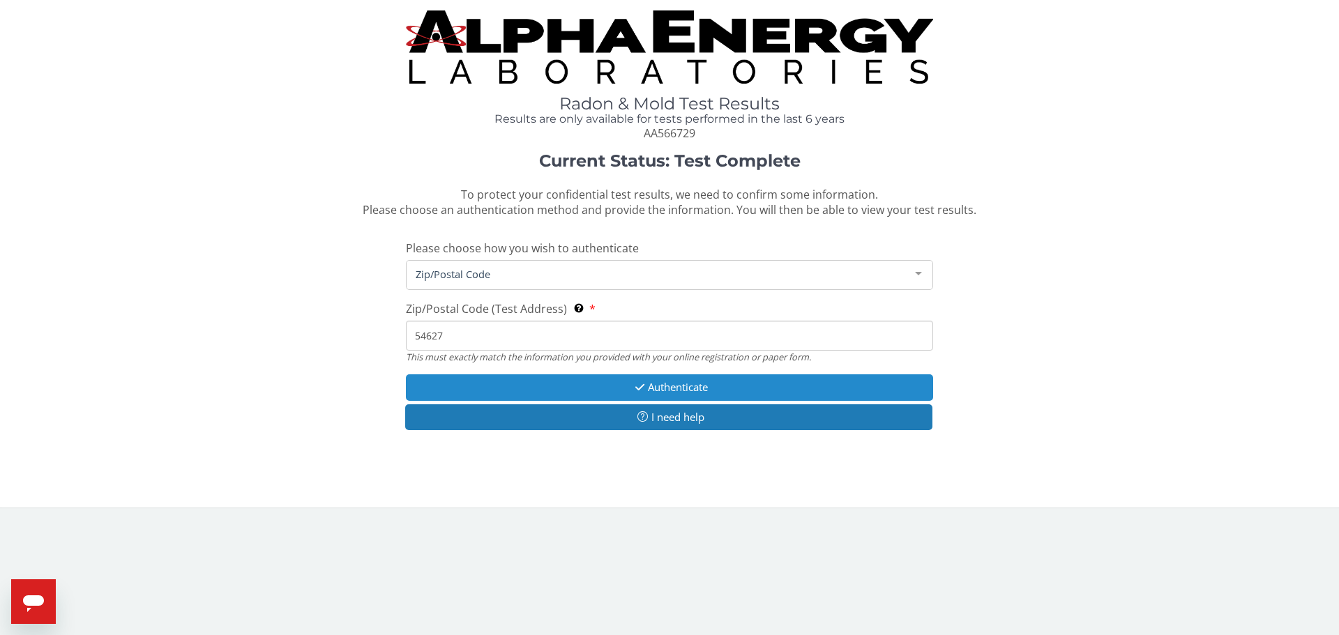
type input "54627"
click at [645, 383] on button "Authenticate" at bounding box center [669, 387] width 527 height 26
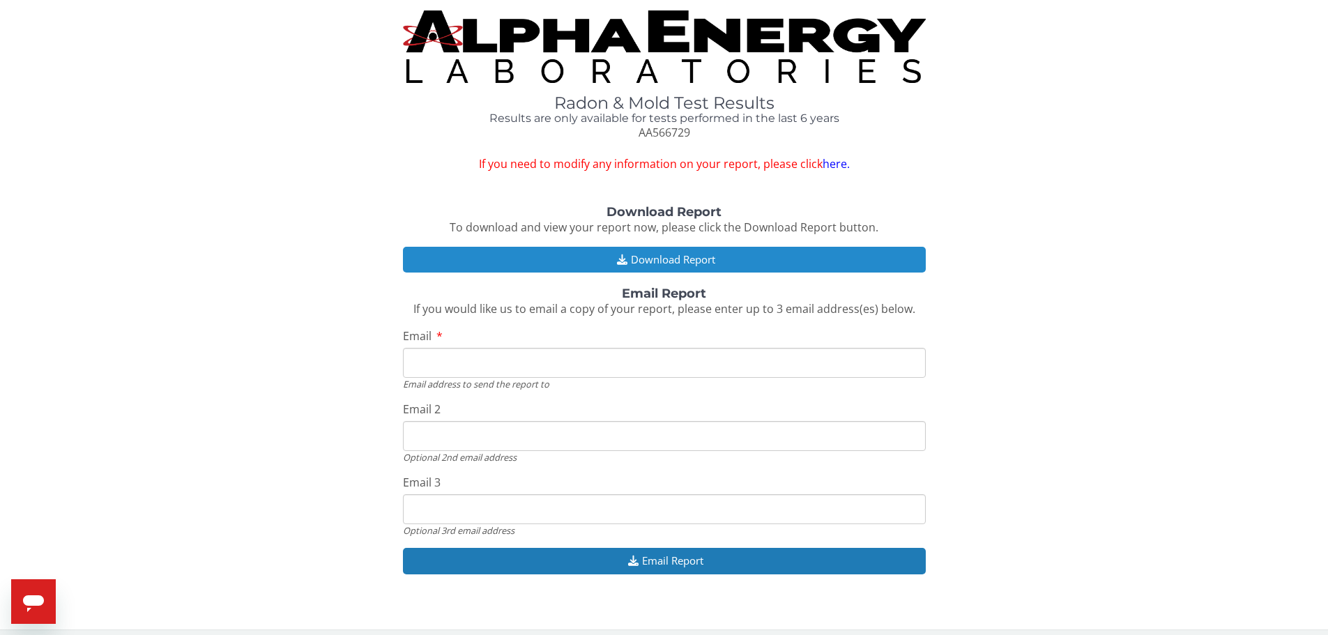
click at [650, 266] on button "Download Report" at bounding box center [664, 260] width 523 height 26
